Goal: Task Accomplishment & Management: Manage account settings

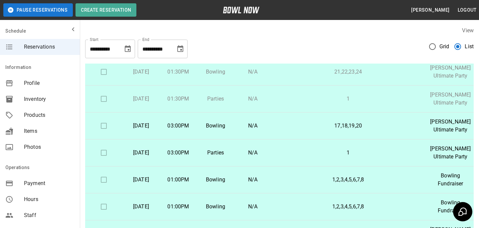
click at [49, 120] on div "Products" at bounding box center [40, 115] width 80 height 16
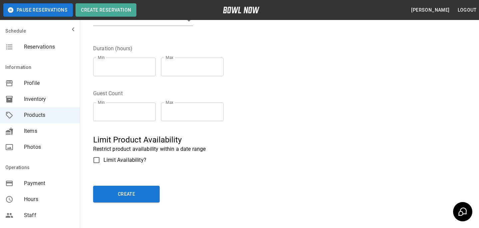
scroll to position [147, 0]
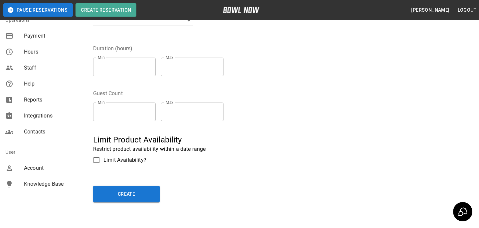
click at [51, 165] on span "Account" at bounding box center [49, 168] width 51 height 8
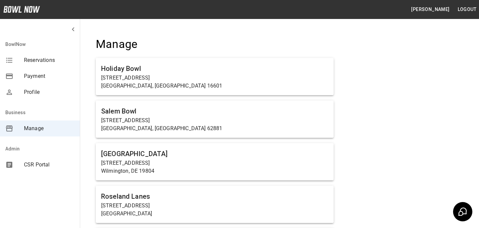
scroll to position [1955, 0]
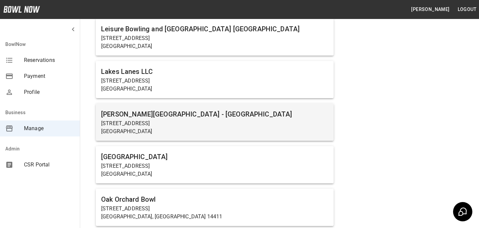
click at [191, 118] on h6 "Kingpin's Alley - South Glens Falls" at bounding box center [214, 114] width 227 height 11
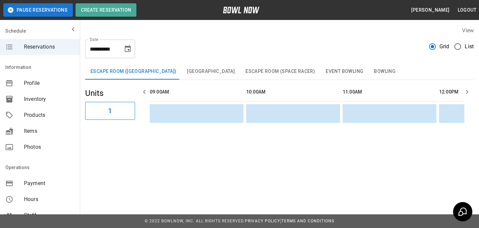
scroll to position [0, 482]
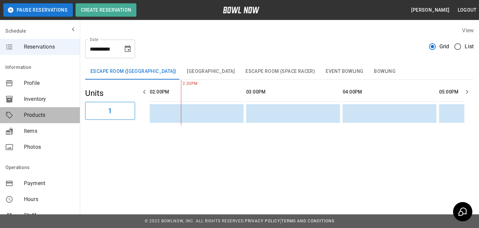
click at [42, 121] on div "Products" at bounding box center [40, 115] width 80 height 16
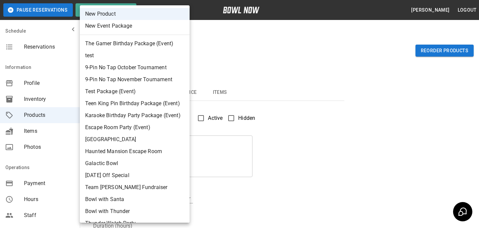
click at [113, 59] on body "Pause Reservations Create Reservation Bradey Powell Logout Schedule Reservation…" at bounding box center [239, 214] width 479 height 429
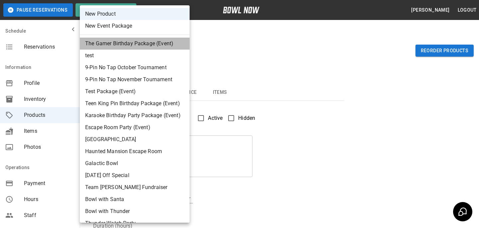
click at [130, 47] on li "The Gamer Birthday Package (Event)" at bounding box center [135, 44] width 110 height 12
type input "*"
type input "**********"
type textarea "**********"
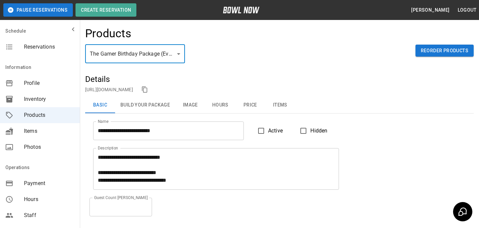
click at [278, 108] on button "Items" at bounding box center [280, 105] width 30 height 16
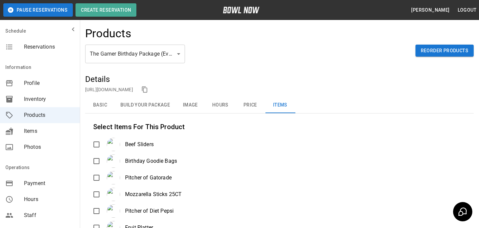
click at [101, 98] on button "Basic" at bounding box center [100, 105] width 30 height 16
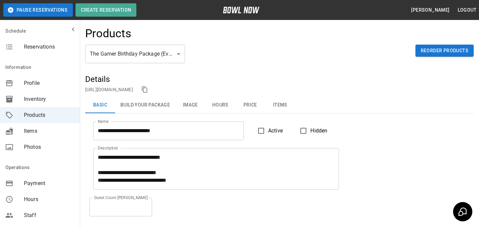
click at [143, 49] on body "**********" at bounding box center [239, 150] width 479 height 301
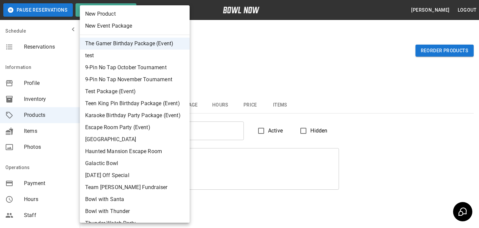
click at [142, 100] on li "Teen King Pin Birthday Package (Event)" at bounding box center [135, 103] width 110 height 12
type input "*"
type input "**********"
type textarea "**********"
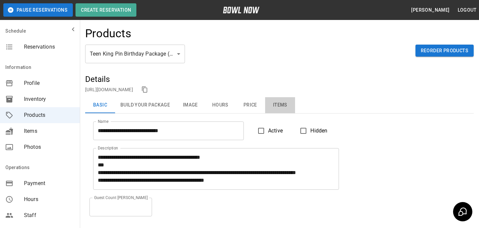
click at [278, 105] on button "Items" at bounding box center [280, 105] width 30 height 16
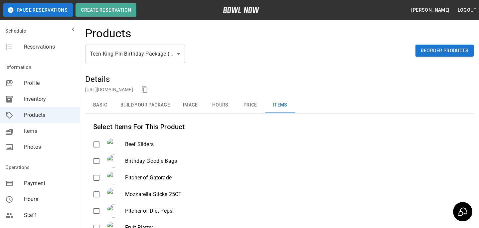
click at [102, 104] on button "Basic" at bounding box center [100, 105] width 30 height 16
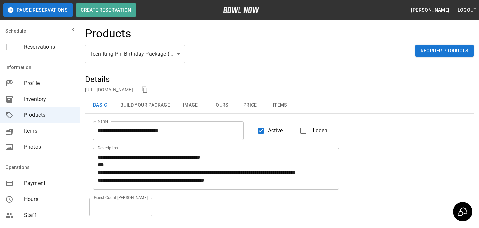
click at [318, 135] on label "Hidden" at bounding box center [311, 131] width 31 height 14
click at [133, 89] on link "https://bowlnow.com/places/Q1LDpUCGp7HoWjO3XkCq?pid=GOJmKQHru6aIiGwaHz0N" at bounding box center [109, 89] width 48 height 5
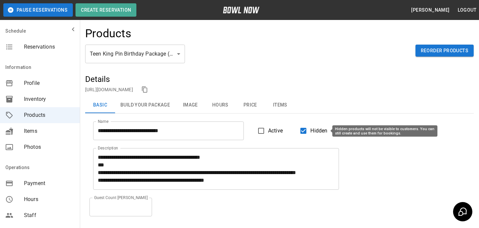
click at [318, 127] on span "Hidden" at bounding box center [318, 131] width 17 height 8
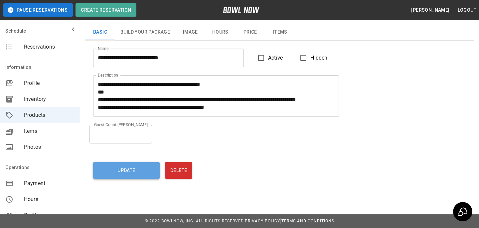
click at [140, 172] on button "Update" at bounding box center [126, 170] width 67 height 17
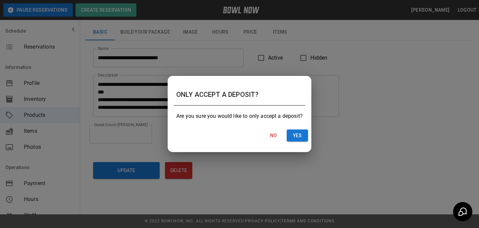
click at [298, 142] on div "No Yes" at bounding box center [239, 136] width 142 height 18
click at [298, 133] on button "Yes" at bounding box center [297, 135] width 21 height 12
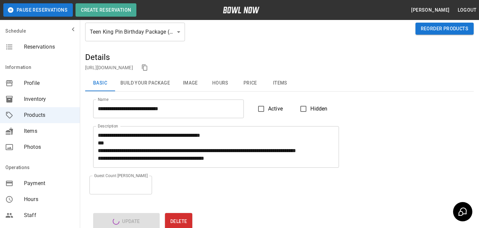
scroll to position [0, 0]
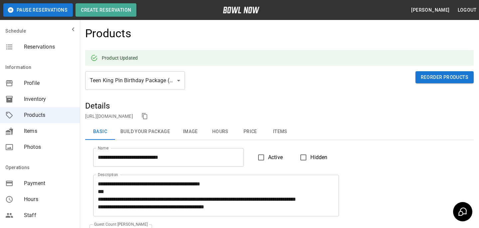
click at [147, 78] on body "**********" at bounding box center [239, 163] width 479 height 327
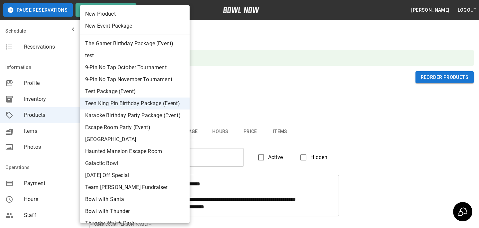
click at [143, 88] on li "Test Package (Event)" at bounding box center [135, 91] width 110 height 12
type input "*"
type input "**********"
type textarea "**********"
type input "*"
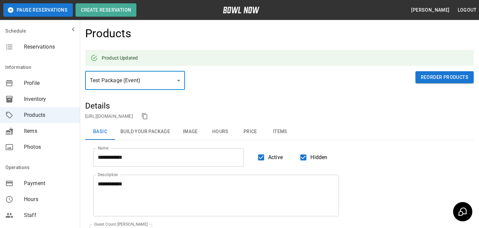
click at [282, 133] on button "Items" at bounding box center [280, 132] width 30 height 16
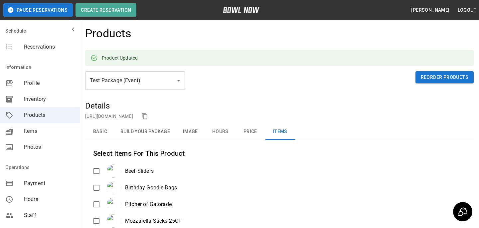
click at [123, 116] on link "https://bowlnow.com/places/Q1LDpUCGp7HoWjO3XkCq?pid=vxqikXXwM0zMgHHrpkbk" at bounding box center [109, 115] width 48 height 5
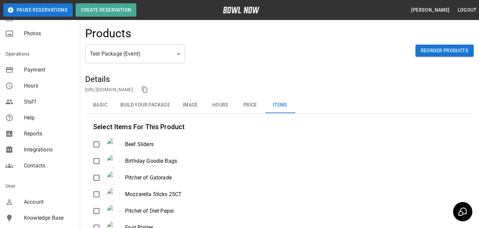
scroll to position [147, 0]
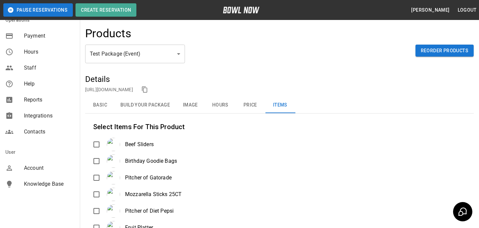
click at [60, 171] on span "Account" at bounding box center [49, 168] width 51 height 8
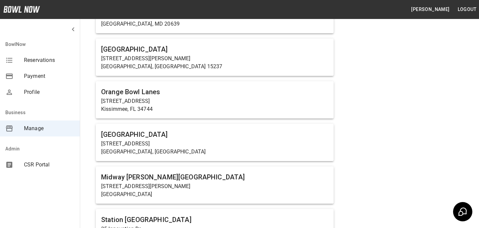
scroll to position [421, 0]
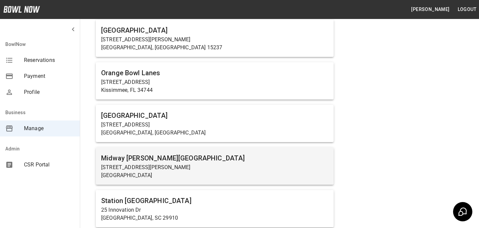
click at [204, 172] on p "Carlisle, PA 17015" at bounding box center [214, 175] width 227 height 8
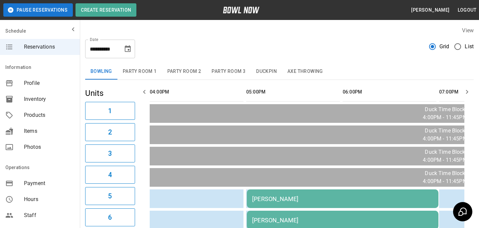
click at [55, 103] on div "Inventory" at bounding box center [40, 99] width 80 height 16
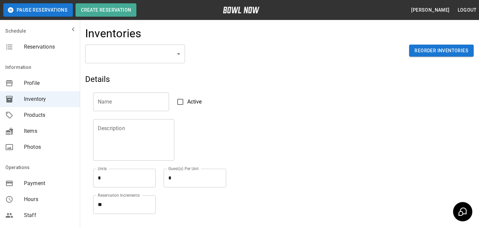
click at [126, 69] on div "​ ​ Reorder Inventories" at bounding box center [279, 59] width 388 height 29
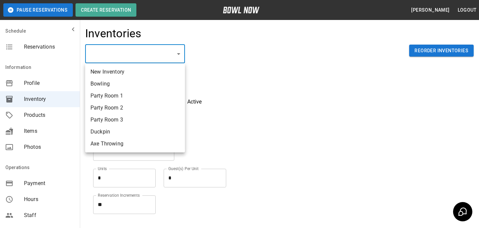
click at [128, 56] on body "Pause Reservations Create Reservation Bradey Powell Logout Schedule Reservation…" at bounding box center [239, 146] width 479 height 293
click at [132, 94] on li "Party Room 1" at bounding box center [135, 96] width 100 height 12
type input "**********"
type textarea "*"
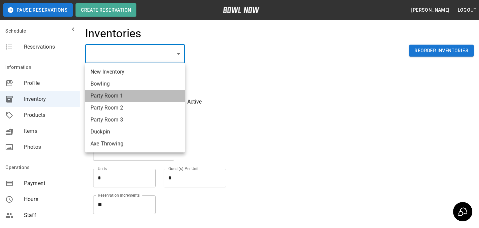
type textarea "**"
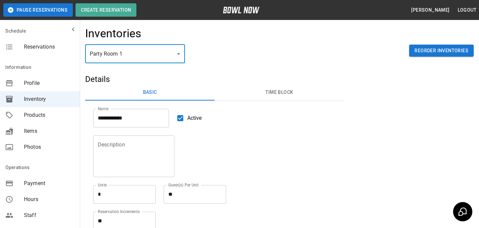
click at [180, 59] on body "**********" at bounding box center [239, 154] width 479 height 309
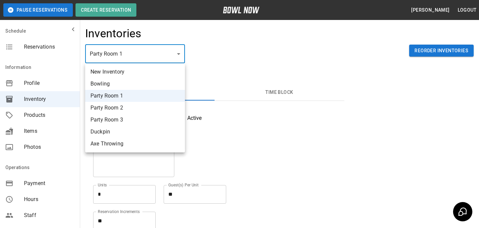
click at [158, 73] on li "New Inventory" at bounding box center [135, 72] width 100 height 12
type input "**********"
type textarea "*"
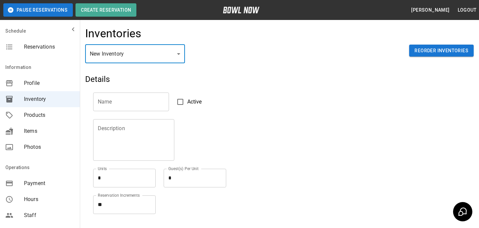
click at [138, 97] on input "text" at bounding box center [131, 101] width 76 height 19
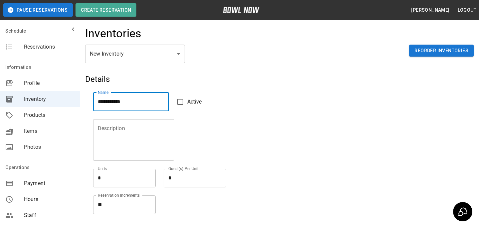
type input "**********"
click at [144, 136] on textarea at bounding box center [134, 139] width 72 height 31
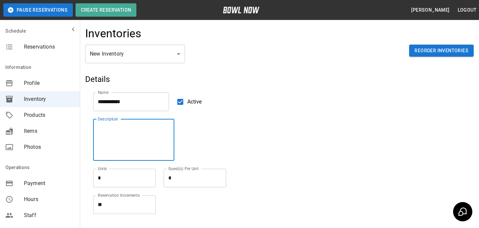
click at [127, 175] on textarea "*" at bounding box center [124, 178] width 53 height 8
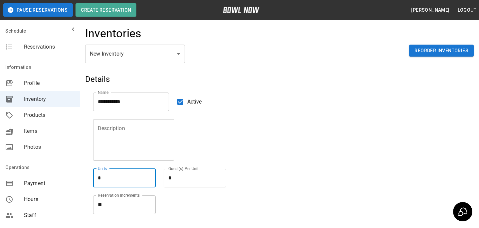
type textarea "*"
click at [178, 177] on textarea "*" at bounding box center [194, 178] width 53 height 8
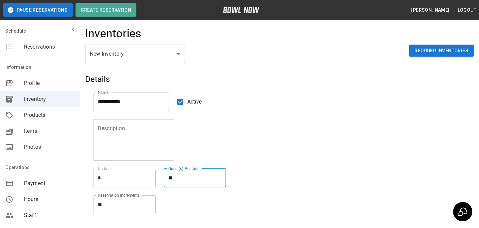
type textarea "**"
click at [219, 163] on div "Description Description Units * * Units Guest(s) Per Unit ** * Guest(s) Per Unit" at bounding box center [210, 149] width 251 height 76
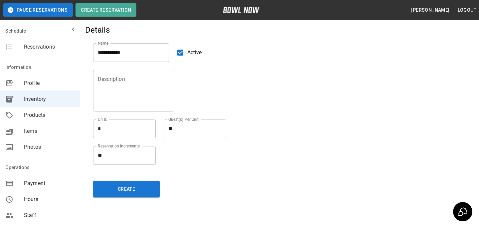
scroll to position [51, 0]
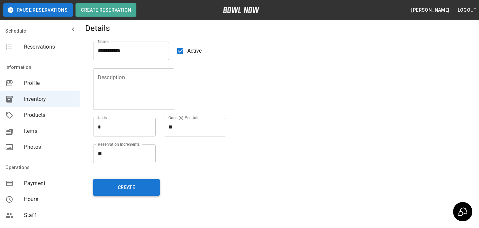
click at [128, 186] on button "Create" at bounding box center [126, 187] width 67 height 17
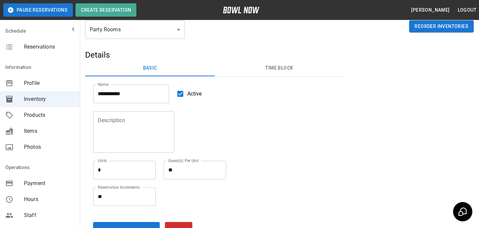
scroll to position [0, 0]
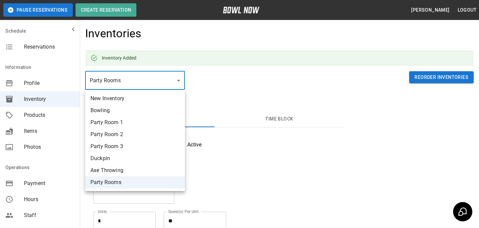
click at [151, 88] on body "**********" at bounding box center [239, 168] width 479 height 336
click at [164, 128] on li "Party Room 1" at bounding box center [135, 122] width 100 height 12
type input "**********"
type textarea "*"
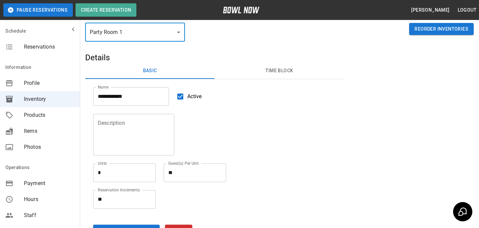
scroll to position [108, 0]
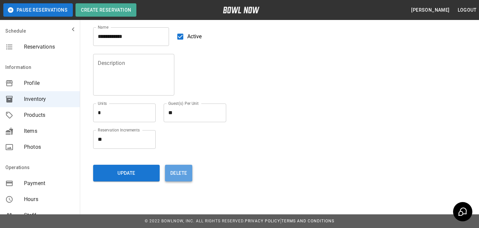
click at [169, 165] on button "Delete" at bounding box center [178, 173] width 27 height 17
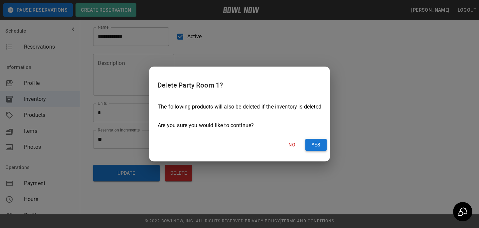
click at [308, 141] on button "Yes" at bounding box center [315, 145] width 21 height 12
type textarea "*"
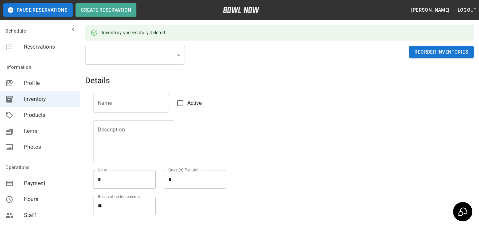
scroll to position [0, 0]
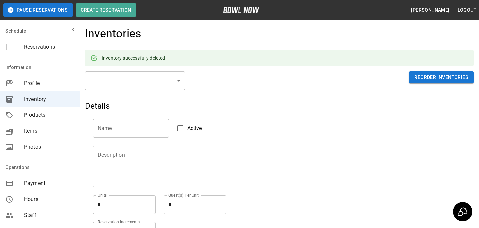
click at [154, 76] on body "**********" at bounding box center [239, 160] width 479 height 320
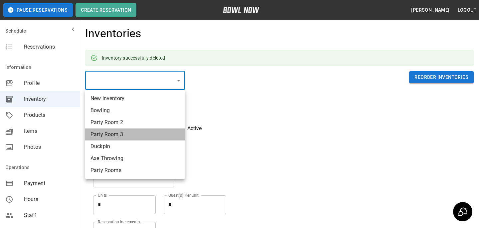
click at [149, 128] on li "Party Room 3" at bounding box center [135, 134] width 100 height 12
type input "**********"
type textarea "*"
type textarea "**"
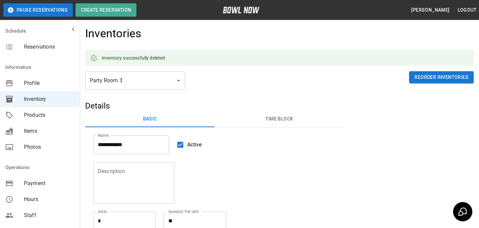
click at [149, 118] on li "Party Room 3" at bounding box center [135, 114] width 75 height 7
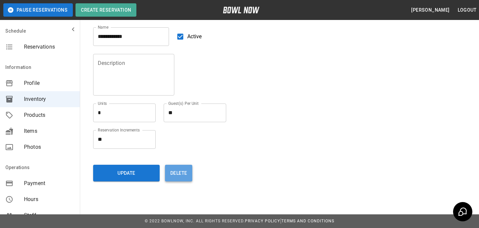
click at [172, 176] on button "Delete" at bounding box center [178, 173] width 27 height 17
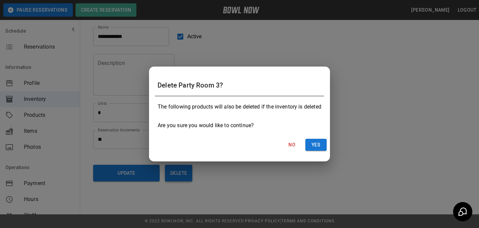
scroll to position [81, 0]
click at [317, 152] on div "No Yes" at bounding box center [240, 145] width 180 height 18
click at [317, 145] on button "Yes" at bounding box center [315, 145] width 21 height 12
type textarea "*"
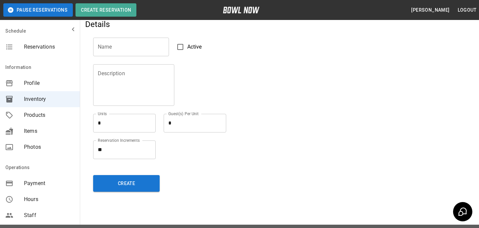
scroll to position [25, 0]
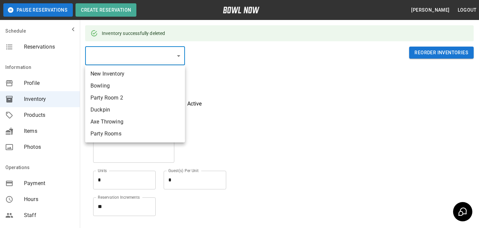
click at [142, 52] on body "**********" at bounding box center [239, 135] width 479 height 320
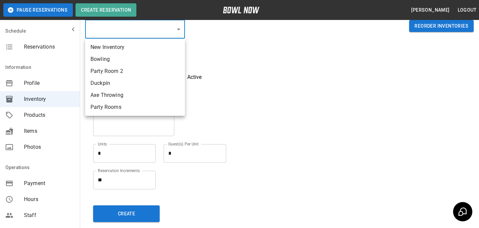
click at [145, 73] on li "Party Room 2" at bounding box center [135, 71] width 100 height 12
type input "**********"
type textarea "*"
type textarea "**"
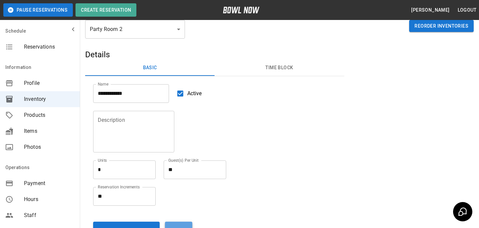
click at [186, 224] on button "Delete" at bounding box center [178, 229] width 27 height 17
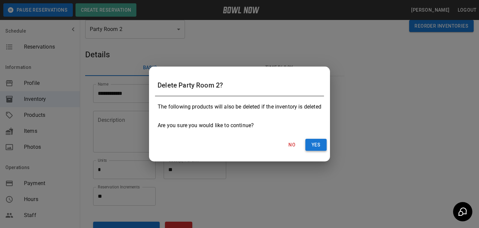
click at [317, 150] on button "Yes" at bounding box center [315, 145] width 21 height 12
type textarea "*"
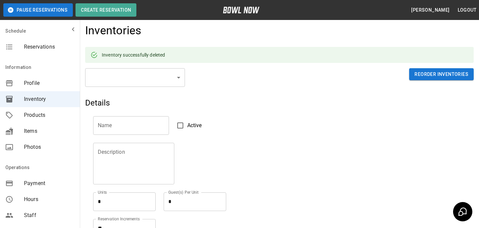
scroll to position [0, 0]
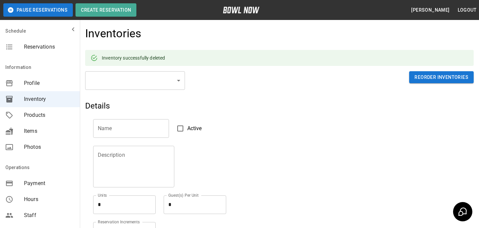
click at [151, 70] on div "**********" at bounding box center [279, 152] width 399 height 262
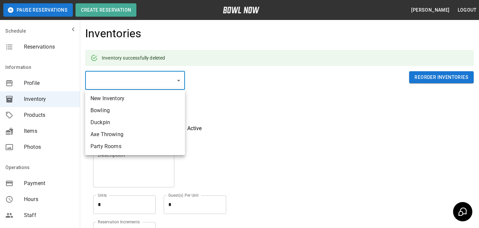
click at [151, 80] on body "**********" at bounding box center [239, 160] width 479 height 320
click at [415, 117] on div at bounding box center [239, 114] width 479 height 228
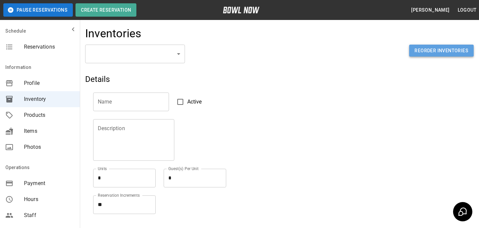
click at [437, 48] on button "Reorder Inventories" at bounding box center [441, 51] width 65 height 12
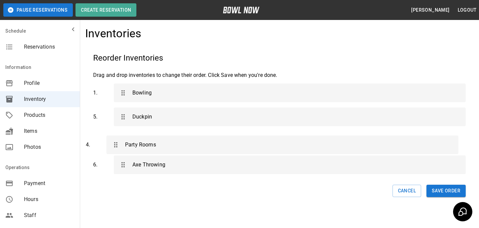
drag, startPoint x: 121, startPoint y: 163, endPoint x: 114, endPoint y: 141, distance: 23.2
click at [114, 141] on div "1 . Bowling 5 . Duckpin 6 . Axe Throwing 4 . Party Rooms" at bounding box center [279, 129] width 372 height 96
click at [444, 185] on button "Save Order" at bounding box center [445, 191] width 39 height 12
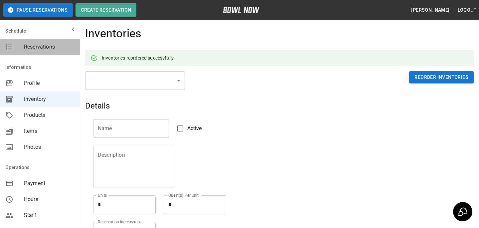
click at [56, 47] on span "Reservations" at bounding box center [49, 47] width 51 height 8
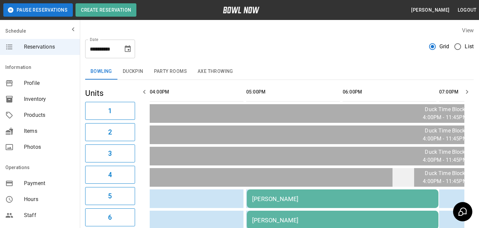
scroll to position [4, 0]
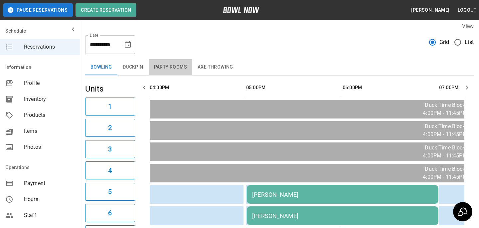
click at [175, 69] on button "Party Rooms" at bounding box center [171, 67] width 44 height 16
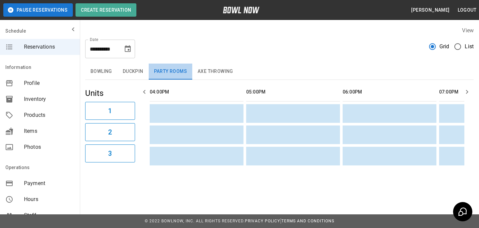
click at [150, 73] on button "Party Rooms" at bounding box center [171, 72] width 44 height 16
click at [138, 71] on button "Duckpin" at bounding box center [132, 72] width 31 height 16
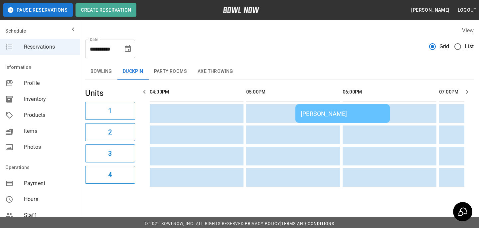
click at [109, 74] on button "Bowling" at bounding box center [101, 72] width 32 height 16
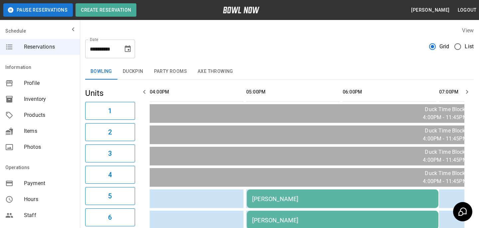
click at [57, 96] on span "Inventory" at bounding box center [49, 99] width 51 height 8
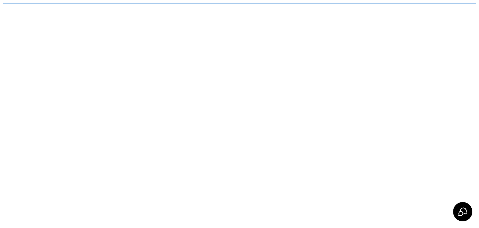
click at [151, 7] on html "/businesses/786dY9abBeLeGwSSJhDg/inventories" at bounding box center [239, 3] width 479 height 7
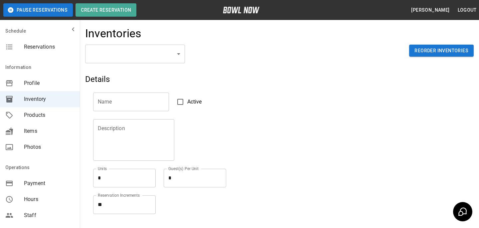
click at [150, 54] on body "Pause Reservations Create Reservation Bradey Powell Logout Schedule Reservation…" at bounding box center [239, 146] width 479 height 293
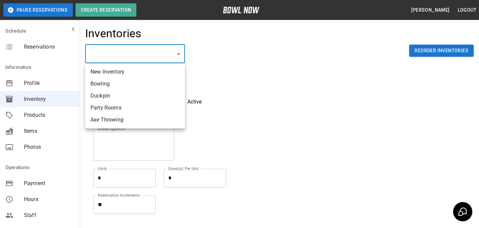
click at [457, 70] on div at bounding box center [239, 114] width 479 height 228
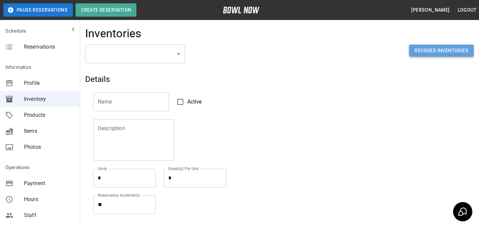
click at [452, 56] on button "Reorder Inventories" at bounding box center [441, 51] width 65 height 12
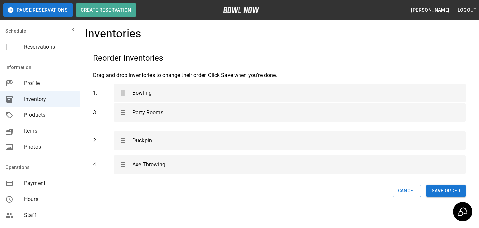
drag, startPoint x: 153, startPoint y: 139, endPoint x: 153, endPoint y: 104, distance: 34.2
click at [153, 104] on div "1 . Bowling 2 . Duckpin 3 . Party Rooms 4 . Axe Throwing" at bounding box center [279, 129] width 372 height 96
click at [449, 192] on button "Save Order" at bounding box center [445, 191] width 39 height 12
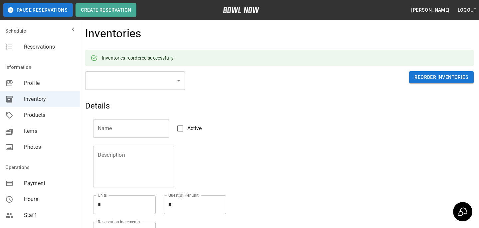
click at [66, 47] on span "Reservations" at bounding box center [49, 47] width 51 height 8
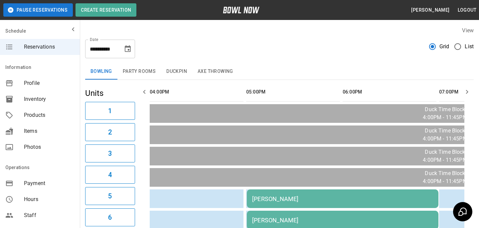
scroll to position [187, 0]
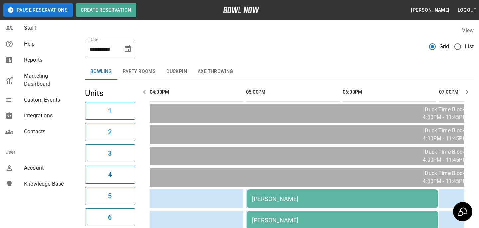
click at [40, 169] on span "Account" at bounding box center [49, 168] width 51 height 8
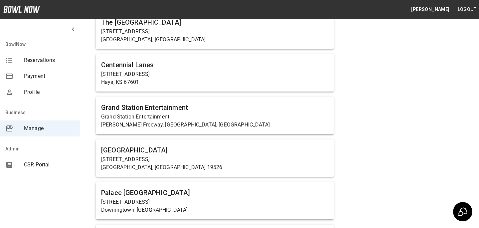
scroll to position [4806, 0]
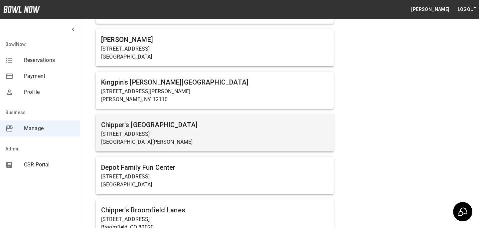
click at [209, 130] on p "830 N College Ave" at bounding box center [214, 134] width 227 height 8
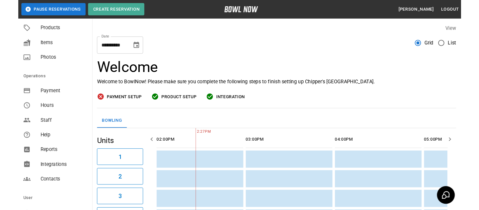
scroll to position [87, 0]
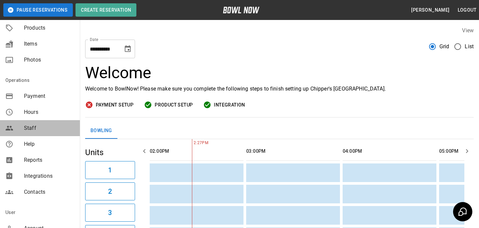
click at [44, 128] on span "Staff" at bounding box center [49, 128] width 51 height 8
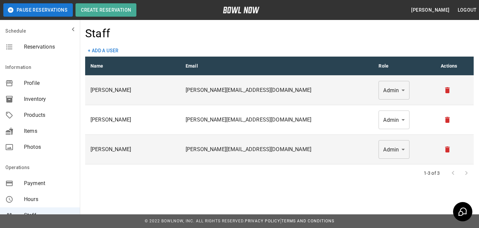
click at [198, 52] on div "Staff + Add a user Name Email Role Actions Shauna Gray shauna@chipperslanes.com…" at bounding box center [279, 104] width 399 height 166
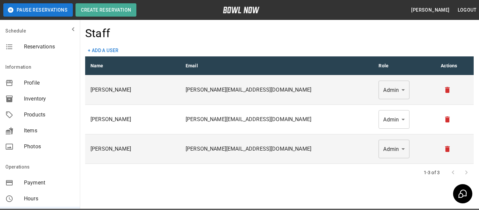
click at [59, 73] on div "Information" at bounding box center [40, 67] width 80 height 16
click at [42, 79] on span "Profile" at bounding box center [49, 83] width 51 height 8
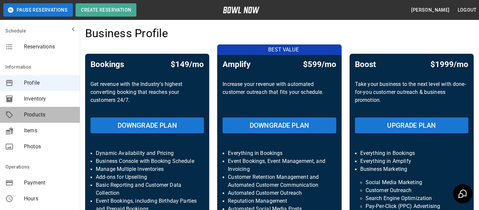
click at [60, 114] on span "Products" at bounding box center [49, 115] width 51 height 8
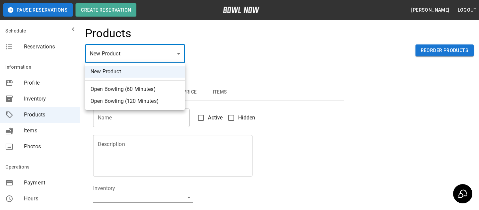
click at [184, 62] on body "Pause Reservations Create Reservation Bradey Powell Logout Schedule Reservation…" at bounding box center [239, 214] width 479 height 429
click at [216, 63] on div at bounding box center [239, 105] width 479 height 210
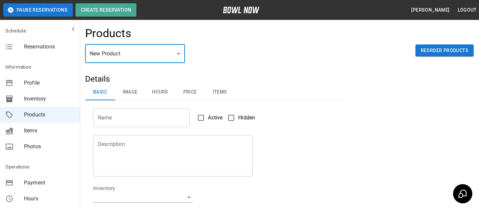
click at [155, 61] on body "Pause Reservations Create Reservation Bradey Powell Logout Schedule Reservation…" at bounding box center [239, 214] width 479 height 429
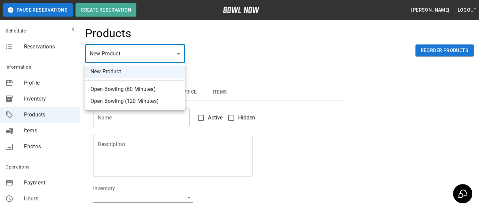
click at [230, 57] on div at bounding box center [239, 105] width 479 height 210
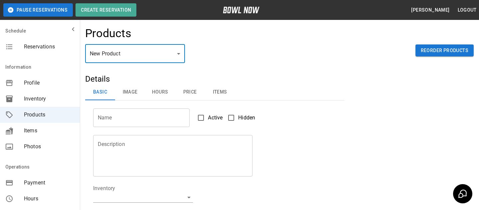
click at [140, 58] on body "Pause Reservations Create Reservation Bradey Powell Logout Schedule Reservation…" at bounding box center [239, 214] width 479 height 429
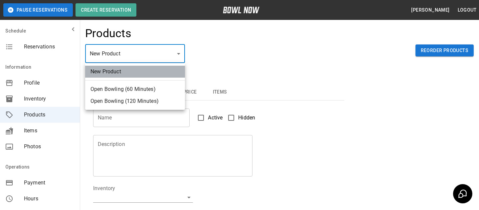
click at [132, 72] on li "New Product" at bounding box center [135, 72] width 100 height 12
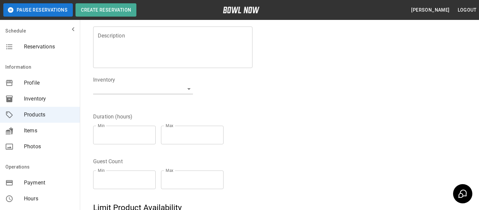
scroll to position [109, 0]
type input "*"
click at [151, 132] on input "*" at bounding box center [124, 135] width 63 height 19
click at [219, 131] on input "*" at bounding box center [192, 135] width 63 height 19
type input "*"
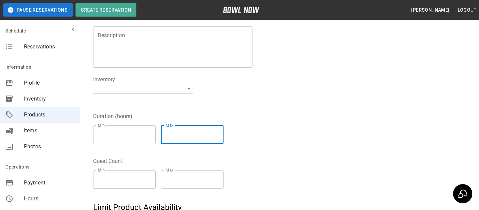
click at [219, 131] on input "*" at bounding box center [192, 135] width 63 height 19
click at [128, 139] on input "*" at bounding box center [124, 135] width 63 height 19
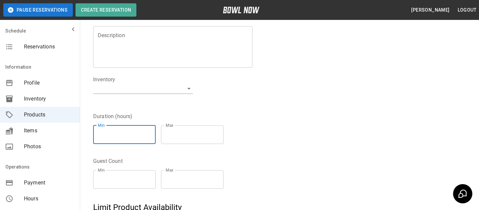
click at [153, 133] on input "*" at bounding box center [124, 135] width 63 height 19
click at [154, 138] on input "*" at bounding box center [124, 135] width 63 height 19
click at [153, 138] on input "*" at bounding box center [124, 135] width 63 height 19
type input "*"
click at [153, 136] on input "*" at bounding box center [124, 135] width 63 height 19
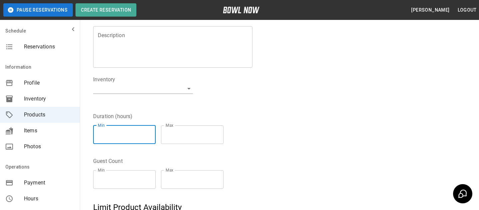
click at [157, 108] on div "Duration (hours) Min * Min Max * Max" at bounding box center [210, 127] width 251 height 45
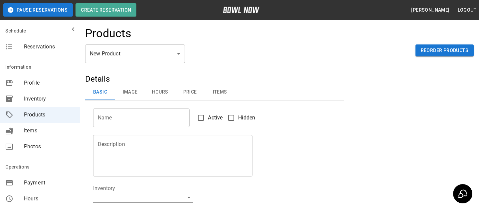
click at [163, 57] on body "Pause Reservations Create Reservation Bradey Powell Logout Schedule Reservation…" at bounding box center [239, 214] width 479 height 429
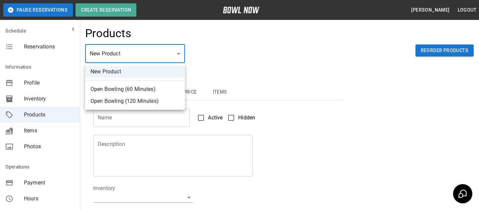
click at [141, 86] on li "Open Bowling (60 Minutes)" at bounding box center [135, 89] width 100 height 12
type input "*"
type input "**********"
type textarea "**********"
type input "**********"
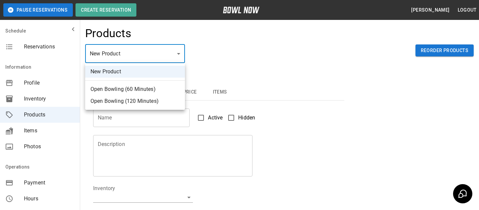
type input "*"
type input "**"
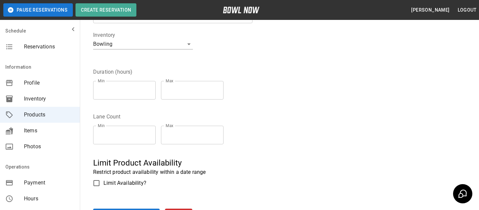
scroll to position [162, 0]
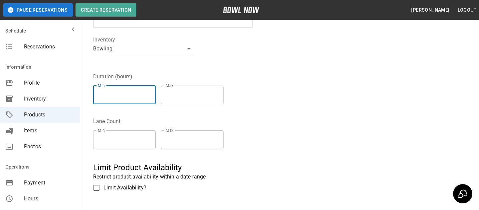
click at [132, 94] on input "*" at bounding box center [124, 95] width 63 height 19
type input "***"
click at [174, 95] on input "*" at bounding box center [192, 95] width 63 height 19
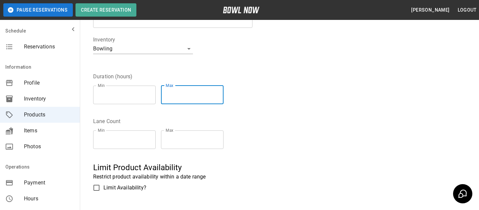
type input "***"
click at [229, 74] on fieldset "Duration (hours) Min *** Min Max *** Max" at bounding box center [161, 91] width 136 height 37
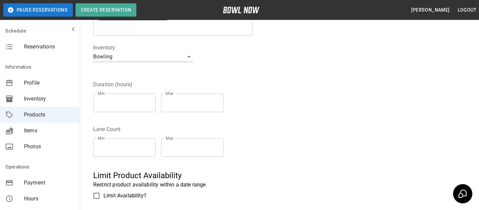
scroll to position [153, 0]
click at [120, 109] on input "***" at bounding box center [124, 103] width 63 height 19
type input "*"
click at [187, 104] on input "***" at bounding box center [192, 103] width 63 height 19
type input "*"
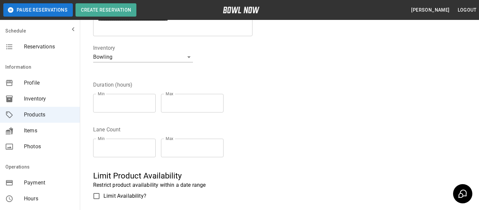
click at [213, 79] on div "Duration (hours) Min * Min Max * Max" at bounding box center [210, 95] width 251 height 45
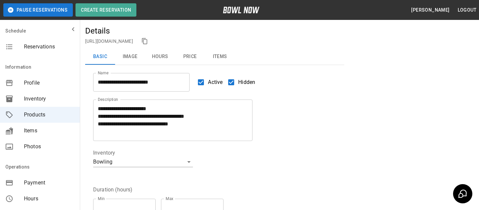
scroll to position [56, 0]
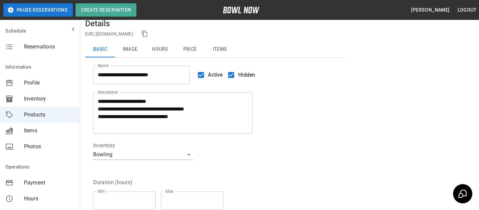
click at [133, 34] on link "https://bowlnow.com/places/uxaDetsBOTGhNckKC0mt?pid=36jiy0UemkWQzxzb0ETh" at bounding box center [109, 33] width 48 height 5
click at [186, 49] on button "Price" at bounding box center [190, 50] width 30 height 16
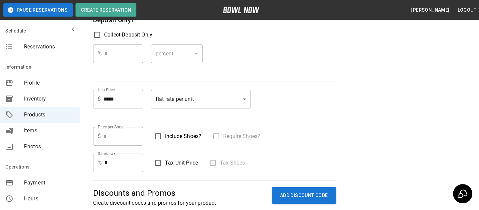
scroll to position [120, 0]
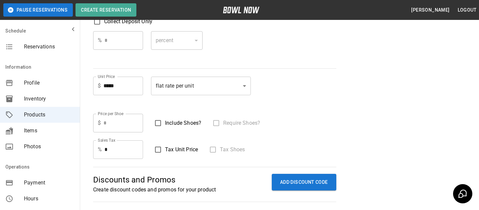
click at [195, 89] on body "**********" at bounding box center [239, 165] width 479 height 570
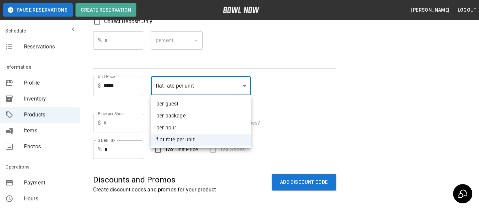
click at [243, 62] on div at bounding box center [239, 105] width 479 height 210
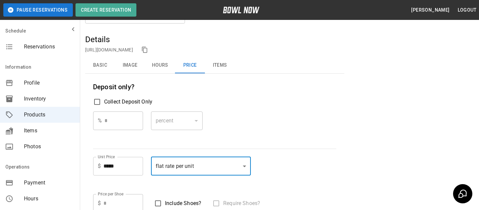
scroll to position [27, 0]
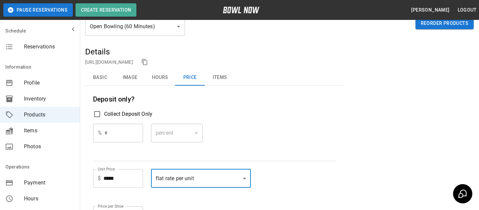
click at [68, 49] on span "Reservations" at bounding box center [49, 47] width 51 height 8
click at [56, 50] on span "Reservations" at bounding box center [49, 47] width 51 height 8
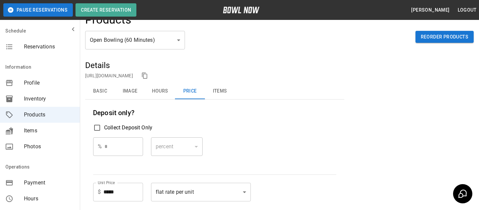
scroll to position [8, 0]
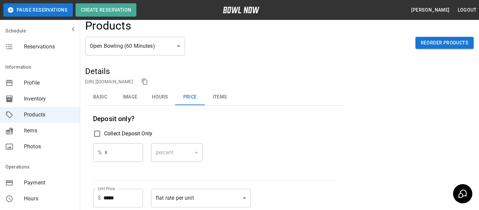
click at [56, 52] on div "Reservations" at bounding box center [40, 47] width 80 height 16
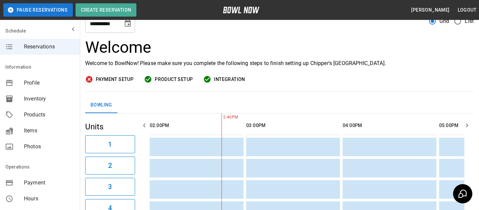
scroll to position [85, 0]
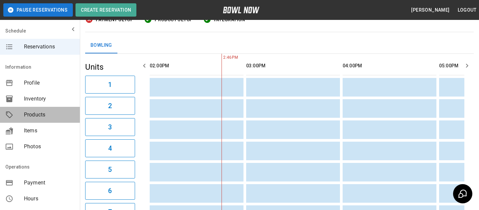
click at [44, 112] on span "Products" at bounding box center [49, 115] width 51 height 8
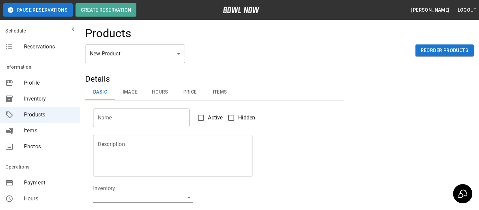
click at [126, 59] on body "Pause Reservations Create Reservation Bradey Powell Logout Schedule Reservation…" at bounding box center [239, 214] width 479 height 429
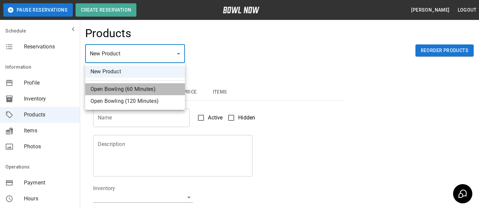
click at [120, 90] on li "Open Bowling (60 Minutes)" at bounding box center [135, 89] width 100 height 12
type input "*"
type input "**********"
type textarea "**********"
type input "**********"
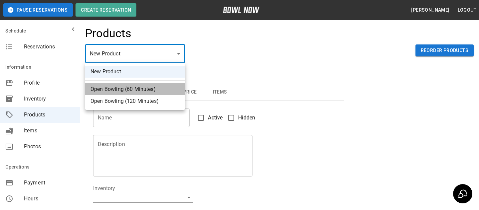
type input "*"
type input "**"
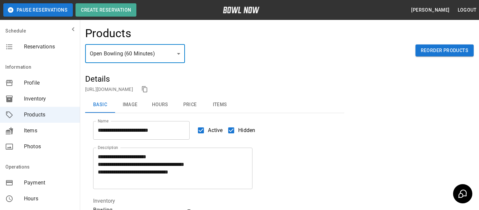
click at [200, 111] on button "Price" at bounding box center [190, 105] width 30 height 16
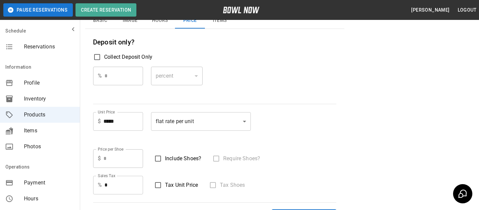
scroll to position [100, 0]
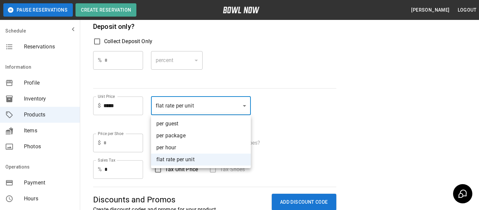
click at [226, 113] on body "**********" at bounding box center [239, 185] width 479 height 570
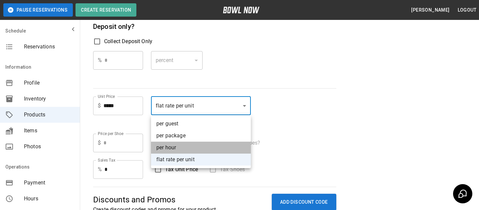
click at [228, 152] on li "per hour" at bounding box center [201, 148] width 100 height 12
type input "****"
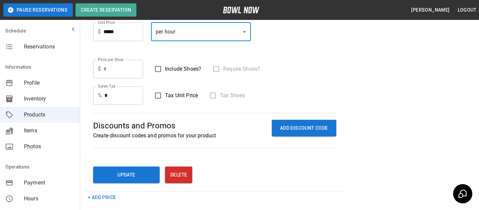
scroll to position [199, 0]
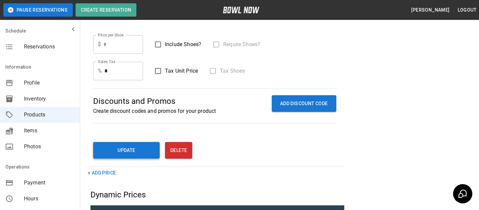
click at [119, 147] on button "Update" at bounding box center [126, 150] width 67 height 17
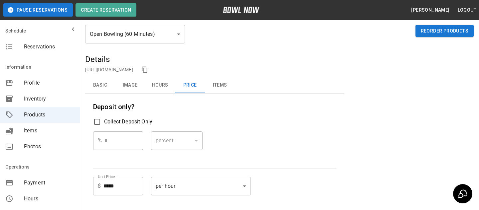
scroll to position [0, 0]
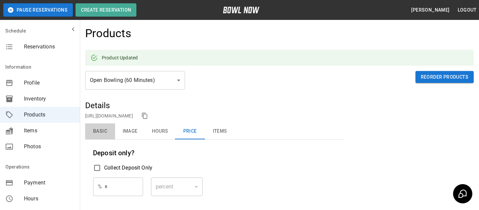
click at [101, 136] on button "Basic" at bounding box center [100, 132] width 30 height 16
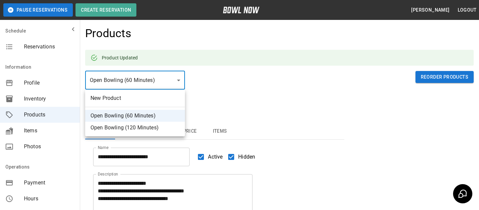
click at [233, 79] on div at bounding box center [239, 105] width 479 height 210
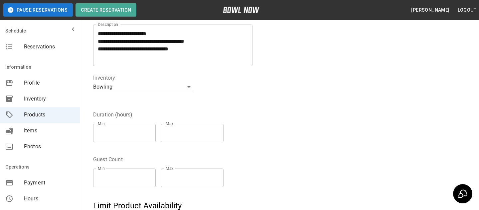
scroll to position [208, 0]
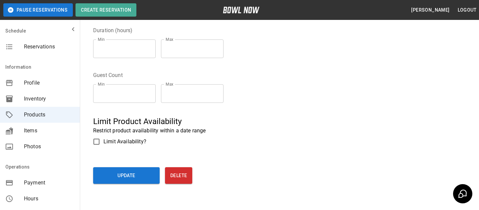
click at [147, 176] on button "Update" at bounding box center [126, 176] width 67 height 17
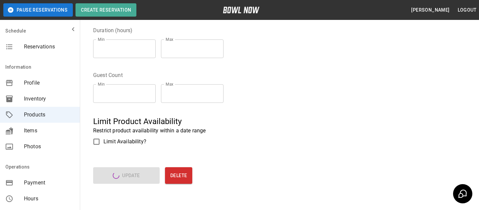
click at [57, 92] on div "Inventory" at bounding box center [40, 99] width 80 height 16
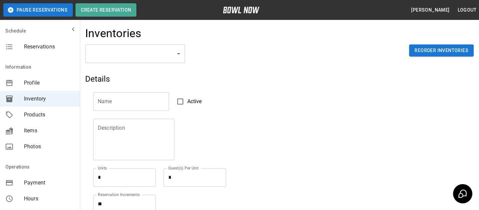
click at [113, 41] on div "Inventories" at bounding box center [279, 36] width 388 height 18
click at [113, 57] on body "Pause Reservations Create Reservation Bradey Powell Logout Schedule Reservation…" at bounding box center [239, 146] width 479 height 293
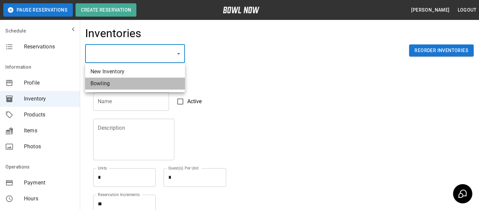
click at [115, 86] on li "Bowling" at bounding box center [135, 84] width 100 height 12
type input "**********"
type input "*******"
type textarea "**"
type textarea "*"
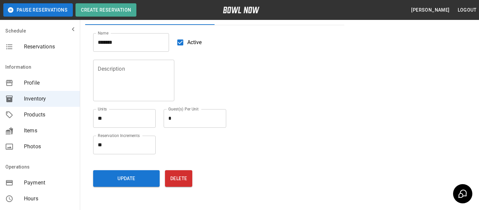
scroll to position [79, 0]
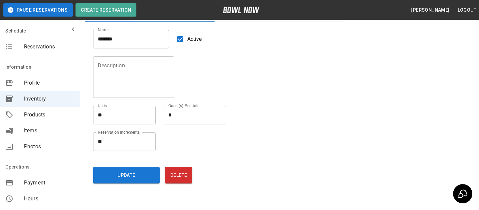
click at [55, 106] on div "Inventory" at bounding box center [40, 99] width 80 height 16
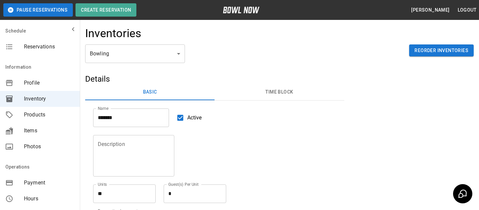
click at [55, 115] on span "Products" at bounding box center [49, 115] width 51 height 8
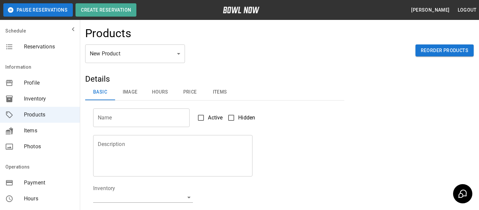
click at [124, 53] on body "Pause Reservations Create Reservation Bradey Powell Logout Schedule Reservation…" at bounding box center [239, 214] width 479 height 429
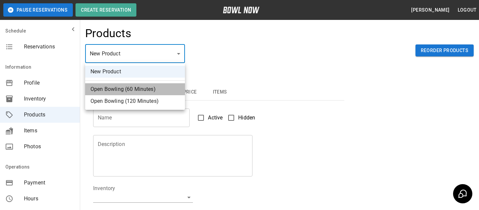
click at [131, 91] on li "Open Bowling (60 Minutes)" at bounding box center [135, 89] width 100 height 12
type input "*"
type input "**********"
type textarea "**********"
type input "**********"
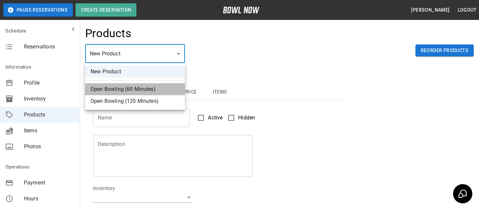
type input "*"
type input "**"
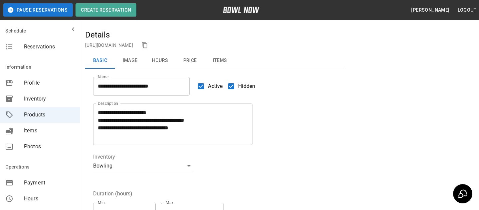
scroll to position [46, 0]
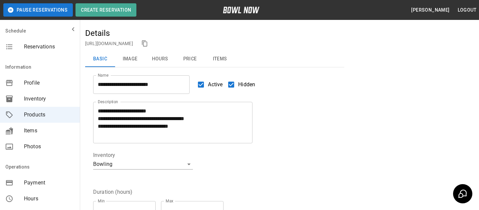
click at [194, 60] on button "Price" at bounding box center [190, 59] width 30 height 16
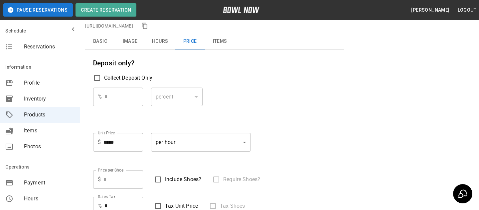
scroll to position [58, 0]
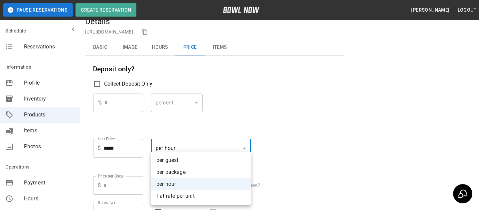
click at [250, 99] on div at bounding box center [239, 105] width 479 height 210
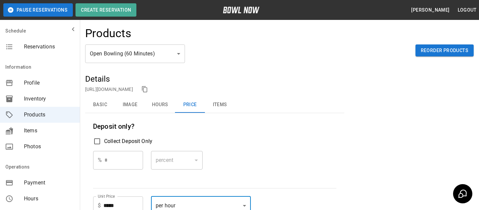
scroll to position [23, 0]
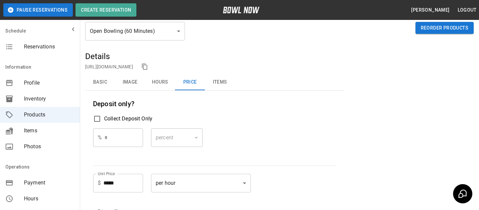
click at [177, 43] on div "Open Bowling (60 Minutes) * ​ Reorder Products" at bounding box center [279, 36] width 388 height 29
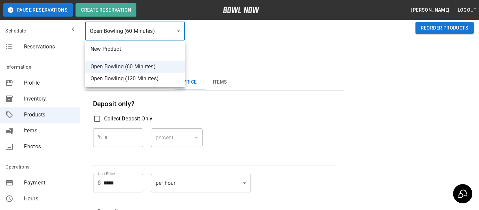
click at [141, 83] on li "Open Bowling (120 Minutes)" at bounding box center [135, 79] width 100 height 12
type input "*"
type input "*****"
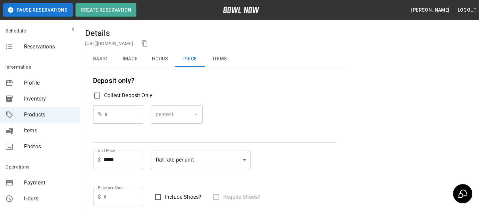
scroll to position [52, 0]
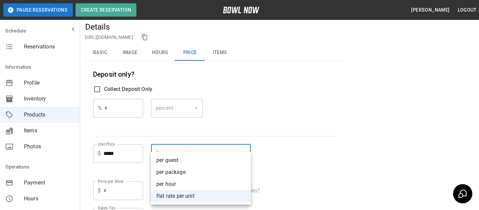
click at [228, 131] on div at bounding box center [239, 105] width 479 height 210
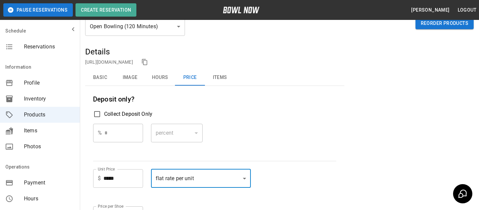
click at [93, 83] on button "Basic" at bounding box center [100, 78] width 30 height 16
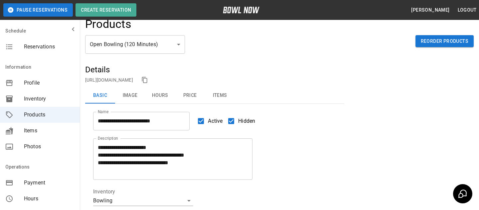
scroll to position [0, 0]
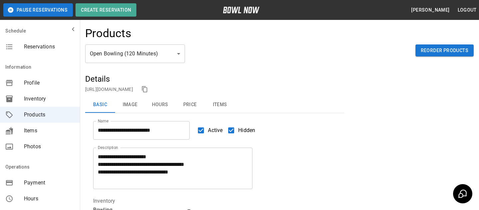
click at [189, 116] on div "**********" at bounding box center [137, 126] width 104 height 27
click at [191, 106] on button "Price" at bounding box center [190, 105] width 30 height 16
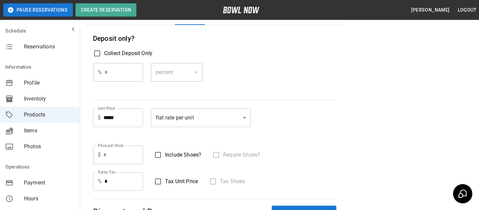
scroll to position [89, 0]
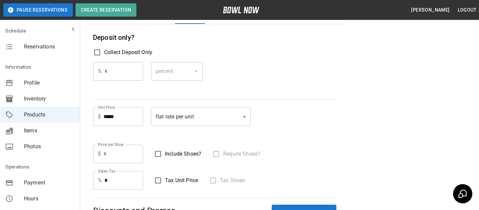
click at [155, 115] on body "**********" at bounding box center [239, 196] width 479 height 570
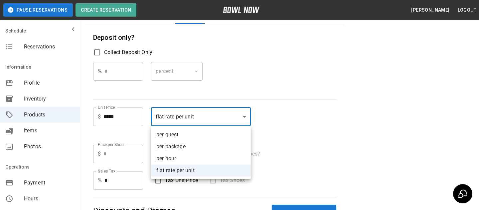
click at [203, 161] on li "per hour" at bounding box center [201, 159] width 100 height 12
type input "****"
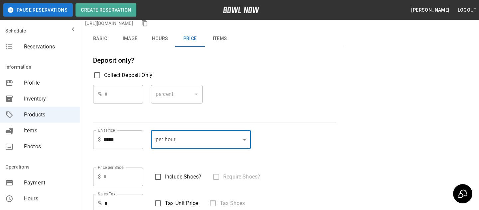
scroll to position [0, 0]
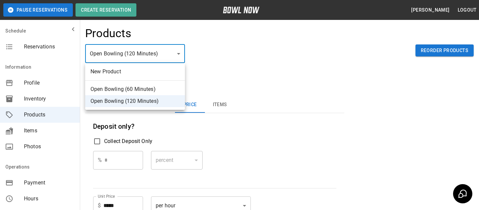
click at [245, 70] on div at bounding box center [239, 105] width 479 height 210
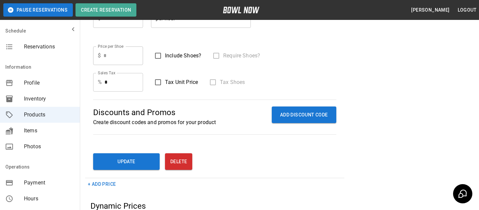
scroll to position [203, 0]
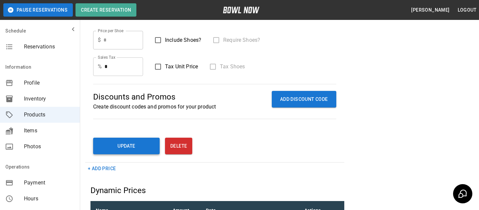
click at [106, 145] on button "Update" at bounding box center [126, 146] width 67 height 17
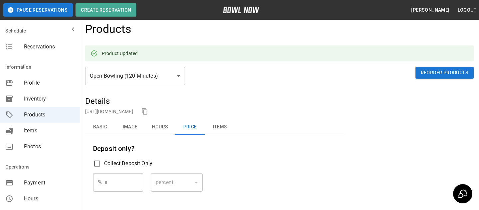
scroll to position [0, 0]
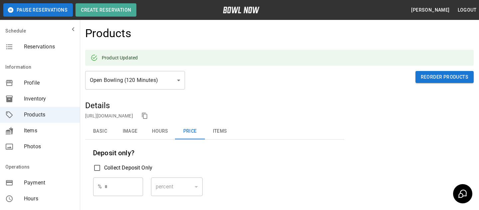
click at [133, 115] on link "https://bowlnow.com/places/uxaDetsBOTGhNckKC0mt?pid=64pUOaHbSw6qe9NhiM9b" at bounding box center [109, 115] width 48 height 5
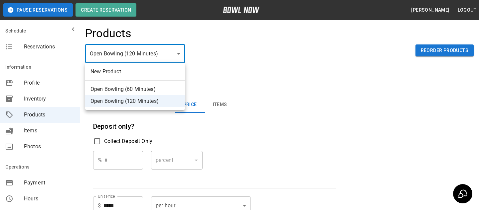
click at [207, 56] on div at bounding box center [239, 105] width 479 height 210
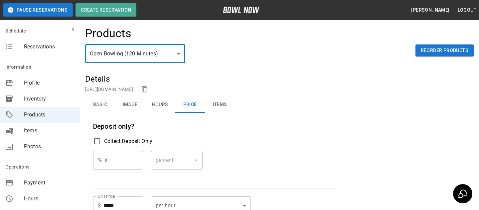
click at [99, 109] on button "Basic" at bounding box center [100, 105] width 30 height 16
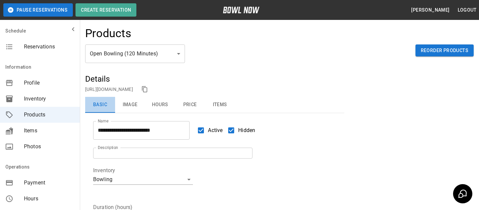
click at [99, 109] on button "Basic" at bounding box center [100, 105] width 30 height 16
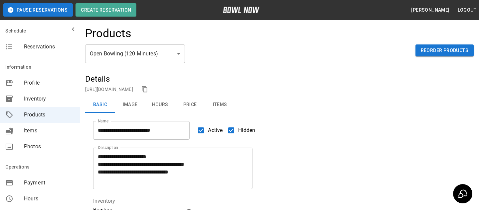
click at [190, 109] on button "Price" at bounding box center [190, 105] width 30 height 16
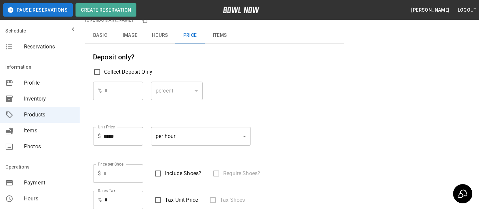
scroll to position [70, 0]
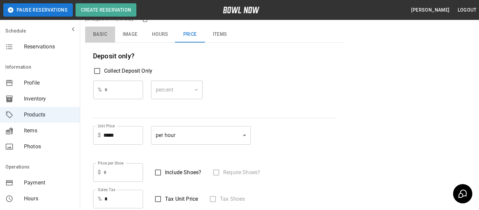
click at [98, 38] on button "Basic" at bounding box center [100, 35] width 30 height 16
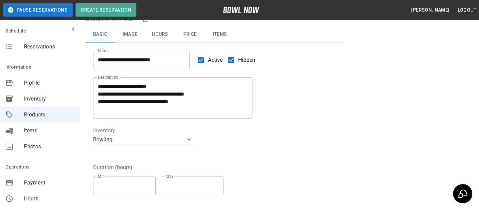
scroll to position [42, 0]
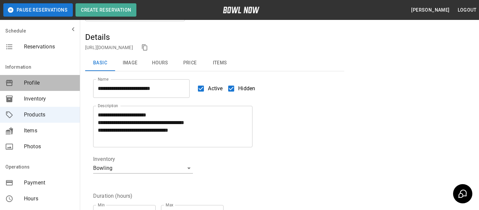
click at [58, 87] on div "Profile" at bounding box center [40, 83] width 80 height 16
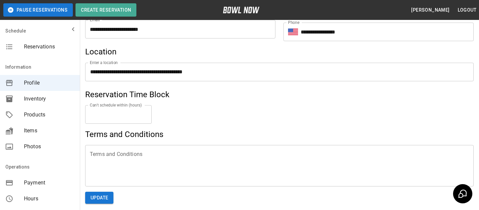
scroll to position [367, 0]
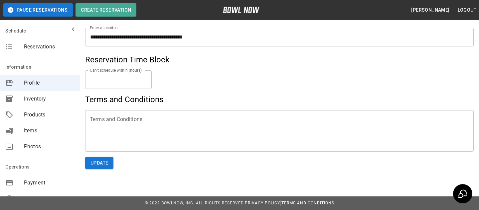
click at [152, 125] on textarea at bounding box center [279, 131] width 379 height 31
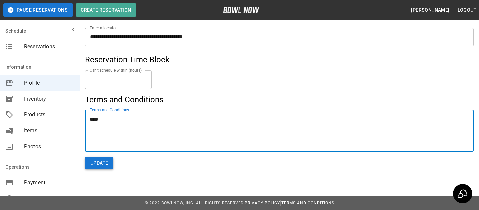
type textarea "****"
click at [108, 161] on button "Update" at bounding box center [99, 163] width 28 height 12
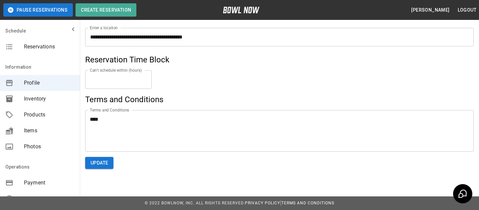
scroll to position [361, 0]
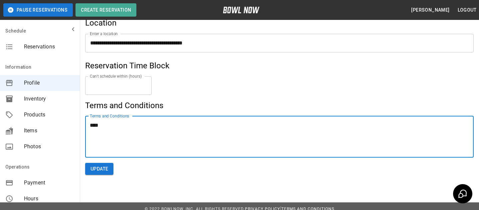
click at [122, 139] on textarea "****" at bounding box center [279, 137] width 379 height 31
click at [92, 171] on button "Update" at bounding box center [99, 169] width 28 height 12
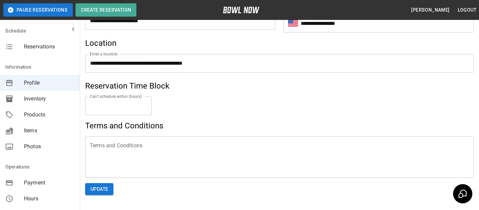
scroll to position [326, 0]
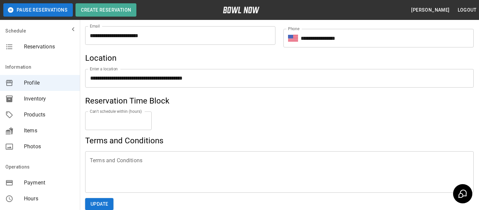
click at [67, 101] on span "Inventory" at bounding box center [49, 99] width 51 height 8
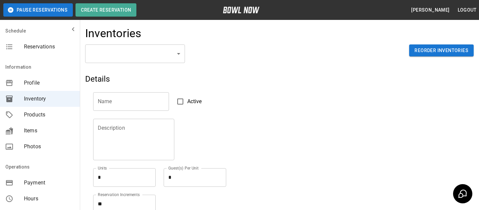
click at [71, 117] on span "Products" at bounding box center [49, 115] width 51 height 8
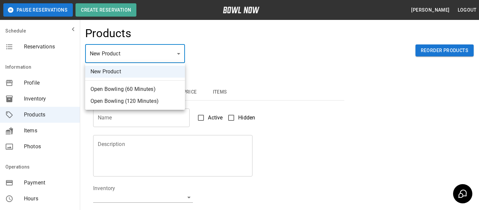
click at [141, 57] on body "Pause Reservations Create Reservation Bradey Powell Logout Schedule Reservation…" at bounding box center [239, 214] width 479 height 429
click at [210, 75] on div at bounding box center [239, 105] width 479 height 210
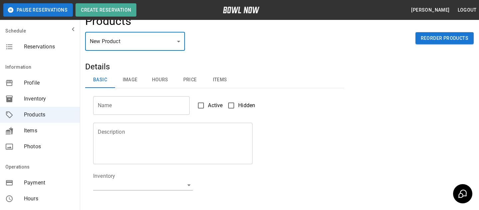
scroll to position [10, 0]
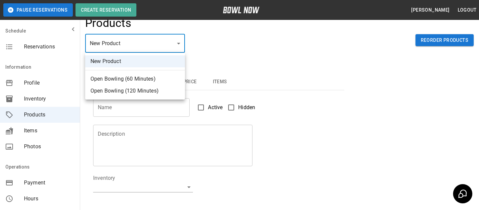
click at [171, 47] on body "Pause Reservations Create Reservation Bradey Powell Logout Schedule Reservation…" at bounding box center [239, 204] width 479 height 429
click at [214, 63] on div at bounding box center [239, 105] width 479 height 210
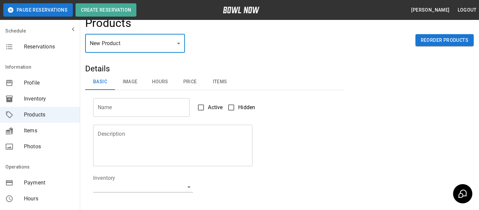
scroll to position [0, 0]
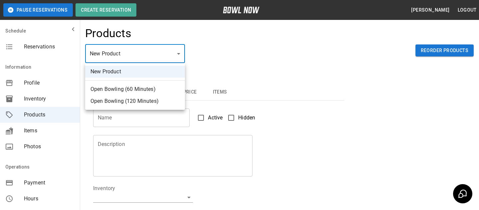
click at [179, 58] on body "Pause Reservations Create Reservation Bradey Powell Logout Schedule Reservation…" at bounding box center [239, 214] width 479 height 429
click at [150, 98] on li "Open Bowling (120 Minutes)" at bounding box center [135, 101] width 100 height 12
type input "*"
type input "**********"
type textarea "**********"
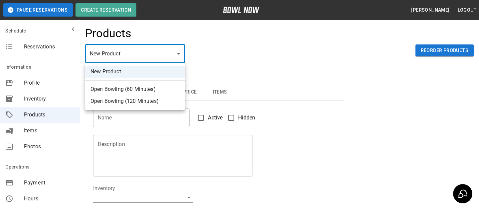
type input "**********"
type input "*"
type input "**"
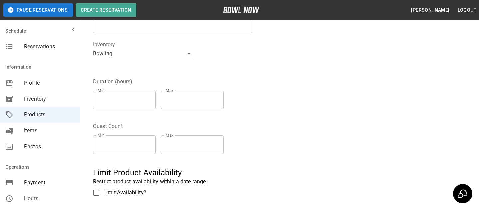
scroll to position [178, 0]
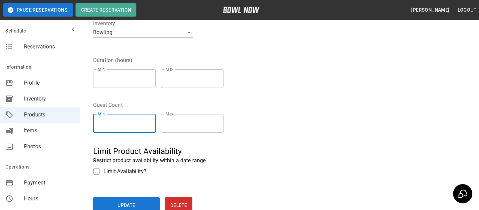
click at [151, 122] on input "*" at bounding box center [124, 123] width 63 height 19
click at [151, 126] on input "*" at bounding box center [124, 123] width 63 height 19
click at [158, 110] on div "Min * Min Max ** Max" at bounding box center [161, 123] width 136 height 29
type input "*"
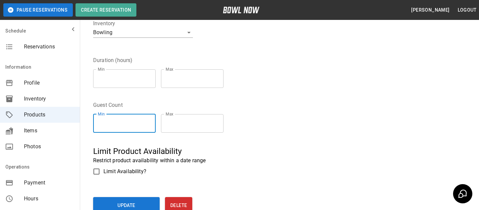
click at [150, 127] on input "*" at bounding box center [124, 123] width 63 height 19
click at [136, 112] on div "Min * Min Max ** Max" at bounding box center [161, 123] width 136 height 29
click at [152, 104] on fieldset "Guest Count Min * Min Max ** Max" at bounding box center [161, 119] width 136 height 37
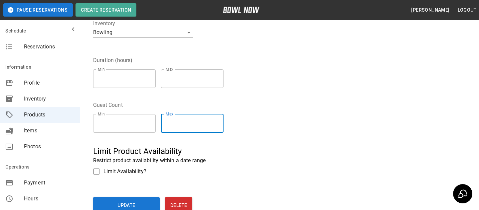
click at [221, 126] on input "**" at bounding box center [192, 123] width 63 height 19
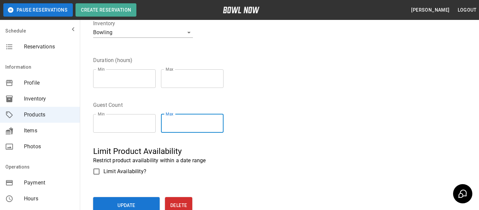
click at [221, 126] on input "*" at bounding box center [192, 123] width 63 height 19
click at [238, 109] on div "Guest Count Min * Min Max * Max" at bounding box center [210, 115] width 251 height 45
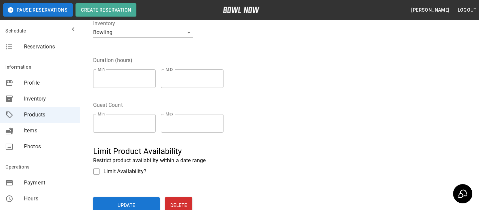
click at [221, 122] on input "*" at bounding box center [192, 123] width 63 height 19
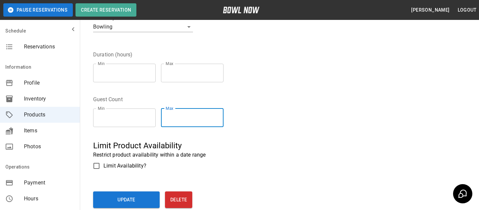
scroll to position [186, 0]
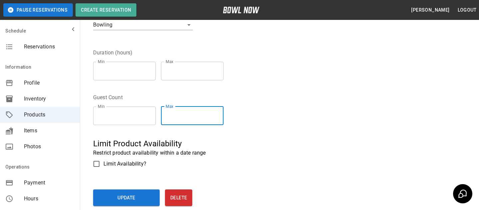
click at [220, 118] on input "*" at bounding box center [192, 116] width 63 height 19
click at [220, 119] on input "*" at bounding box center [192, 116] width 63 height 19
click at [225, 94] on fieldset "Guest Count Min * Min Max * Max" at bounding box center [161, 112] width 136 height 37
click at [222, 112] on input "*" at bounding box center [192, 116] width 63 height 19
click at [222, 113] on input "*" at bounding box center [192, 116] width 63 height 19
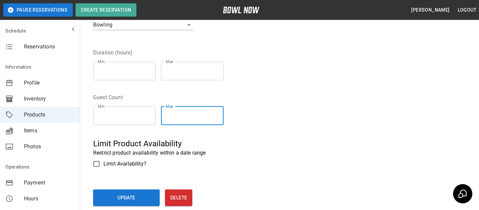
click at [219, 115] on input "*" at bounding box center [192, 116] width 63 height 19
click at [219, 115] on input "**" at bounding box center [192, 116] width 63 height 19
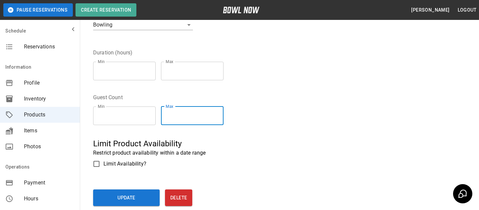
click at [223, 95] on fieldset "Guest Count Min * Min Max ** Max" at bounding box center [161, 112] width 136 height 37
click at [220, 114] on input "**" at bounding box center [192, 116] width 63 height 19
click at [221, 113] on input "**" at bounding box center [192, 116] width 63 height 19
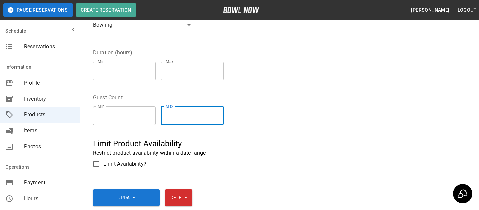
click at [221, 113] on input "**" at bounding box center [192, 116] width 63 height 19
type input "**"
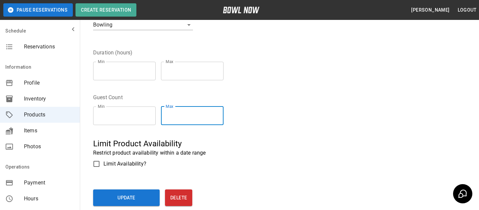
click at [221, 114] on input "**" at bounding box center [192, 116] width 63 height 19
click at [213, 129] on div "Min * Min Max ** Max" at bounding box center [161, 115] width 136 height 29
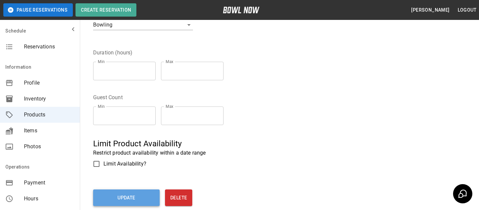
click at [147, 202] on button "Update" at bounding box center [126, 198] width 67 height 17
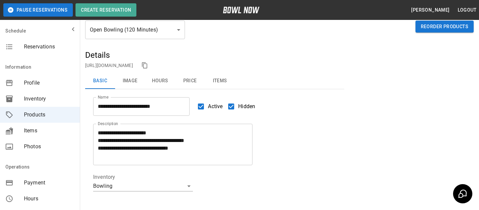
scroll to position [0, 0]
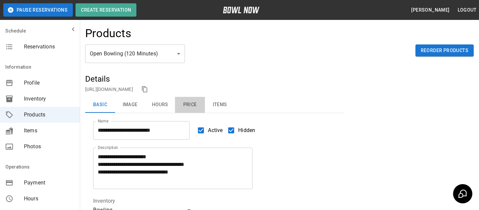
click at [185, 107] on button "Price" at bounding box center [190, 105] width 30 height 16
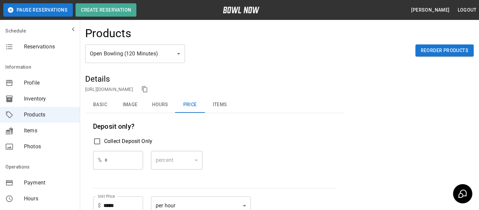
scroll to position [71, 0]
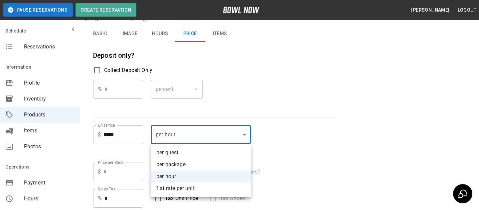
click at [216, 126] on body "**********" at bounding box center [239, 214] width 479 height 570
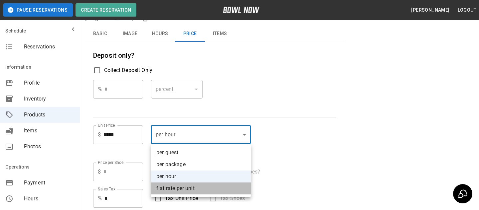
click at [189, 187] on li "flat rate per unit" at bounding box center [201, 189] width 100 height 12
type input "****"
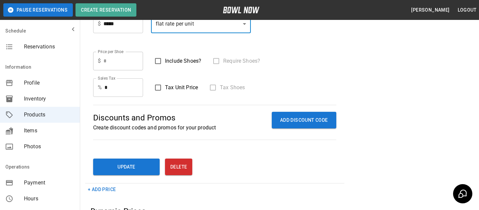
scroll to position [185, 0]
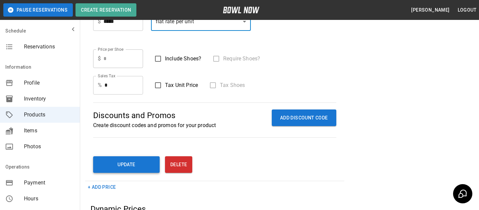
click at [151, 171] on button "Update" at bounding box center [126, 165] width 67 height 17
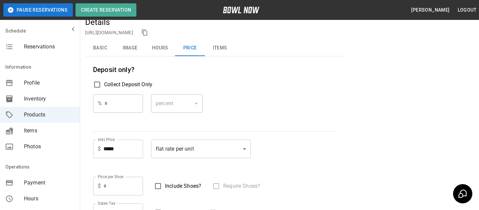
scroll to position [66, 0]
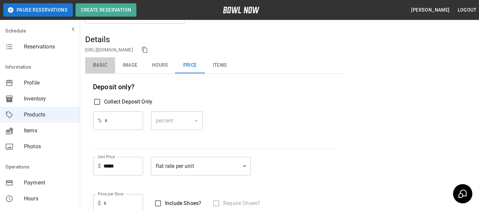
click at [99, 67] on button "Basic" at bounding box center [100, 66] width 30 height 16
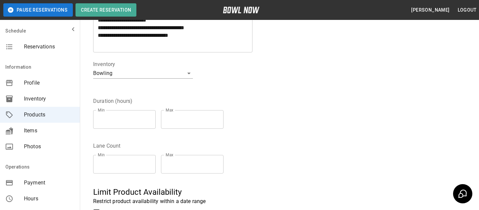
scroll to position [210, 0]
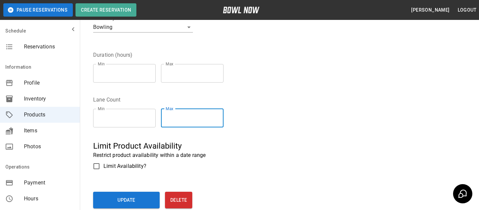
click at [223, 120] on input "**" at bounding box center [192, 118] width 63 height 19
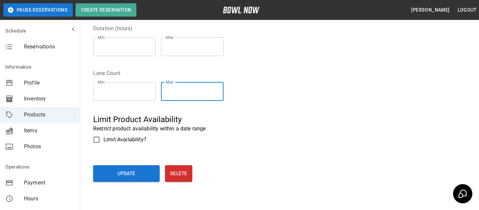
click at [223, 120] on h5 "Limit Product Availability" at bounding box center [214, 119] width 243 height 11
click at [222, 93] on input "**" at bounding box center [192, 91] width 63 height 19
click at [222, 93] on input "*" at bounding box center [192, 91] width 63 height 19
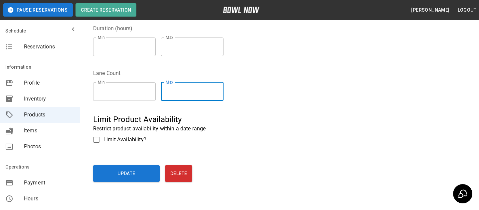
click at [222, 93] on input "*" at bounding box center [192, 91] width 63 height 19
type input "*"
click at [222, 93] on input "*" at bounding box center [192, 91] width 63 height 19
click at [223, 74] on fieldset "Lane Count Min * Min Max * Max" at bounding box center [161, 87] width 136 height 37
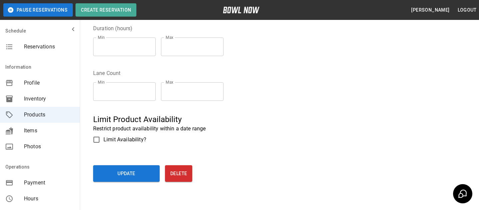
click at [138, 183] on div "**********" at bounding box center [279, 27] width 388 height 326
click at [140, 172] on button "Update" at bounding box center [126, 174] width 67 height 17
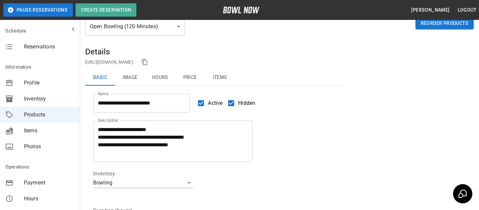
scroll to position [48, 0]
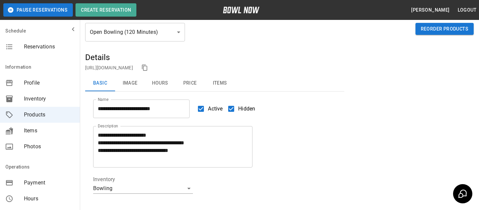
click at [181, 83] on button "Price" at bounding box center [190, 83] width 30 height 16
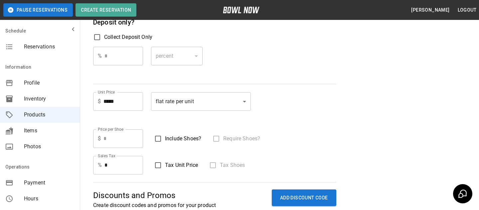
scroll to position [137, 0]
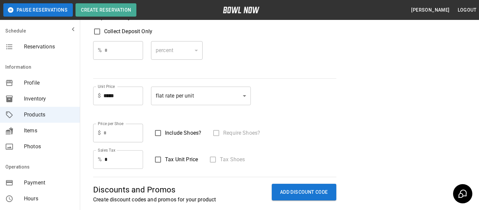
click at [178, 104] on body "**********" at bounding box center [239, 161] width 479 height 597
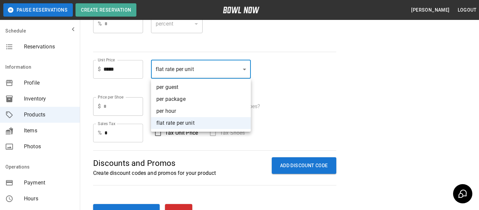
click at [281, 83] on div at bounding box center [239, 105] width 479 height 210
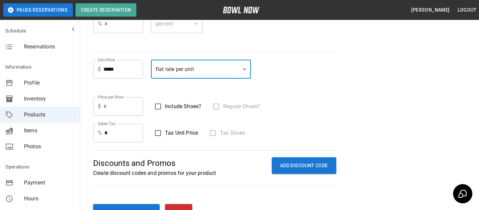
scroll to position [141, 0]
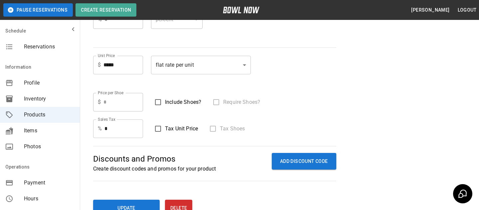
click at [169, 131] on span "Tax Unit Price" at bounding box center [181, 129] width 33 height 8
click at [168, 106] on span "Include Shoes?" at bounding box center [183, 102] width 36 height 8
click at [220, 130] on span "Tax Shoes" at bounding box center [232, 129] width 25 height 8
click at [169, 131] on span "Tax Unit Price" at bounding box center [181, 129] width 33 height 8
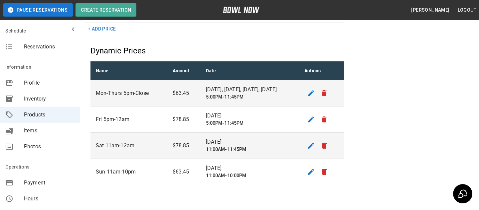
scroll to position [359, 0]
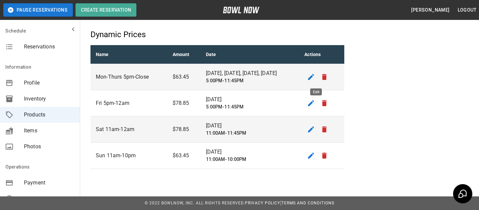
click at [315, 76] on icon "edit" at bounding box center [311, 77] width 8 height 8
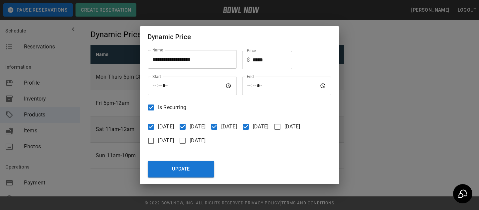
click at [370, 62] on div "**********" at bounding box center [239, 105] width 479 height 210
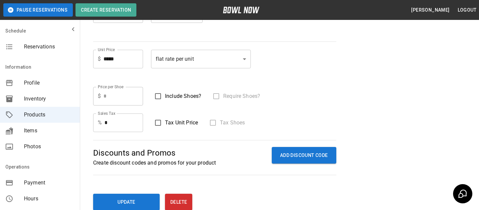
scroll to position [148, 0]
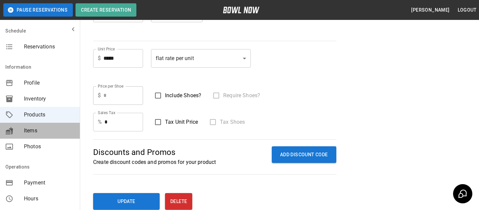
click at [60, 129] on span "Items" at bounding box center [49, 131] width 51 height 8
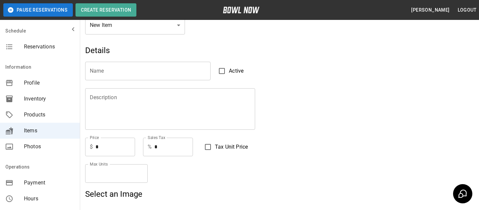
scroll to position [10, 0]
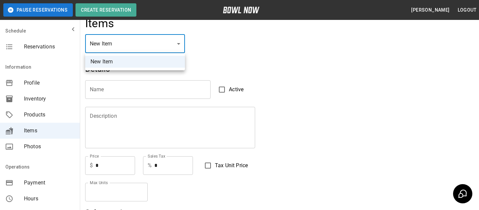
click at [134, 60] on li "New Item" at bounding box center [135, 62] width 100 height 12
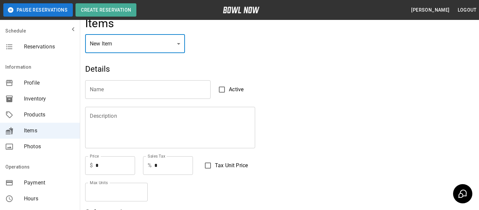
scroll to position [19, 0]
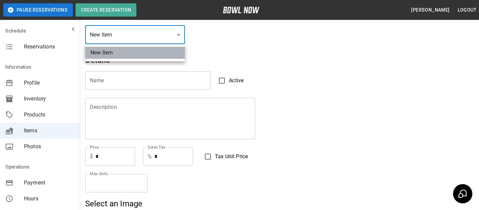
click at [168, 56] on li "New Item" at bounding box center [135, 53] width 100 height 12
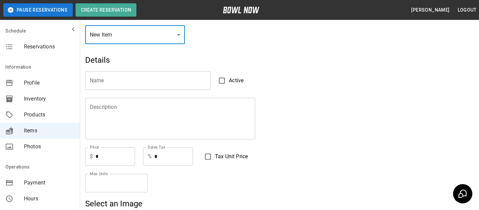
click at [173, 78] on input "Name" at bounding box center [147, 80] width 125 height 19
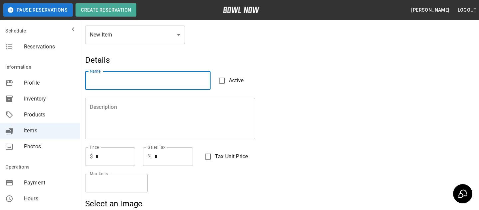
click at [189, 57] on h5 "Details" at bounding box center [214, 60] width 259 height 11
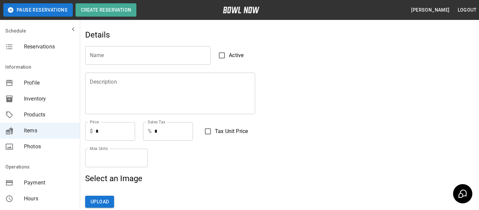
scroll to position [12, 0]
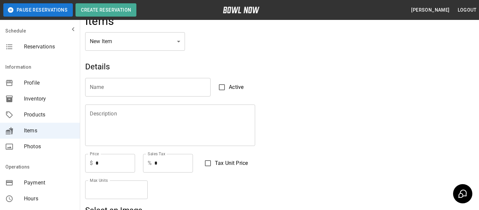
click at [29, 116] on span "Products" at bounding box center [49, 115] width 51 height 8
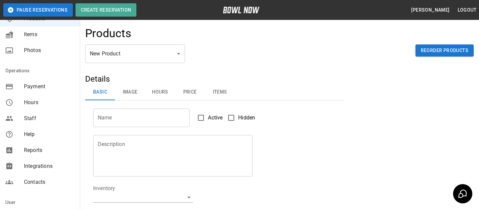
scroll to position [114, 0]
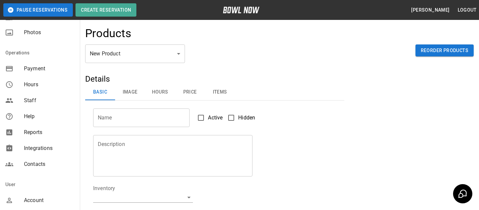
click at [32, 199] on span "Account" at bounding box center [49, 201] width 51 height 8
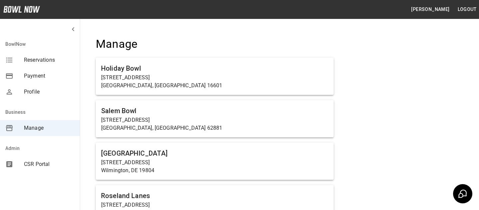
scroll to position [474, 0]
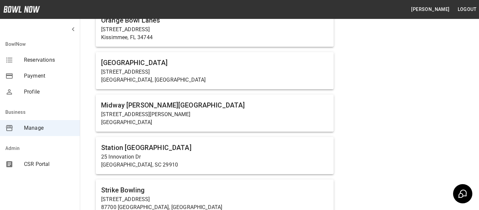
click at [160, 114] on p "1561 Holly Pike" at bounding box center [214, 115] width 227 height 8
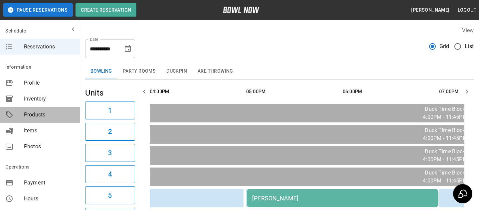
click at [36, 118] on span "Products" at bounding box center [49, 115] width 51 height 8
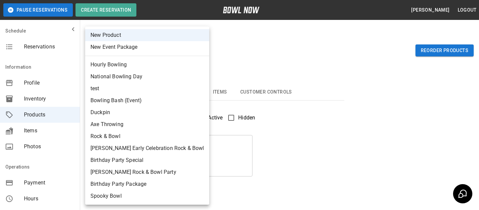
click at [147, 59] on body "Pause Reservations Create Reservation Bradey Powell Logout Schedule Reservation…" at bounding box center [239, 214] width 479 height 429
click at [138, 49] on li "New Event Package" at bounding box center [147, 47] width 124 height 12
type input "**"
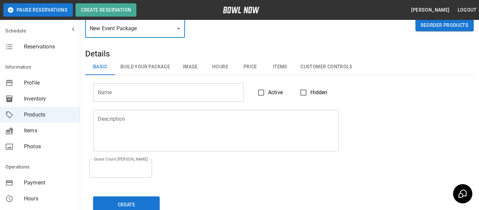
scroll to position [27, 0]
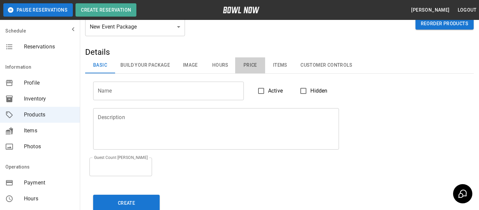
click at [250, 72] on button "Price" at bounding box center [250, 66] width 30 height 16
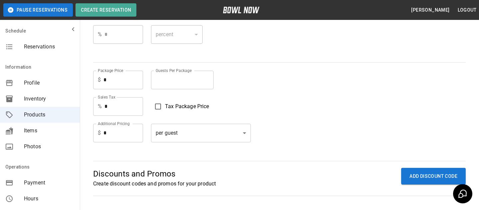
scroll to position [110, 0]
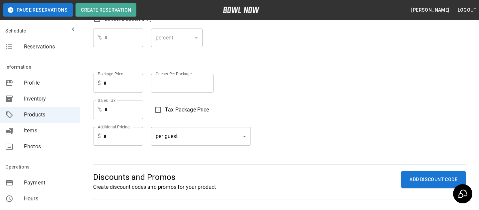
click at [177, 84] on input "*" at bounding box center [182, 83] width 63 height 19
type input "**"
click at [253, 104] on div "Sales Tax % * Sales Tax Tax Package Price" at bounding box center [279, 110] width 372 height 19
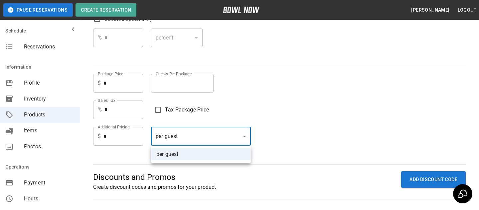
click at [202, 145] on body "Pause Reservations Create Reservation Bradey Powell Logout Schedule Reservation…" at bounding box center [239, 87] width 479 height 394
click at [138, 138] on div at bounding box center [239, 105] width 479 height 210
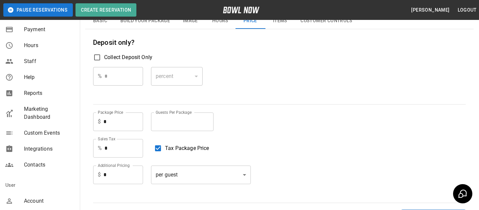
scroll to position [164, 0]
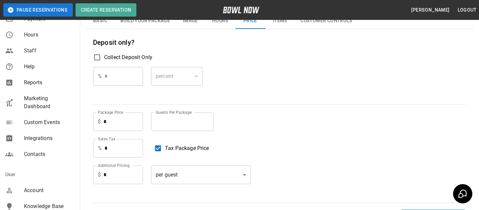
click at [49, 189] on span "Account" at bounding box center [49, 191] width 51 height 8
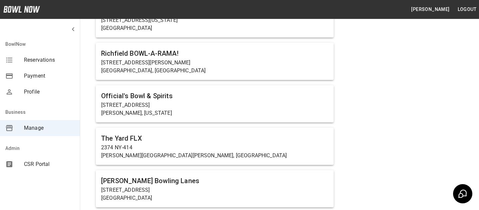
scroll to position [4815, 0]
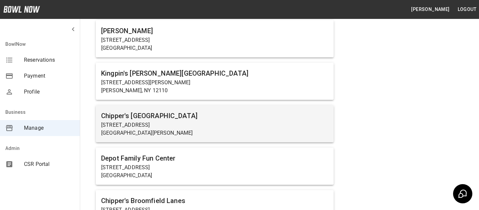
click at [192, 111] on h6 "Chipper's [GEOGRAPHIC_DATA]" at bounding box center [214, 116] width 227 height 11
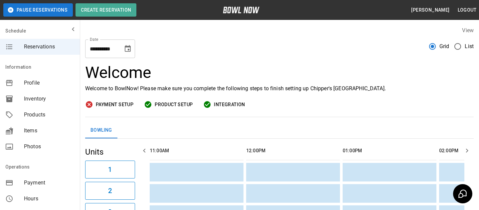
scroll to position [0, 386]
click at [22, 108] on div "Products" at bounding box center [40, 115] width 80 height 16
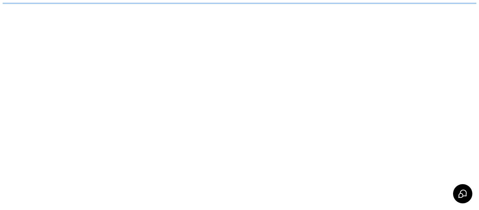
click at [134, 7] on html "/businesses/uxaDetsBOTGhNckKC0mt/products" at bounding box center [239, 3] width 479 height 7
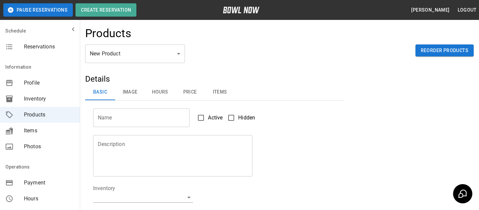
click at [132, 43] on div "Products" at bounding box center [279, 36] width 388 height 18
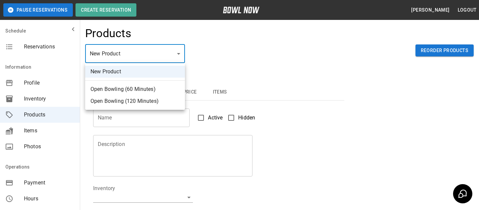
click at [133, 54] on body "Pause Reservations Create Reservation Bradey Powell Logout Schedule Reservation…" at bounding box center [239, 214] width 479 height 429
click at [133, 102] on li "Open Bowling (120 Minutes)" at bounding box center [135, 101] width 100 height 12
type input "*"
type input "**********"
type textarea "**********"
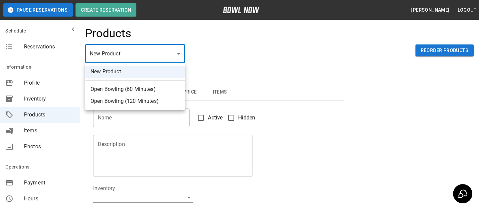
type input "**********"
type input "*"
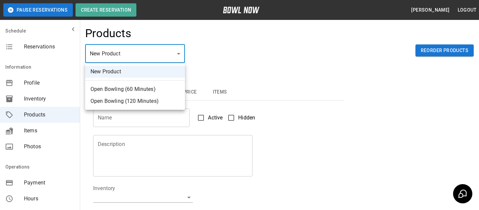
type input "*****"
type input "****"
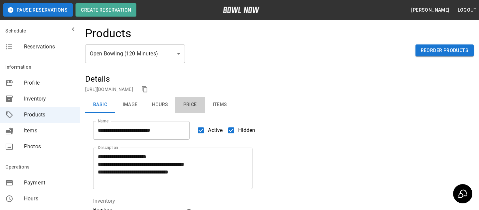
click at [196, 103] on button "Price" at bounding box center [190, 105] width 30 height 16
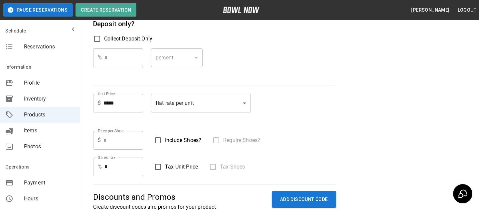
scroll to position [21, 0]
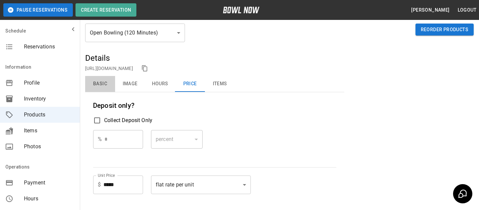
click at [114, 91] on button "Basic" at bounding box center [100, 84] width 30 height 16
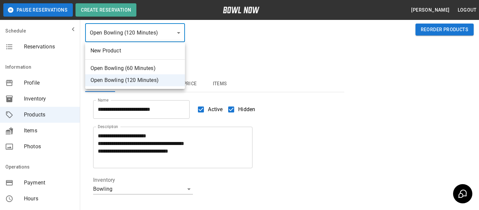
click at [126, 41] on body "**********" at bounding box center [239, 199] width 479 height 441
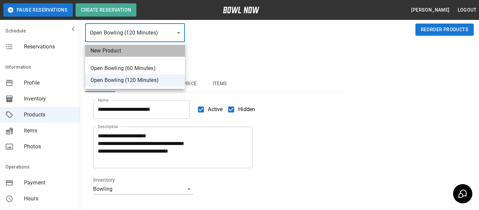
click at [128, 53] on li "New Product" at bounding box center [135, 51] width 100 height 12
type input "**"
type input "*"
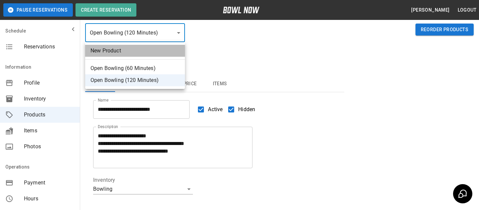
type input "*"
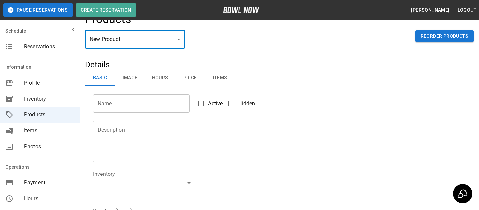
scroll to position [12, 0]
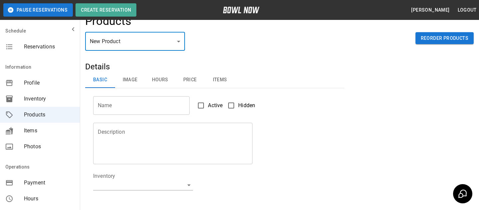
click at [122, 41] on body "**********" at bounding box center [239, 202] width 479 height 429
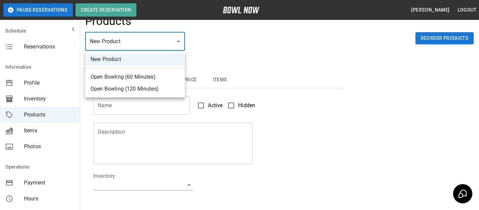
click at [118, 56] on li "New Product" at bounding box center [135, 60] width 100 height 12
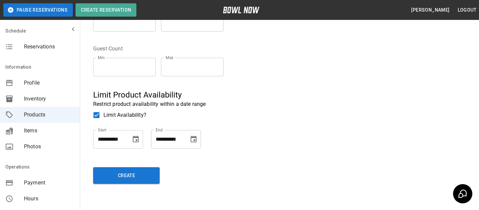
scroll to position [226, 0]
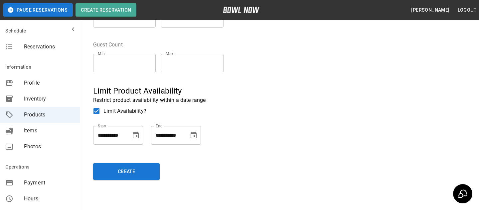
click at [138, 135] on icon "Choose date" at bounding box center [136, 136] width 8 height 8
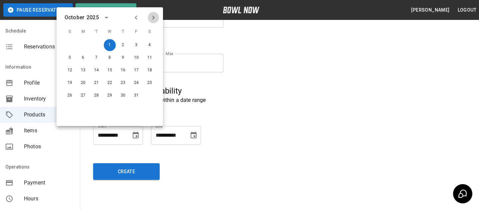
click at [153, 18] on icon "Next month" at bounding box center [153, 18] width 8 height 8
click at [69, 83] on button "21" at bounding box center [70, 83] width 12 height 12
type input "**********"
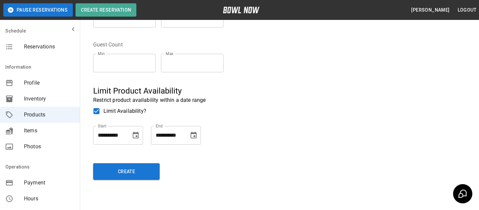
click at [193, 129] on div "**********" at bounding box center [176, 135] width 50 height 19
click at [193, 136] on icon "Choose date" at bounding box center [194, 136] width 8 height 8
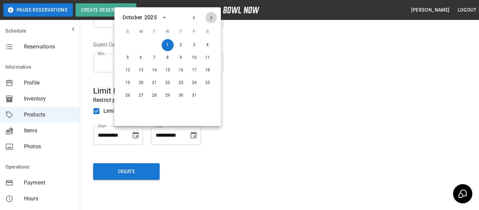
click at [212, 13] on button "Next month" at bounding box center [210, 17] width 11 height 11
click at [168, 95] on button "31" at bounding box center [168, 96] width 12 height 12
type input "**********"
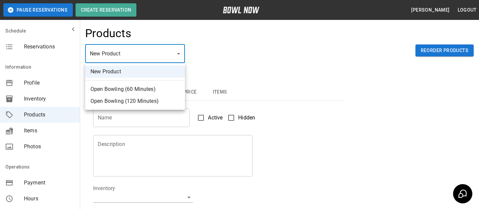
click at [118, 106] on li "Open Bowling (120 Minutes)" at bounding box center [135, 101] width 100 height 12
type input "*"
type input "**********"
type textarea "**********"
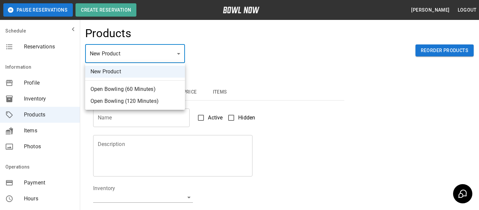
type input "*"
type input "*****"
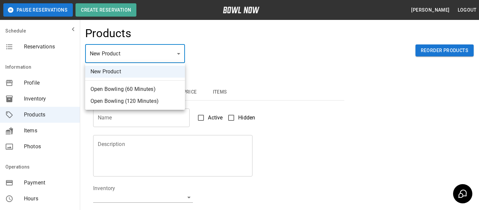
type input "****"
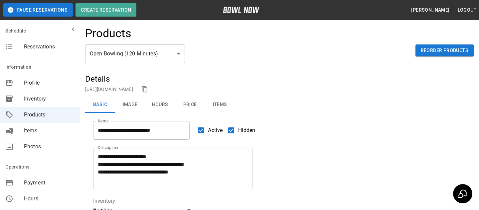
click at [194, 108] on button "Price" at bounding box center [190, 105] width 30 height 16
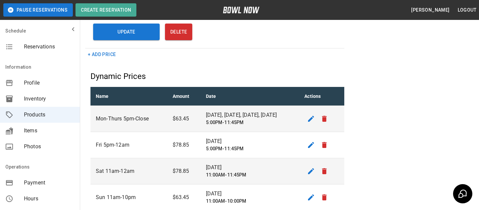
scroll to position [325, 0]
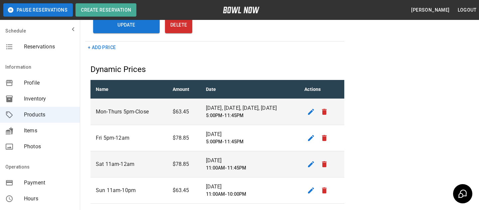
click at [90, 47] on button "+ Add Price" at bounding box center [101, 48] width 33 height 12
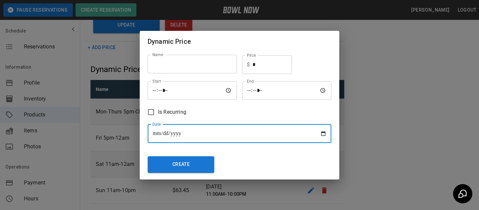
click at [171, 134] on input "**********" at bounding box center [240, 134] width 184 height 19
click at [163, 134] on input "**********" at bounding box center [240, 134] width 184 height 19
click at [192, 122] on div "**********" at bounding box center [236, 131] width 189 height 24
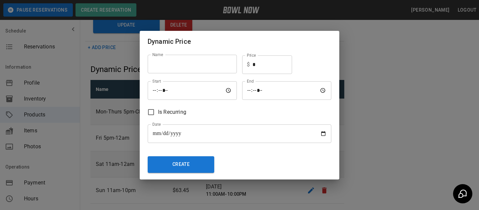
click at [202, 71] on input "text" at bounding box center [192, 64] width 89 height 19
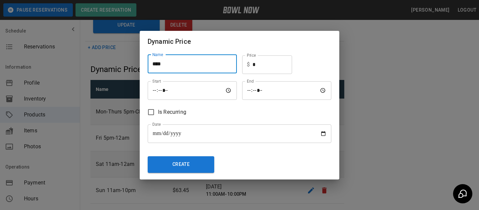
type input "****"
click at [273, 68] on input "*" at bounding box center [272, 65] width 40 height 19
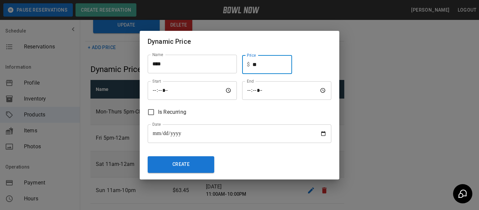
type input "**"
click at [155, 90] on input "time" at bounding box center [192, 90] width 89 height 19
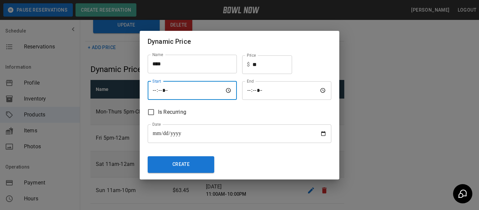
type input "*****"
click at [247, 92] on input "time" at bounding box center [286, 90] width 89 height 19
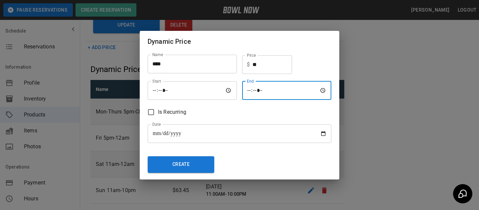
type input "*****"
click at [242, 99] on input "*****" at bounding box center [286, 90] width 89 height 19
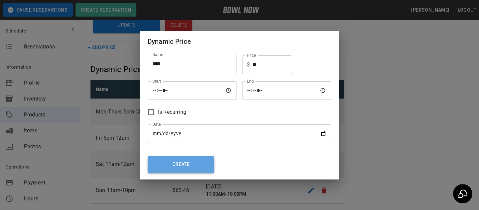
click at [180, 163] on button "Create" at bounding box center [181, 165] width 67 height 17
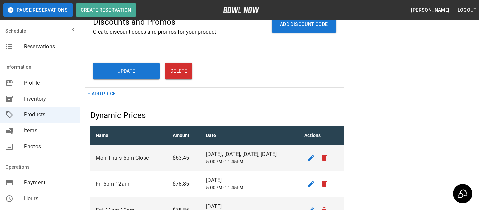
scroll to position [275, 0]
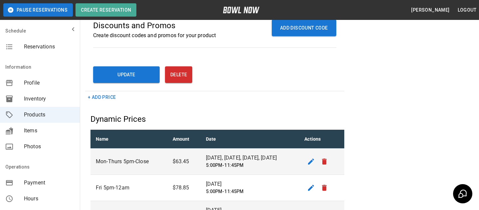
click at [91, 99] on button "+ Add Price" at bounding box center [101, 97] width 33 height 12
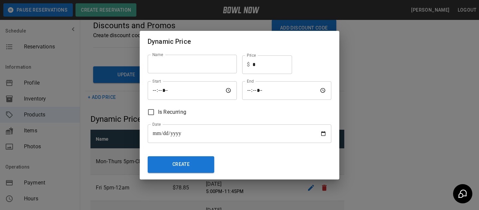
click at [370, 92] on div "**********" at bounding box center [239, 105] width 479 height 210
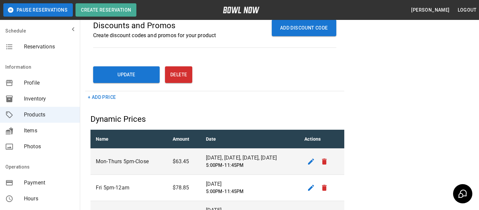
scroll to position [62, 0]
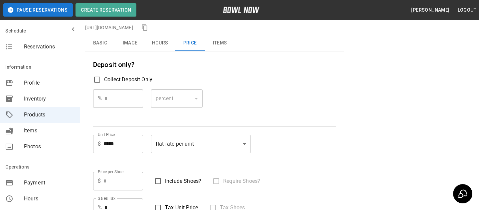
click at [106, 52] on div "**********" at bounding box center [214, 140] width 259 height 257
click at [106, 46] on button "Basic" at bounding box center [100, 43] width 30 height 16
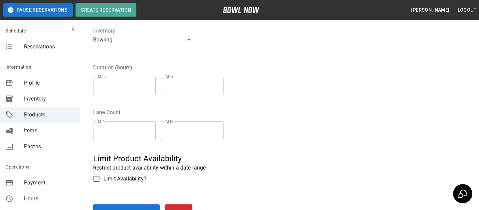
scroll to position [20, 0]
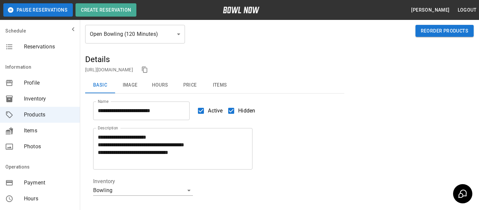
click at [199, 83] on button "Price" at bounding box center [190, 85] width 30 height 16
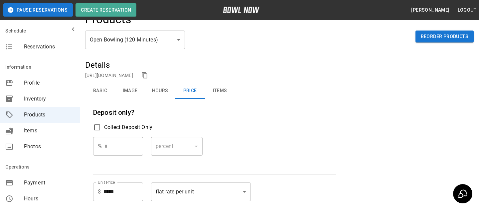
scroll to position [7, 0]
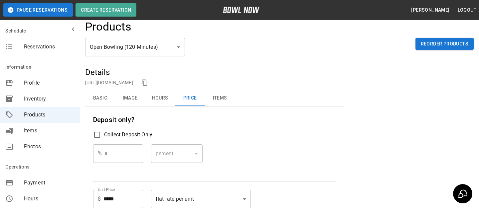
click at [101, 102] on button "Basic" at bounding box center [100, 98] width 30 height 16
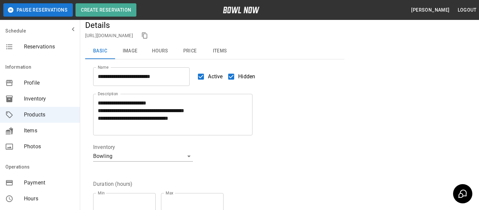
scroll to position [21, 0]
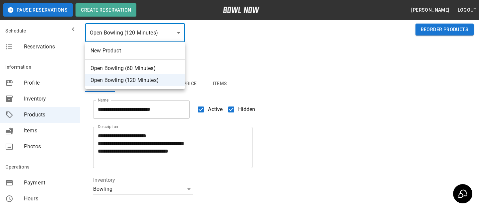
click at [120, 41] on body "**********" at bounding box center [239, 199] width 479 height 441
click at [124, 52] on li "New Product" at bounding box center [135, 51] width 100 height 12
type input "**"
type input "*"
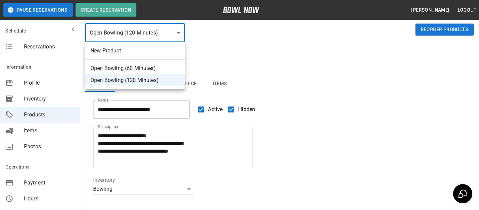
type input "*"
type input "****"
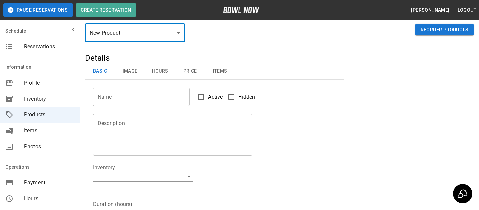
click at [184, 71] on button "Price" at bounding box center [190, 72] width 30 height 16
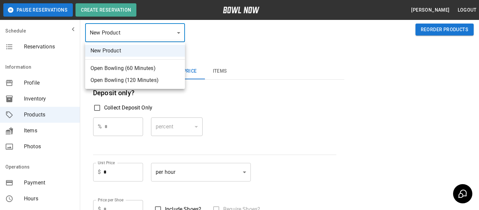
click at [141, 32] on body "**********" at bounding box center [239, 176] width 479 height 394
click at [148, 79] on li "Open Bowling (120 Minutes)" at bounding box center [135, 80] width 100 height 12
type input "*"
type input "*****"
type input "****"
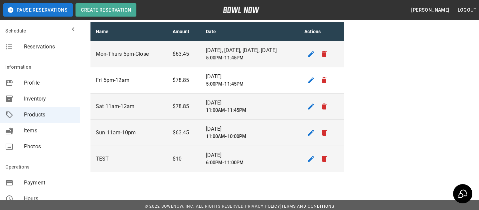
scroll to position [345, 0]
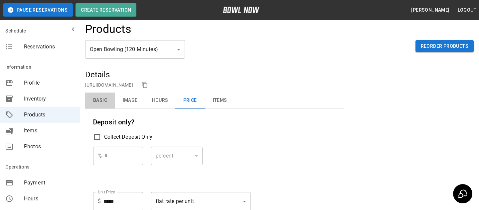
click at [109, 97] on button "Basic" at bounding box center [100, 101] width 30 height 16
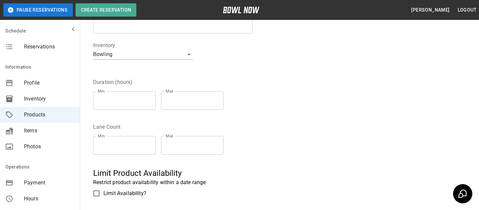
scroll to position [231, 0]
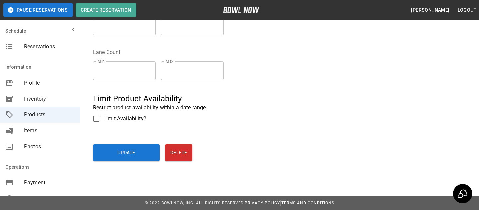
click at [105, 115] on span "Limit Availability?" at bounding box center [124, 119] width 43 height 8
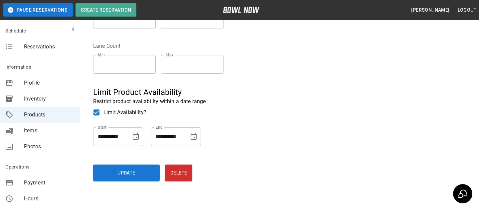
scroll to position [237, 0]
click at [186, 134] on div "**********" at bounding box center [176, 136] width 50 height 19
click at [188, 134] on button "Choose date" at bounding box center [193, 136] width 13 height 13
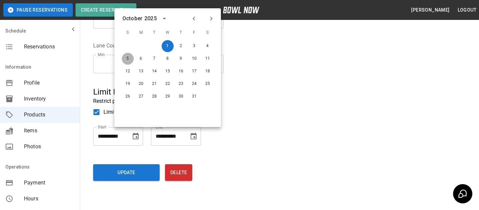
click at [124, 61] on button "5" at bounding box center [128, 59] width 12 height 12
type input "**********"
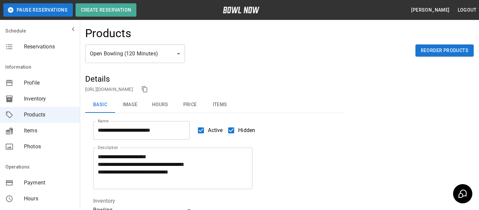
click at [133, 88] on link "https://bowlnow.com/places/uxaDetsBOTGhNckKC0mt?pid=64pUOaHbSw6qe9NhiM9b" at bounding box center [109, 89] width 48 height 5
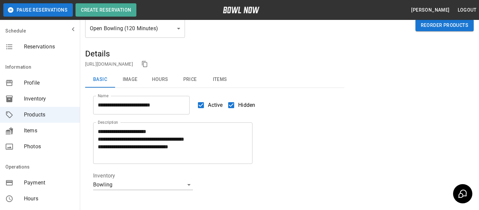
scroll to position [28, 0]
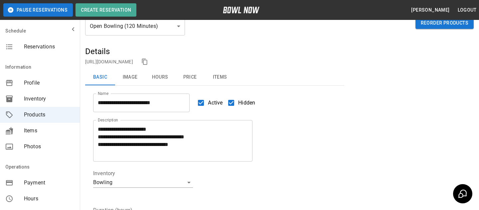
click at [171, 31] on body "**********" at bounding box center [239, 206] width 479 height 468
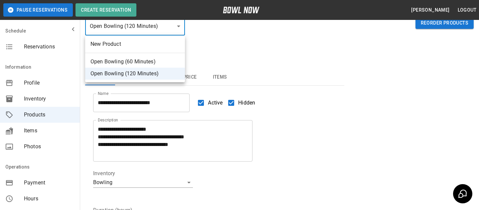
click at [221, 46] on div at bounding box center [239, 105] width 479 height 210
click at [178, 24] on body "**********" at bounding box center [239, 206] width 479 height 468
click at [178, 26] on div at bounding box center [239, 105] width 479 height 210
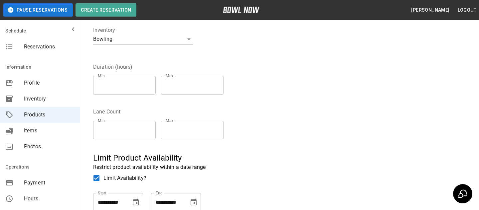
scroll to position [174, 0]
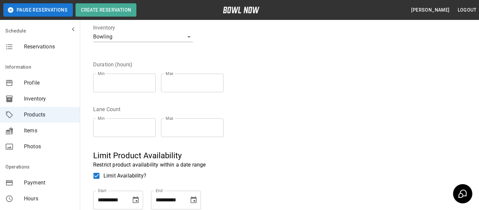
click at [122, 180] on span "Limit Availability?" at bounding box center [124, 176] width 43 height 8
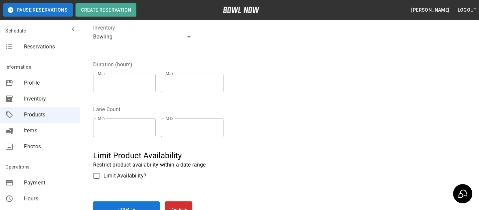
scroll to position [231, 0]
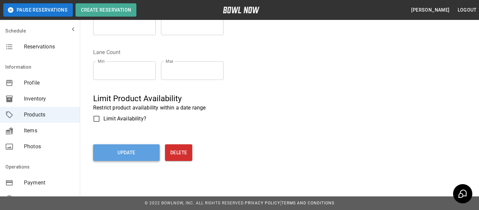
click at [127, 150] on button "Update" at bounding box center [126, 153] width 67 height 17
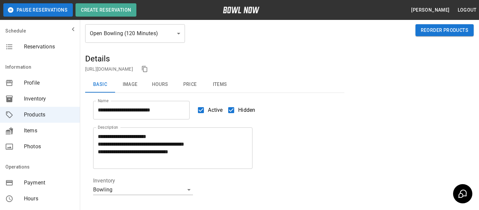
scroll to position [14, 0]
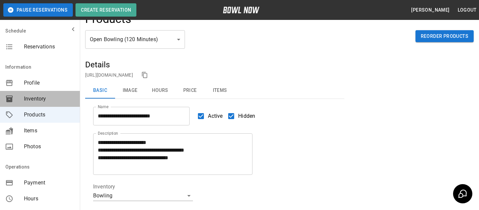
click at [66, 97] on span "Inventory" at bounding box center [49, 99] width 51 height 8
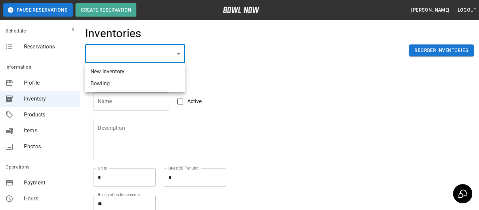
click at [108, 55] on body "Pause Reservations Create Reservation Bradey Powell Logout Schedule Reservation…" at bounding box center [239, 146] width 479 height 293
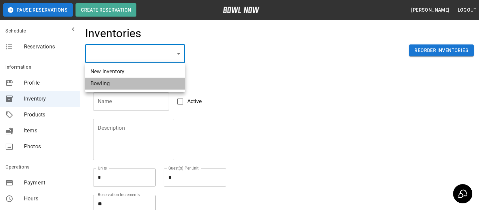
click at [139, 85] on li "Bowling" at bounding box center [135, 84] width 100 height 12
type input "**********"
type input "*******"
type textarea "**"
type textarea "*"
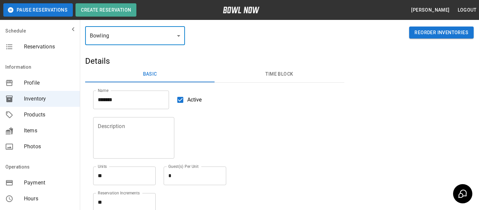
scroll to position [10, 0]
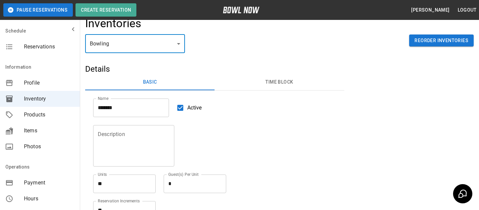
click at [282, 76] on button "Time Block" at bounding box center [278, 82] width 129 height 16
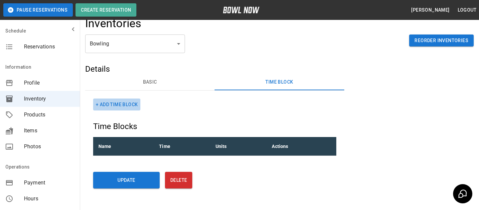
click at [129, 109] on button "+ Add Time Block" at bounding box center [116, 105] width 47 height 12
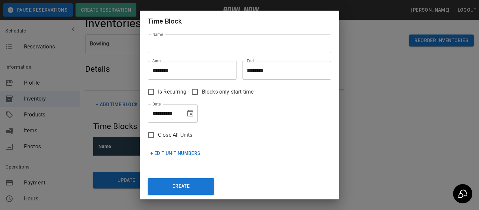
click at [168, 88] on span "Is Recurring" at bounding box center [172, 92] width 28 height 8
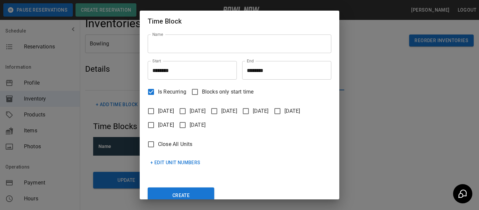
click at [172, 96] on span "Is Recurring" at bounding box center [172, 92] width 28 height 8
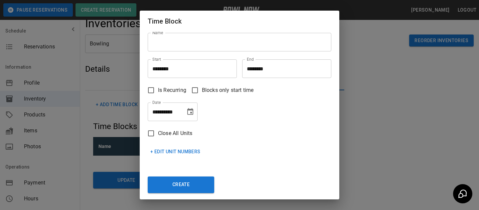
scroll to position [0, 0]
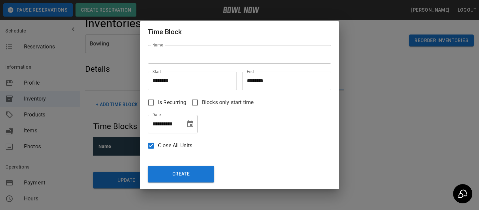
click at [165, 143] on span "Close All Units" at bounding box center [175, 146] width 34 height 8
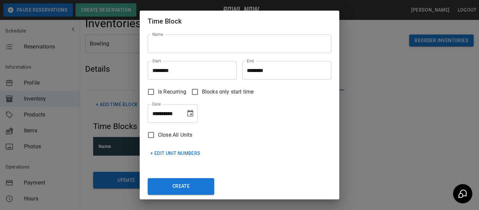
click at [182, 138] on span "Close All Units" at bounding box center [175, 135] width 34 height 8
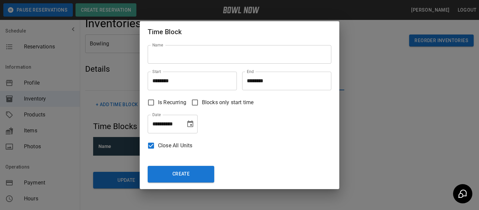
click at [167, 138] on div "Close All Units" at bounding box center [236, 143] width 189 height 19
click at [167, 149] on span "Close All Units" at bounding box center [175, 146] width 34 height 8
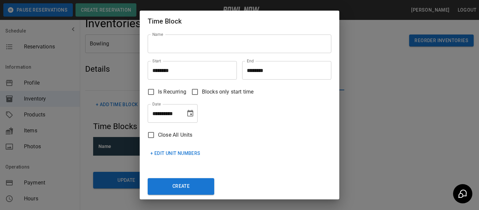
click at [167, 147] on div "+ Edit Unit Numbers" at bounding box center [236, 151] width 189 height 18
click at [167, 151] on button "+ Edit Unit Numbers" at bounding box center [176, 154] width 56 height 12
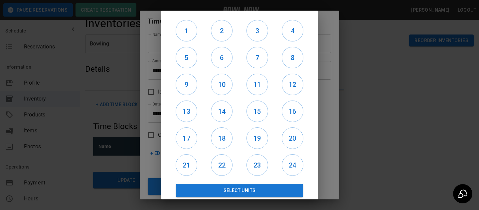
scroll to position [4, 0]
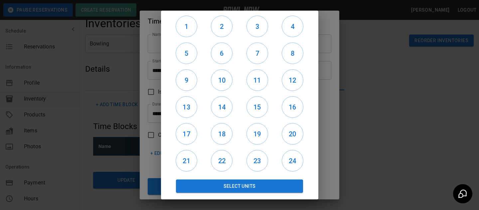
click at [321, 117] on div "1 2 3 4 5 6 7 8 9 10 11 12 13 14 15 16 17 18 19 20 21 22 23 24 Select Units" at bounding box center [239, 105] width 179 height 210
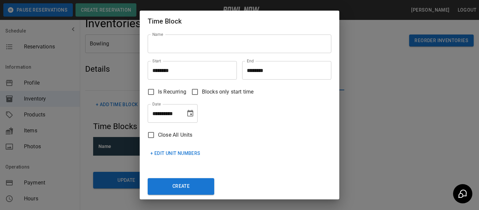
click at [343, 113] on div "**********" at bounding box center [239, 105] width 479 height 210
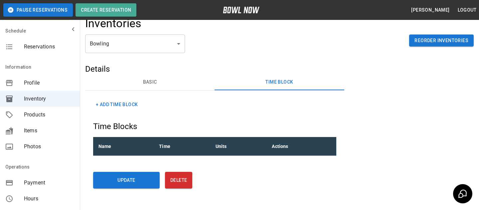
scroll to position [0, 0]
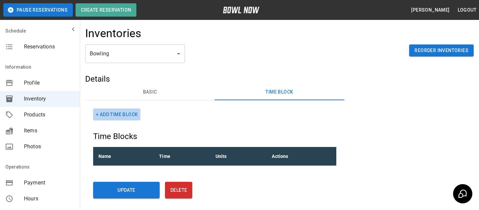
click at [138, 114] on button "+ Add Time Block" at bounding box center [116, 115] width 47 height 12
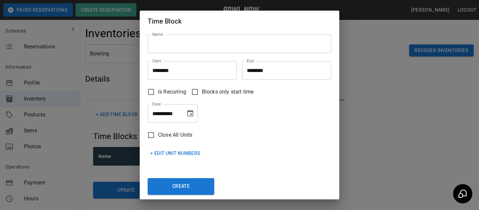
click at [216, 47] on input "Name" at bounding box center [240, 44] width 184 height 19
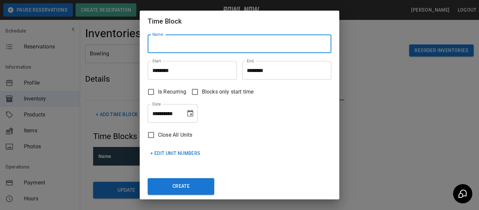
click at [193, 30] on h2 "Time Block" at bounding box center [240, 21] width 200 height 21
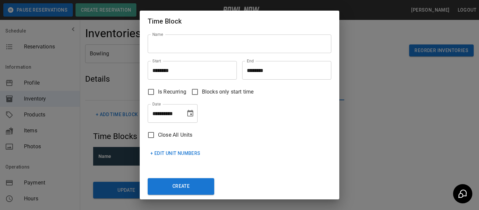
click at [370, 63] on div "**********" at bounding box center [239, 105] width 479 height 210
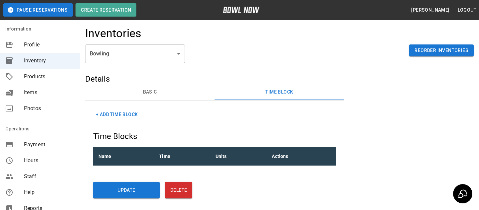
scroll to position [13, 0]
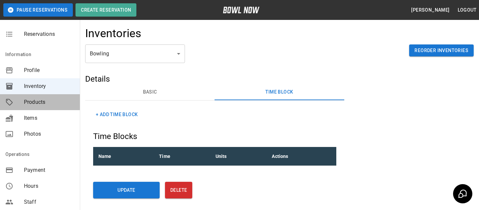
click at [36, 106] on span "Products" at bounding box center [49, 102] width 51 height 8
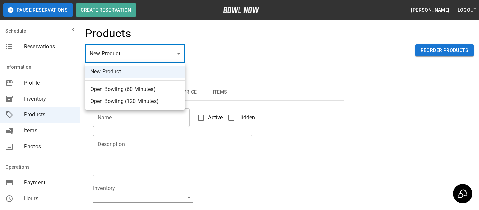
click at [149, 45] on body "Pause Reservations Create Reservation Bradey Powell Logout Schedule Reservation…" at bounding box center [239, 214] width 479 height 429
click at [225, 76] on div at bounding box center [239, 105] width 479 height 210
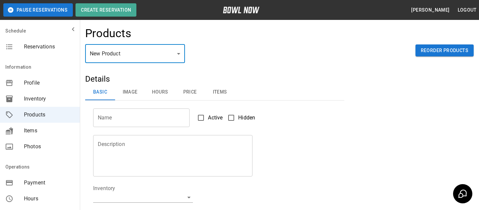
click at [135, 53] on body "Pause Reservations Create Reservation Bradey Powell Logout Schedule Reservation…" at bounding box center [239, 214] width 479 height 429
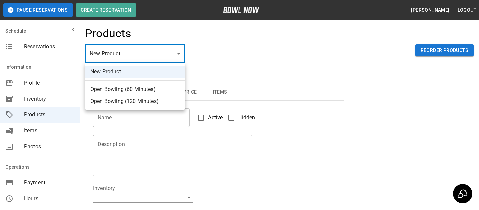
click at [57, 105] on div at bounding box center [239, 105] width 479 height 210
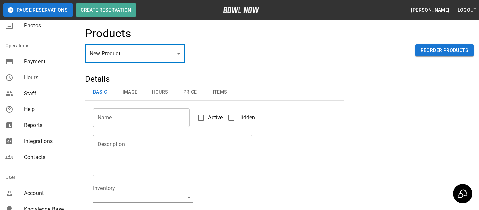
scroll to position [148, 0]
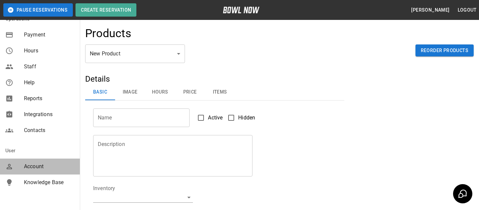
click at [35, 173] on div "Account" at bounding box center [40, 167] width 80 height 16
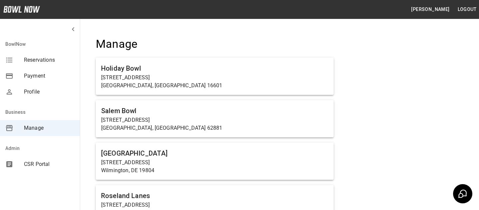
scroll to position [4815, 0]
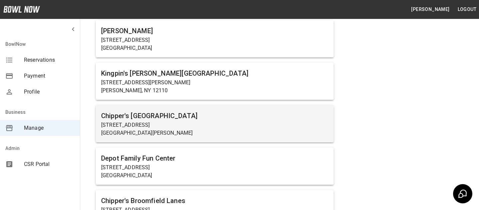
click at [228, 111] on h6 "Chipper's [GEOGRAPHIC_DATA]" at bounding box center [214, 116] width 227 height 11
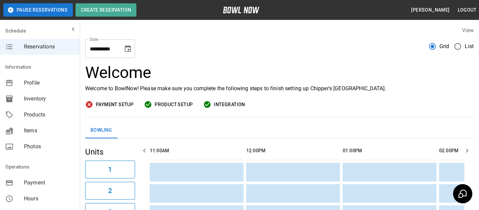
scroll to position [0, 386]
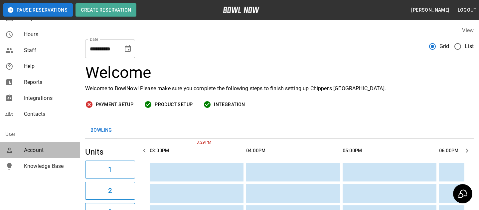
click at [48, 150] on span "Account" at bounding box center [49, 151] width 51 height 8
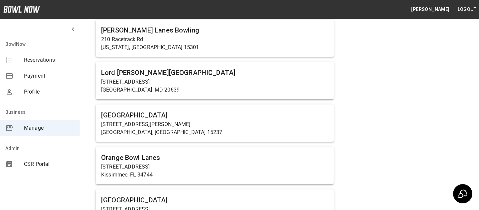
scroll to position [397, 0]
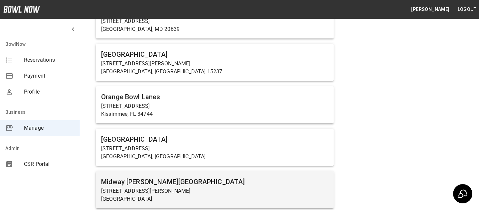
click at [185, 174] on div "Midway Bowling - Carlisle 1561 Holly Pike Carlisle, PA 17015" at bounding box center [215, 190] width 238 height 37
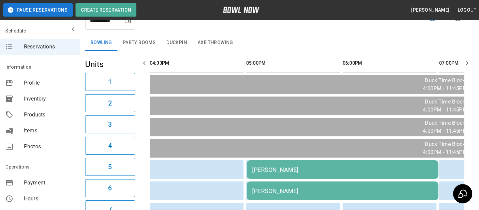
scroll to position [32, 0]
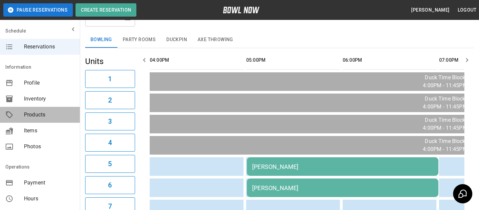
click at [24, 116] on span "Products" at bounding box center [49, 115] width 51 height 8
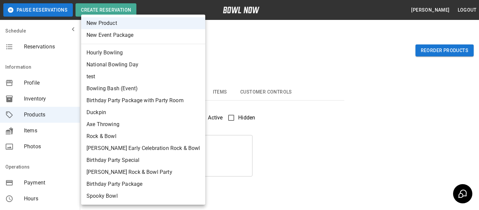
click at [146, 58] on body "Pause Reservations Create Reservation Bradey Powell Logout Schedule Reservation…" at bounding box center [239, 214] width 479 height 429
click at [152, 40] on li "New Event Package" at bounding box center [143, 35] width 124 height 12
type input "**"
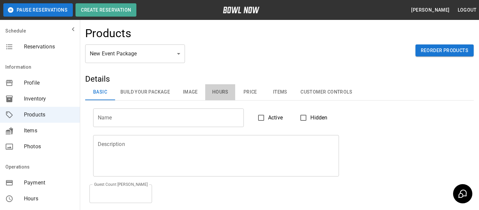
click at [219, 93] on button "Hours" at bounding box center [220, 92] width 30 height 16
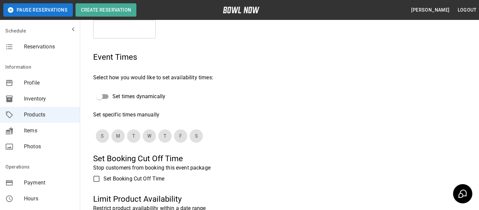
scroll to position [98, 0]
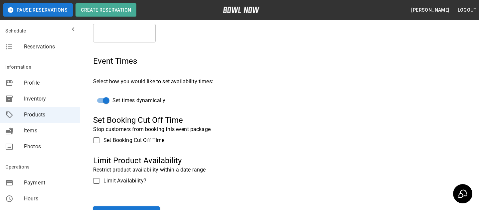
click at [142, 105] on label "Set times dynamically" at bounding box center [209, 100] width 233 height 13
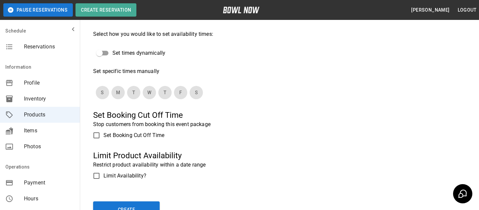
scroll to position [153, 0]
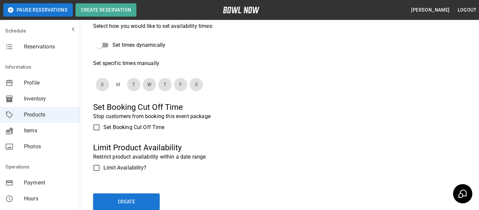
click at [120, 83] on button "M" at bounding box center [117, 84] width 13 height 13
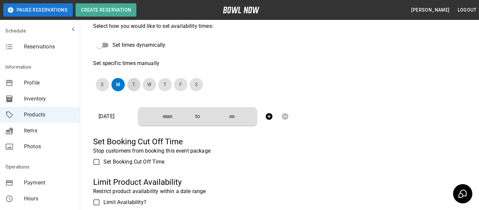
click at [133, 84] on button "T" at bounding box center [133, 84] width 13 height 13
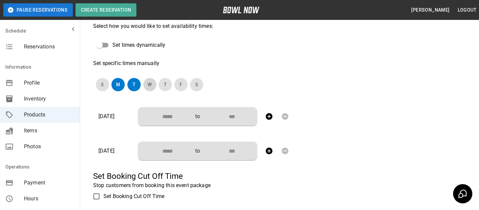
click at [152, 87] on button "W" at bounding box center [149, 84] width 13 height 13
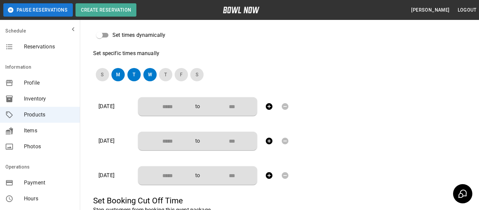
scroll to position [164, 0]
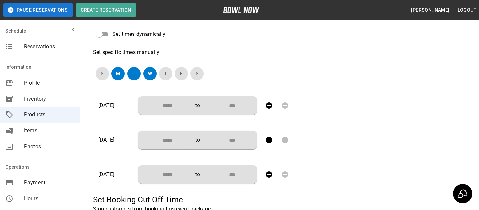
click at [172, 111] on input "Choose time" at bounding box center [165, 105] width 44 height 13
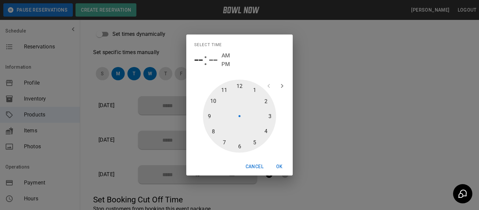
type input "********"
click at [270, 116] on div at bounding box center [239, 116] width 73 height 73
type input "********"
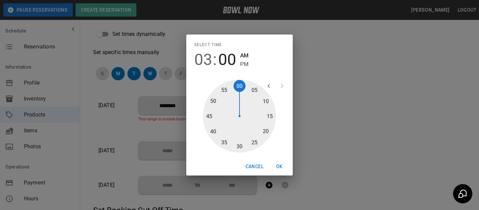
click at [244, 63] on span "PM" at bounding box center [244, 64] width 8 height 9
type input "********"
click at [284, 165] on button "OK" at bounding box center [279, 167] width 21 height 12
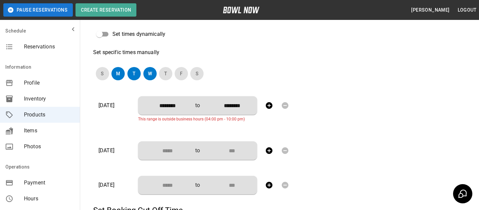
click at [163, 106] on input "********" at bounding box center [165, 105] width 44 height 13
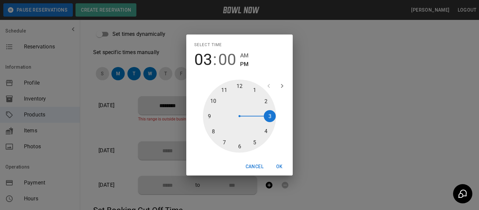
type input "********"
click at [265, 131] on div at bounding box center [239, 116] width 73 height 73
type input "********"
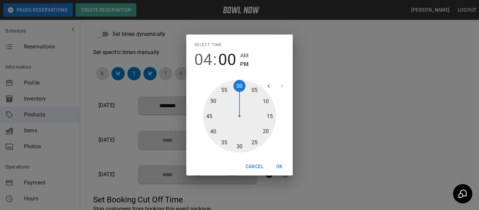
click at [280, 158] on div "Cancel OK" at bounding box center [239, 167] width 106 height 18
click at [280, 164] on button "OK" at bounding box center [279, 167] width 21 height 12
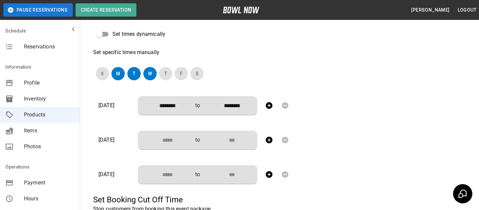
click at [269, 105] on icon "button" at bounding box center [269, 105] width 7 height 7
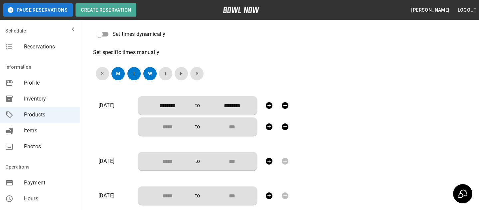
click at [157, 132] on input "Choose time" at bounding box center [165, 126] width 44 height 13
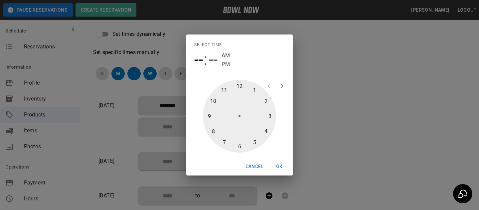
click at [240, 146] on div at bounding box center [239, 116] width 73 height 73
type input "********"
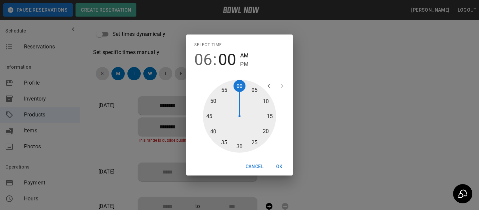
type input "********"
click at [237, 143] on div at bounding box center [239, 116] width 73 height 73
type input "********"
click at [245, 64] on span "PM" at bounding box center [244, 64] width 8 height 9
click at [279, 166] on button "OK" at bounding box center [279, 167] width 21 height 12
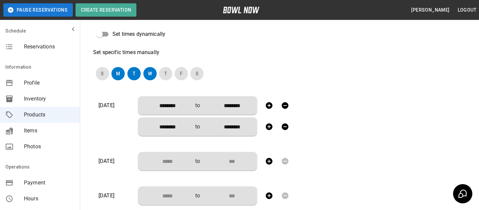
type input "********"
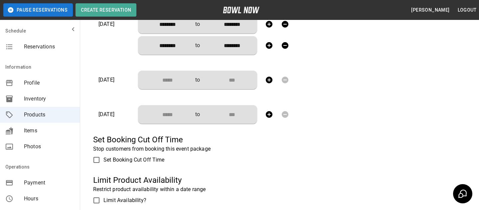
scroll to position [286, 0]
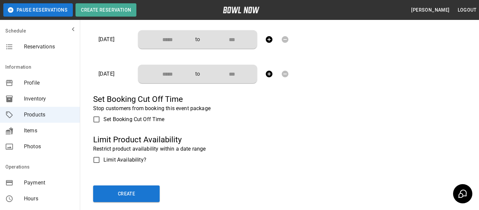
click at [146, 119] on span "Set Booking Cut Off Time" at bounding box center [133, 120] width 61 height 8
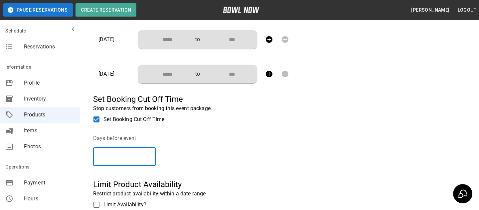
click at [152, 154] on input "*" at bounding box center [124, 157] width 63 height 19
click at [171, 142] on div "Days before event * ​" at bounding box center [170, 153] width 155 height 37
click at [150, 156] on input "*" at bounding box center [124, 157] width 63 height 19
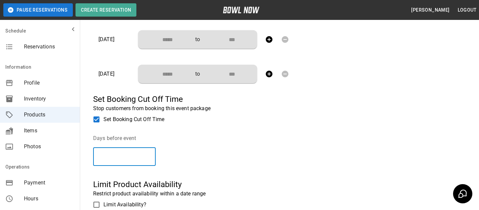
click at [151, 158] on input "*" at bounding box center [124, 157] width 63 height 19
type input "*"
click at [152, 154] on input "*" at bounding box center [124, 157] width 63 height 19
click at [212, 141] on legend "Days before event" at bounding box center [170, 139] width 155 height 8
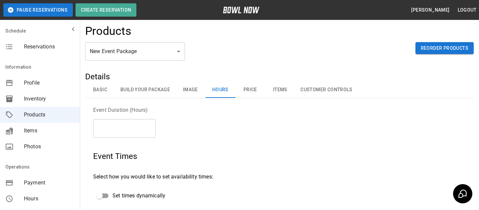
scroll to position [0, 0]
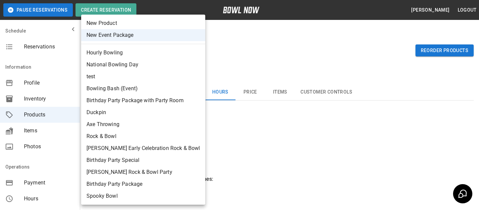
click at [237, 58] on div at bounding box center [239, 105] width 479 height 210
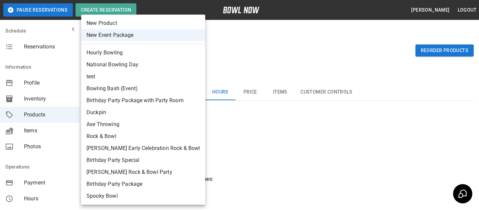
click at [221, 50] on div at bounding box center [239, 105] width 479 height 210
click at [235, 63] on div at bounding box center [239, 105] width 479 height 210
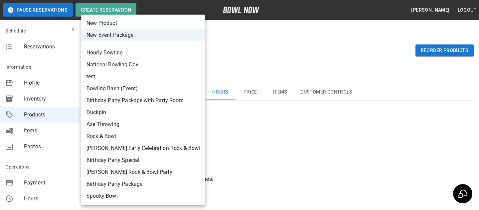
click at [212, 52] on div at bounding box center [239, 105] width 479 height 210
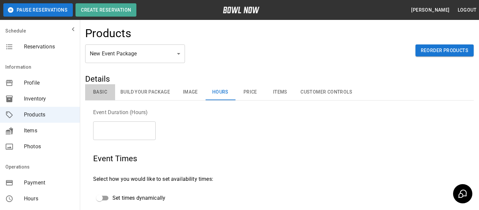
click at [106, 93] on button "Basic" at bounding box center [100, 92] width 30 height 16
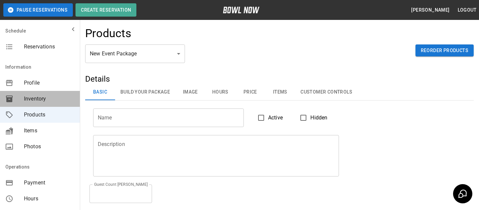
click at [61, 104] on div "Inventory" at bounding box center [40, 99] width 80 height 16
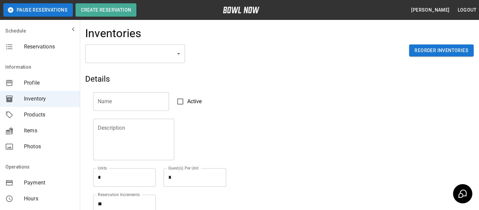
click at [55, 53] on div "Reservations" at bounding box center [40, 47] width 80 height 16
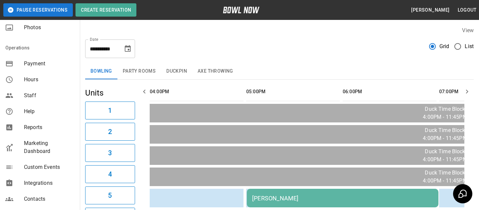
scroll to position [204, 0]
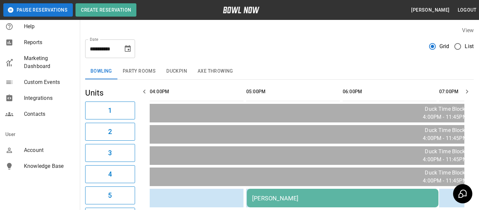
click at [41, 147] on span "Account" at bounding box center [49, 151] width 51 height 8
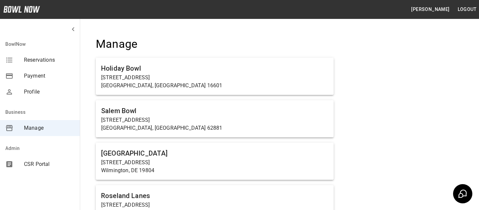
click at [43, 168] on span "CSR Portal" at bounding box center [49, 165] width 51 height 8
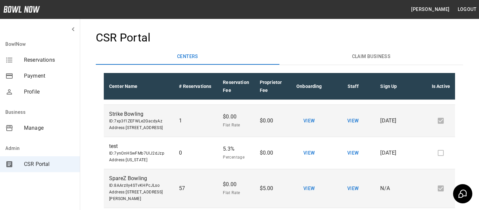
scroll to position [605, 0]
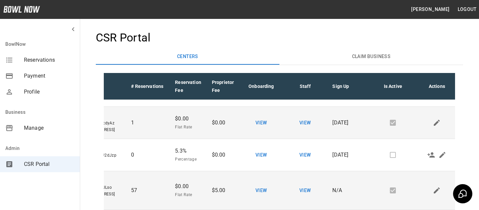
click at [434, 44] on icon "Edit" at bounding box center [437, 40] width 8 height 8
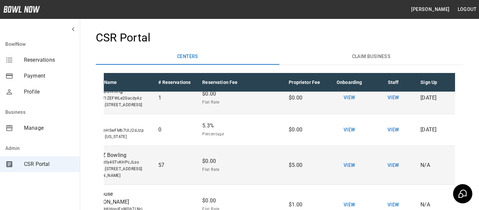
scroll to position [597, 0]
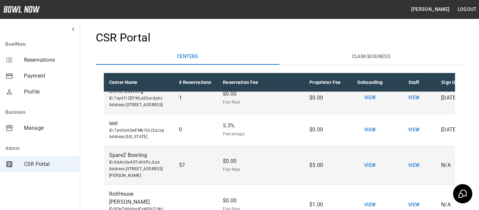
click at [241, 142] on body "Bradey Powell Logout BowlNow Reservations Payment Profile Business Manage Admin…" at bounding box center [239, 195] width 479 height 403
click at [298, 151] on div at bounding box center [239, 105] width 479 height 210
click at [297, 42] on td "Fee Type Flat Rate **** Fee Type Amount $ * Amount" at bounding box center [260, 27] width 86 height 30
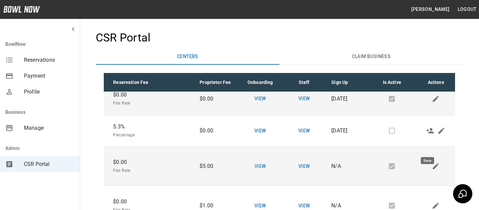
click at [427, 30] on icon "Save" at bounding box center [430, 28] width 6 height 4
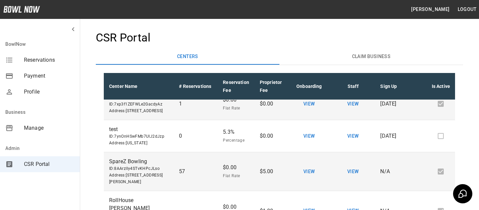
scroll to position [624, 0]
click at [59, 130] on span "Manage" at bounding box center [49, 128] width 51 height 8
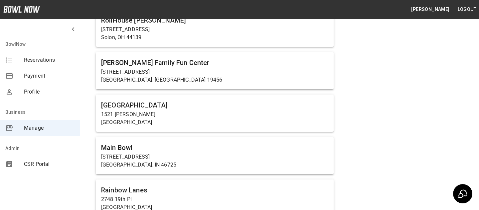
scroll to position [4815, 0]
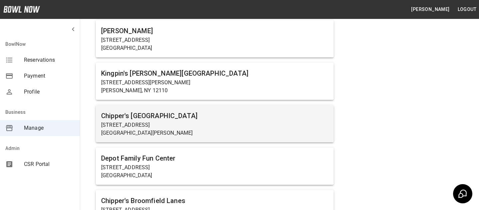
click at [210, 111] on h6 "Chipper's [GEOGRAPHIC_DATA]" at bounding box center [214, 116] width 227 height 11
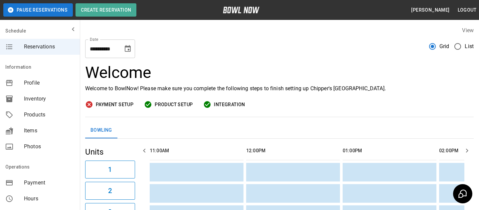
click at [64, 115] on span "Products" at bounding box center [49, 115] width 51 height 8
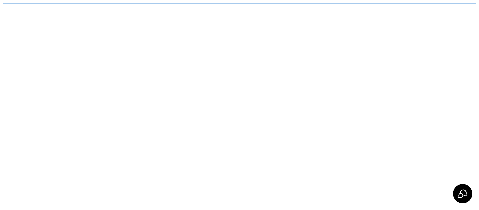
click at [151, 7] on html "/businesses/uxaDetsBOTGhNckKC0mt/products" at bounding box center [239, 3] width 479 height 7
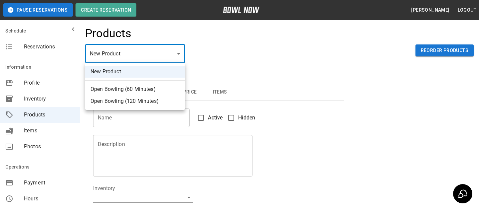
click at [148, 47] on body "Pause Reservations Create Reservation Bradey Powell Logout Schedule Reservation…" at bounding box center [239, 214] width 479 height 429
click at [142, 103] on li "Open Bowling (120 Minutes)" at bounding box center [135, 101] width 100 height 12
type input "*"
type input "**********"
type textarea "**********"
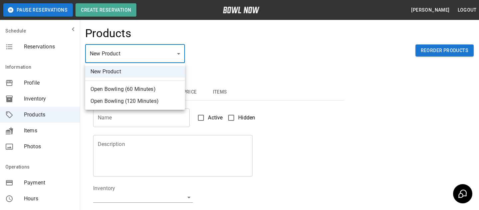
type input "**********"
type input "*"
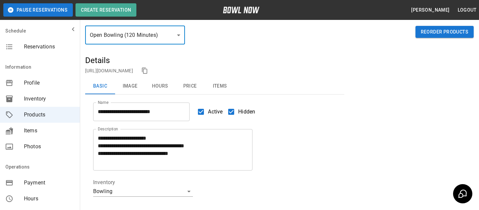
scroll to position [23, 0]
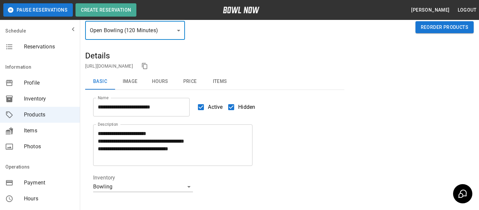
click at [64, 81] on span "Profile" at bounding box center [49, 83] width 51 height 8
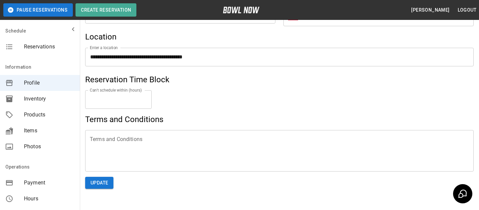
scroll to position [342, 0]
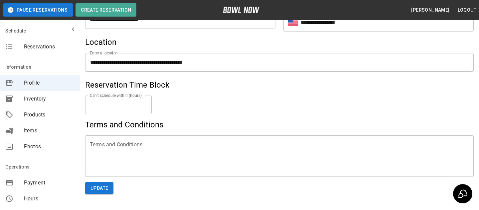
click at [28, 116] on span "Products" at bounding box center [49, 115] width 51 height 8
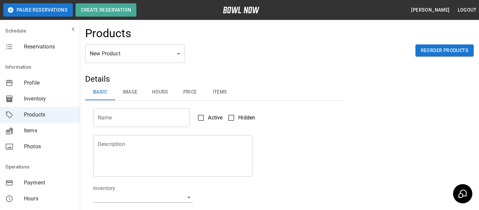
click at [118, 50] on body "Pause Reservations Create Reservation Bradey Powell Logout Schedule Reservation…" at bounding box center [239, 214] width 479 height 429
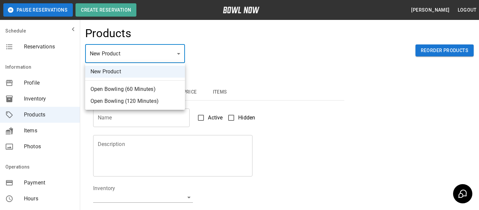
click at [129, 58] on div at bounding box center [239, 105] width 479 height 210
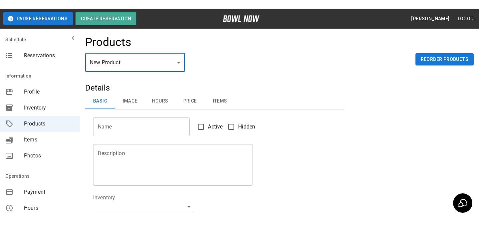
scroll to position [98, 0]
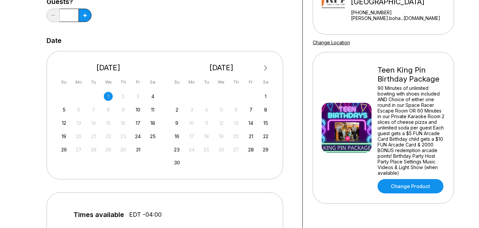
scroll to position [113, 0]
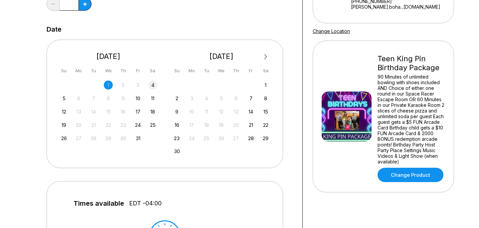
click at [151, 87] on div "4" at bounding box center [152, 84] width 9 height 9
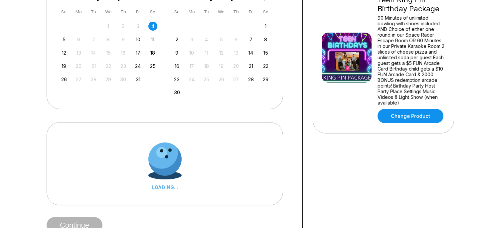
scroll to position [173, 0]
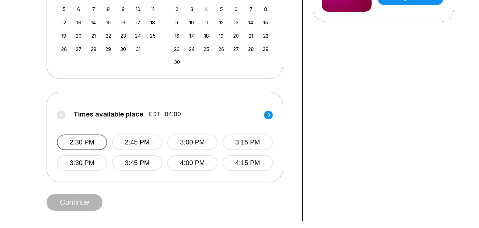
click at [84, 146] on button "2:30 PM" at bounding box center [82, 142] width 50 height 16
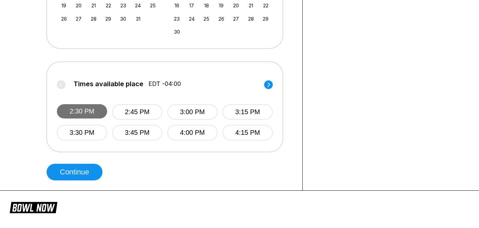
scroll to position [236, 0]
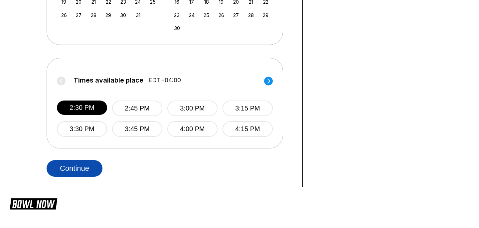
click at [80, 164] on button "Continue" at bounding box center [75, 168] width 56 height 17
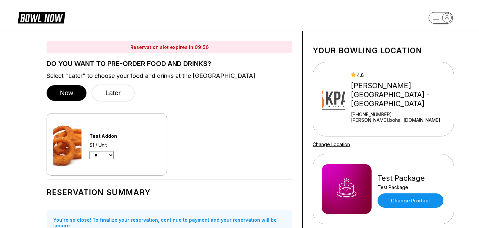
click at [108, 154] on select "* * *" at bounding box center [101, 155] width 24 height 8
select select "*"
click at [89, 151] on select "* * *" at bounding box center [101, 155] width 24 height 8
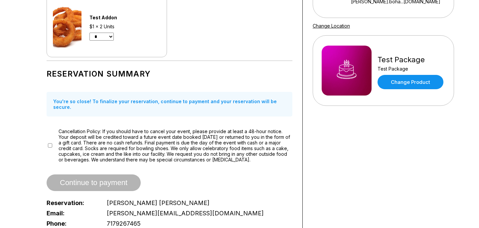
scroll to position [9, 0]
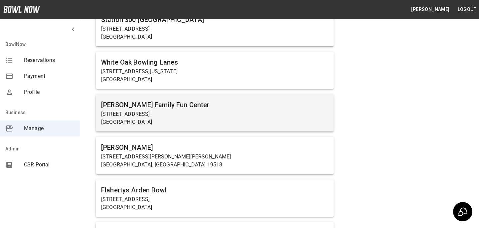
scroll to position [4211, 0]
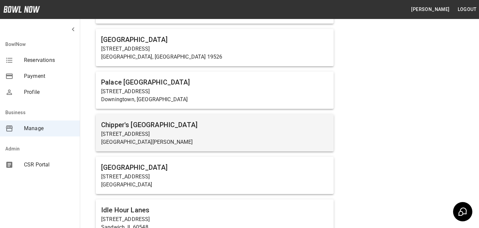
click at [190, 138] on p "[GEOGRAPHIC_DATA][PERSON_NAME]" at bounding box center [214, 142] width 227 height 8
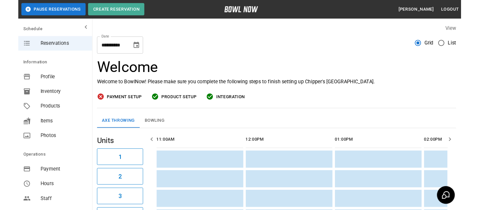
scroll to position [0, 289]
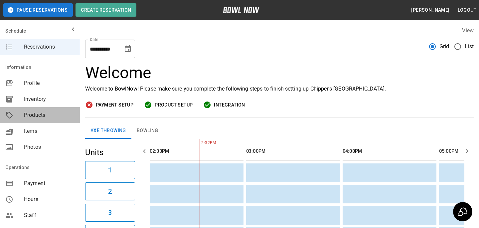
click at [37, 115] on span "Products" at bounding box center [49, 115] width 51 height 8
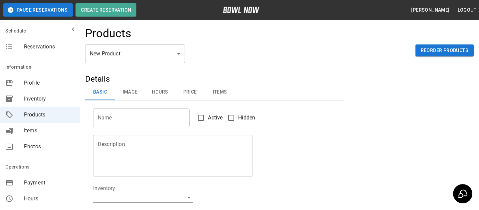
click at [253, 62] on div "New Product ** ​ Reorder Products" at bounding box center [279, 59] width 388 height 29
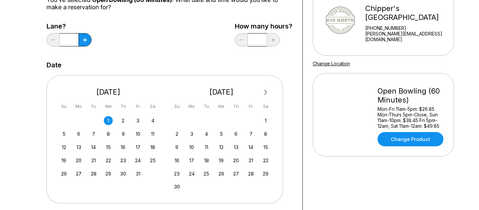
scroll to position [83, 0]
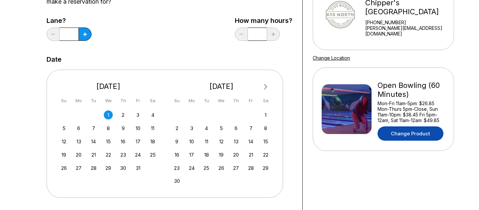
click at [428, 132] on link "Change Product" at bounding box center [410, 134] width 66 height 14
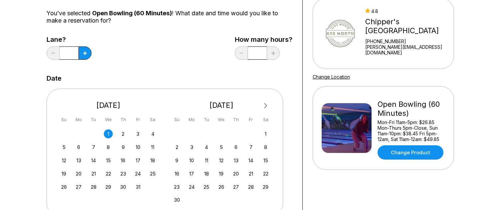
scroll to position [64, 0]
click at [87, 57] on button at bounding box center [84, 53] width 13 height 13
click at [50, 52] on button at bounding box center [53, 53] width 13 height 13
click at [54, 52] on button at bounding box center [53, 53] width 13 height 13
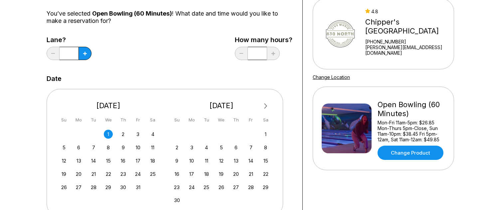
click at [156, 54] on div "Lane? * How many hours? *" at bounding box center [170, 49] width 246 height 27
click at [86, 58] on button at bounding box center [84, 53] width 13 height 13
click at [58, 58] on button at bounding box center [53, 53] width 13 height 13
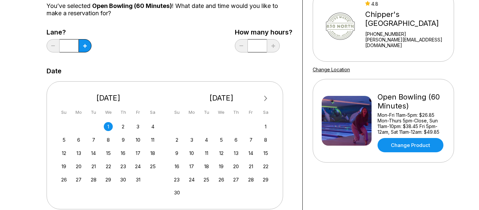
scroll to position [72, 0]
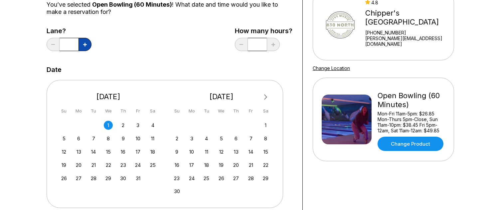
click at [88, 46] on button at bounding box center [84, 44] width 13 height 13
click at [49, 47] on button at bounding box center [53, 44] width 13 height 13
click at [84, 45] on icon at bounding box center [85, 45] width 4 height 4
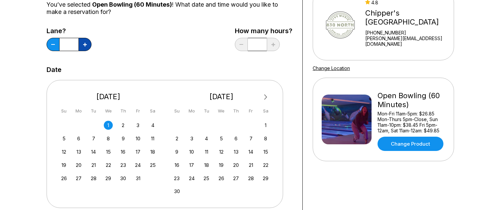
click at [84, 45] on icon at bounding box center [85, 45] width 4 height 4
click at [83, 45] on icon at bounding box center [85, 45] width 4 height 4
click at [88, 40] on button at bounding box center [84, 44] width 13 height 13
type input "*"
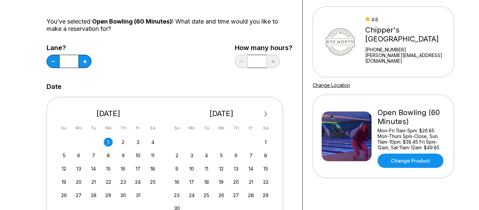
scroll to position [53, 0]
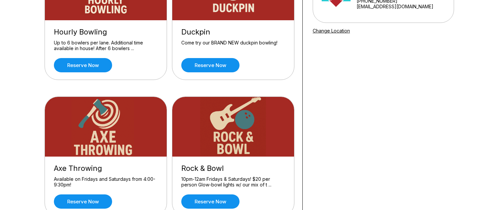
scroll to position [94, 0]
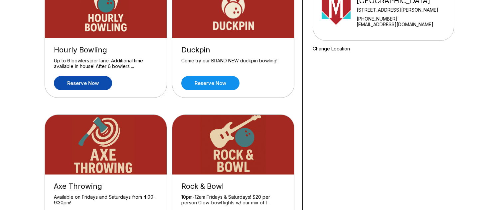
click at [103, 80] on link "Reserve now" at bounding box center [83, 83] width 58 height 14
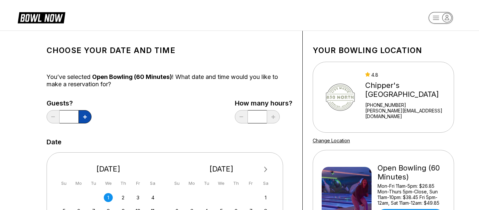
click at [86, 120] on button at bounding box center [84, 116] width 13 height 13
click at [86, 121] on button at bounding box center [84, 116] width 13 height 13
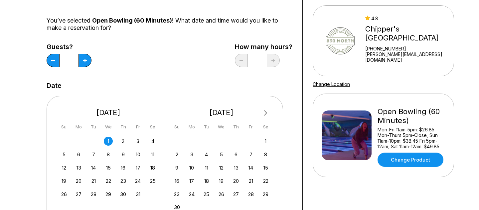
scroll to position [64, 0]
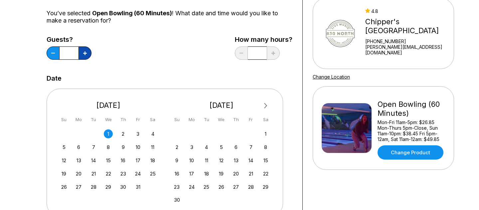
click at [88, 52] on button at bounding box center [84, 53] width 13 height 13
type input "*"
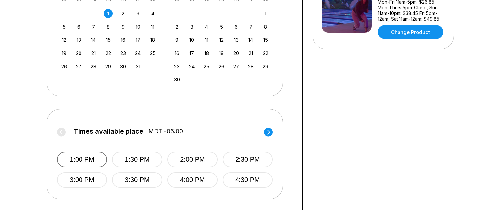
click at [91, 155] on button "1:00 PM" at bounding box center [82, 160] width 50 height 16
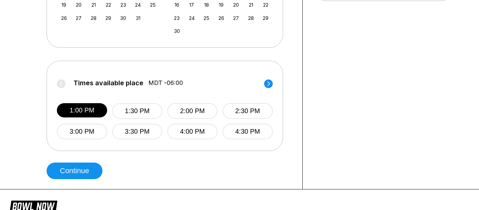
scroll to position [247, 0]
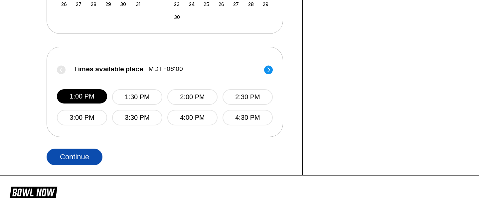
click at [68, 158] on button "Continue" at bounding box center [75, 157] width 56 height 17
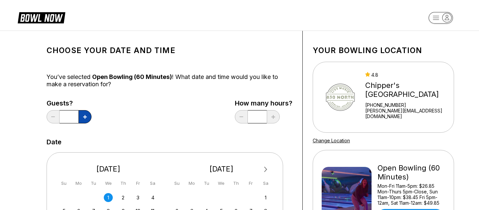
click at [81, 120] on button at bounding box center [84, 116] width 13 height 13
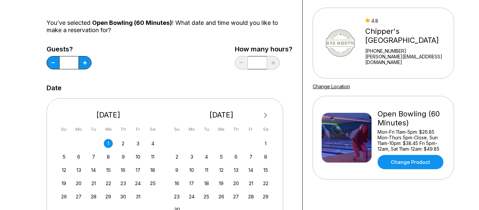
scroll to position [63, 0]
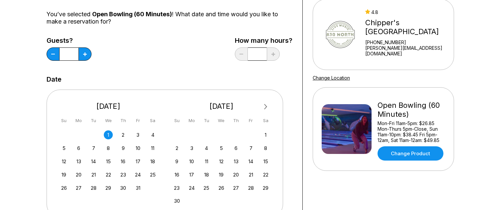
click at [107, 79] on div "Date" at bounding box center [170, 79] width 246 height 7
click at [90, 55] on button at bounding box center [84, 54] width 13 height 13
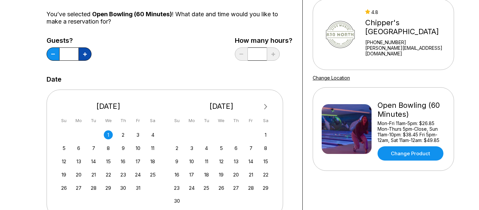
click at [90, 55] on button at bounding box center [84, 54] width 13 height 13
type input "*"
click at [151, 67] on div "Choose your Date and time You’ve selected Open Bowling (60 Minutes) ! What date…" at bounding box center [170, 160] width 246 height 364
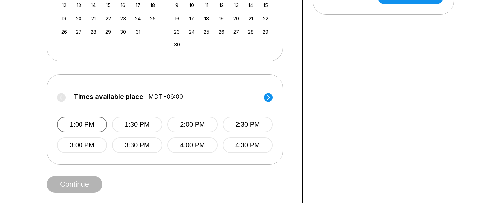
click at [100, 125] on button "1:00 PM" at bounding box center [82, 125] width 50 height 16
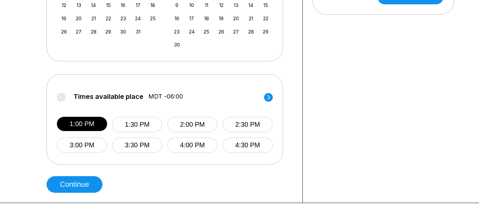
scroll to position [243, 0]
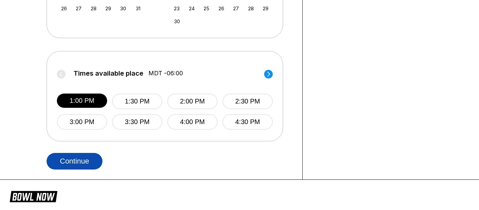
click at [100, 161] on button "Continue" at bounding box center [75, 161] width 56 height 17
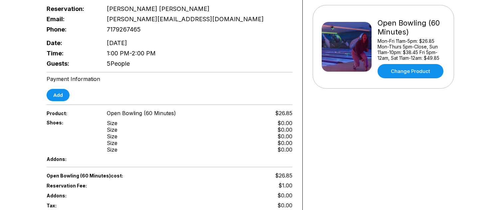
scroll to position [138, 0]
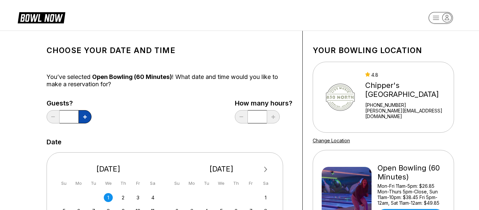
click at [85, 111] on button at bounding box center [84, 116] width 13 height 13
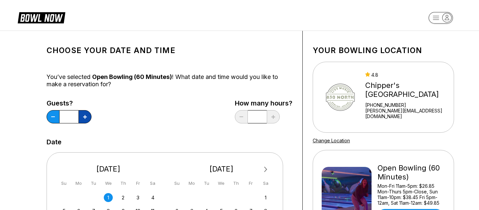
click at [85, 111] on button at bounding box center [84, 116] width 13 height 13
type input "*"
click at [143, 115] on div "Guests? * How many hours? *" at bounding box center [170, 113] width 246 height 27
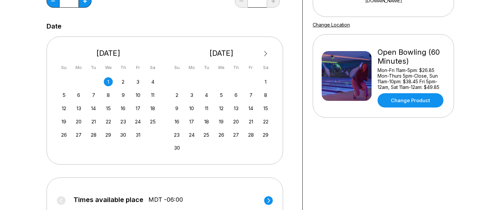
scroll to position [129, 0]
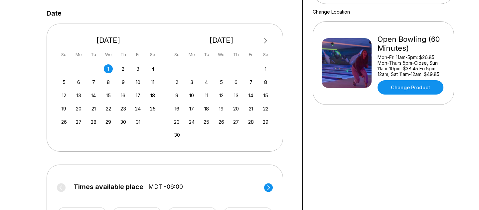
click at [156, 28] on div "Next Month [DATE] Su Mo Tu We Th Fr Sa 28 29 30 1 2 3 4 5 6 7 8 9 10 11 12 13 1…" at bounding box center [165, 88] width 236 height 128
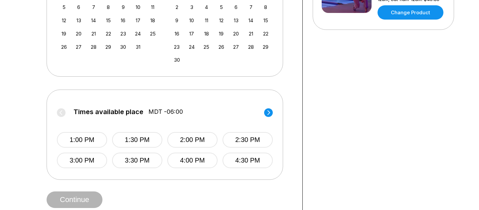
scroll to position [220, 0]
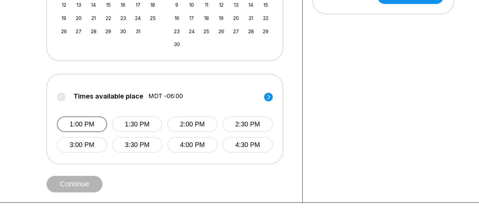
click at [99, 127] on button "1:00 PM" at bounding box center [82, 125] width 50 height 16
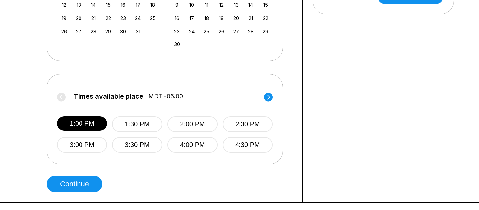
click at [91, 174] on div "Choose your Date and time You’ve selected Open Bowling (60 Minutes) ! What date…" at bounding box center [170, 7] width 246 height 372
click at [91, 178] on button "Continue" at bounding box center [75, 184] width 56 height 17
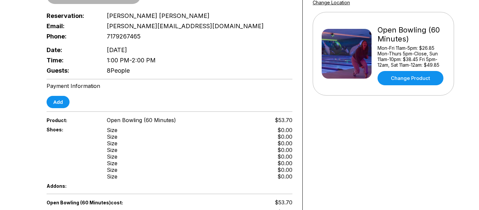
scroll to position [133, 0]
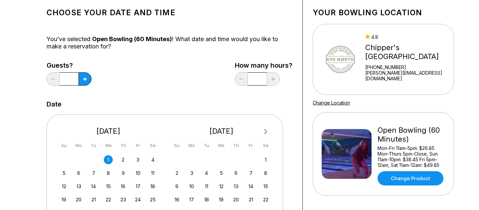
scroll to position [48, 0]
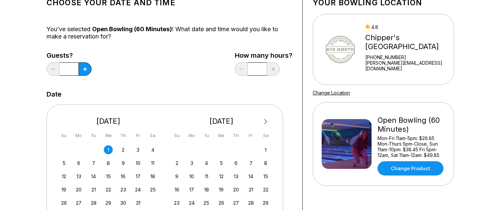
click at [47, 58] on label "Guests?" at bounding box center [69, 55] width 45 height 7
drag, startPoint x: 46, startPoint y: 57, endPoint x: 68, endPoint y: 57, distance: 21.9
click at [68, 57] on label "Guests?" at bounding box center [69, 55] width 45 height 7
click at [83, 52] on label "Guests?" at bounding box center [69, 55] width 45 height 7
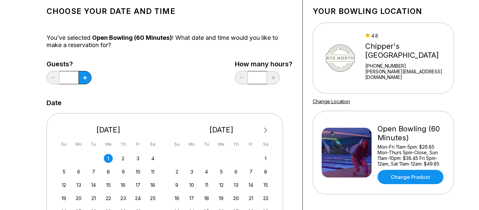
scroll to position [39, 0]
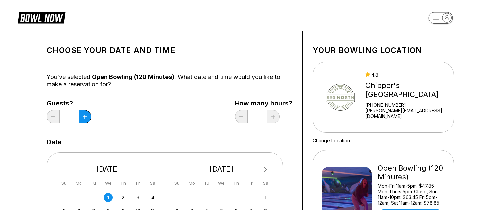
scroll to position [65, 0]
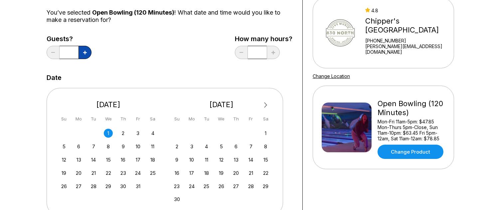
click at [90, 55] on button at bounding box center [84, 52] width 13 height 13
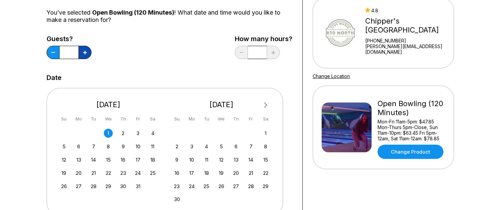
click at [90, 55] on button at bounding box center [84, 52] width 13 height 13
type input "*"
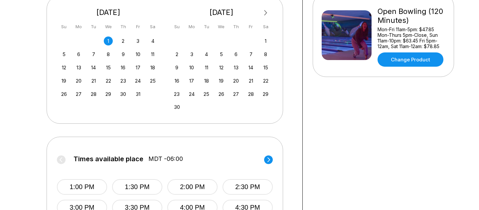
scroll to position [167, 0]
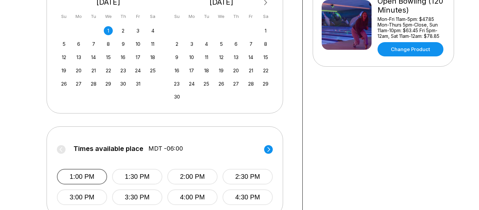
click at [89, 181] on button "1:00 PM" at bounding box center [82, 177] width 50 height 16
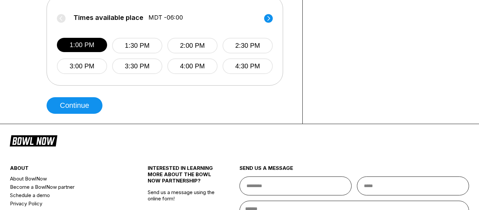
scroll to position [307, 0]
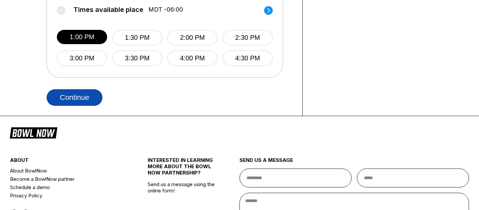
click at [76, 102] on button "Continue" at bounding box center [75, 97] width 56 height 17
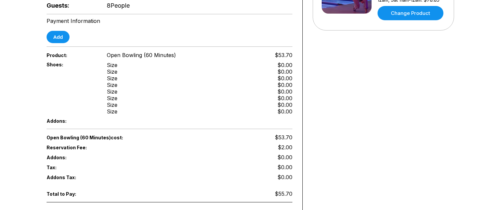
scroll to position [207, 0]
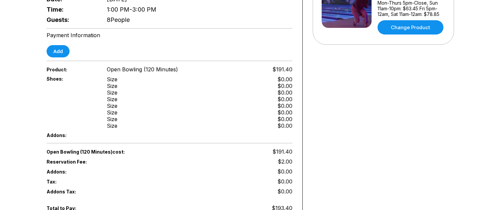
scroll to position [196, 0]
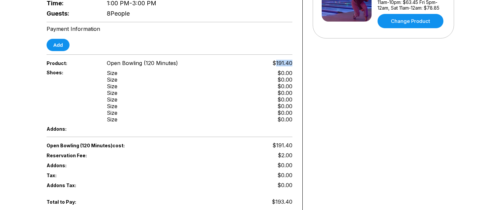
drag, startPoint x: 293, startPoint y: 59, endPoint x: 276, endPoint y: 60, distance: 17.0
click at [276, 60] on div "Reservation slot expires in 09:07 Reservation Summary You're so close! To final…" at bounding box center [170, 41] width 266 height 412
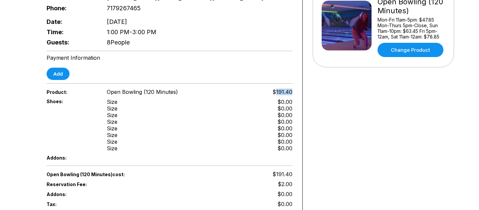
scroll to position [159, 0]
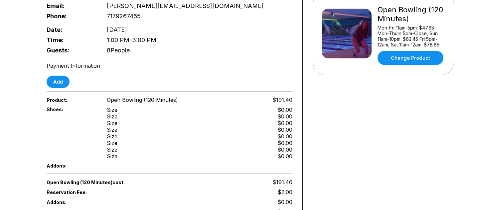
click at [316, 92] on div "Your bowling location 4.8 [GEOGRAPHIC_DATA] [PHONE_NUMBER] [PERSON_NAME][EMAIL_…" at bounding box center [383, 78] width 161 height 412
drag, startPoint x: 425, startPoint y: 27, endPoint x: 438, endPoint y: 26, distance: 12.7
click at [438, 26] on div "Mon-Fri 11am-5pm: $47.85 Mon-Thurs 5pm-Close, Sun 11am-10pm: $63.45 Fri 5pm-12a…" at bounding box center [410, 36] width 67 height 23
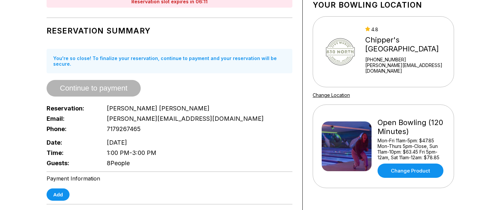
scroll to position [0, 0]
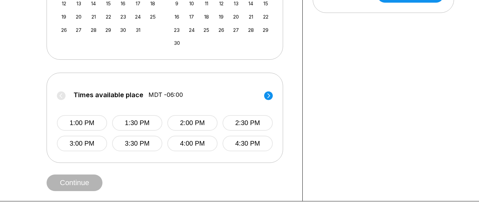
scroll to position [230, 0]
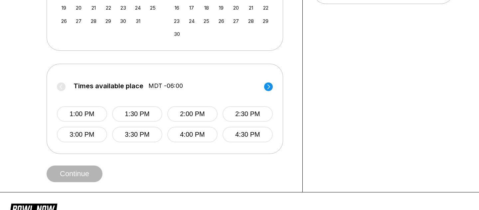
click at [83, 126] on div "1:00 PM 1:30 PM 2:00 PM 2:30 PM 3:00 PM 3:30 PM 4:00 PM 4:30 PM" at bounding box center [165, 118] width 216 height 50
click at [84, 116] on button "1:00 PM" at bounding box center [82, 114] width 50 height 16
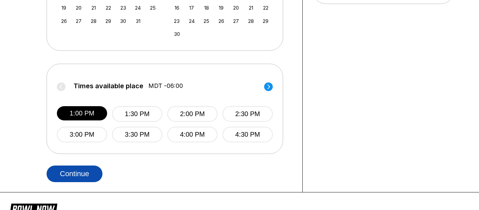
click at [89, 173] on button "Continue" at bounding box center [75, 174] width 56 height 17
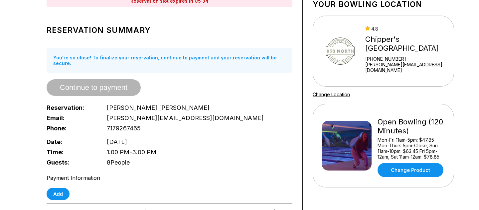
scroll to position [57, 0]
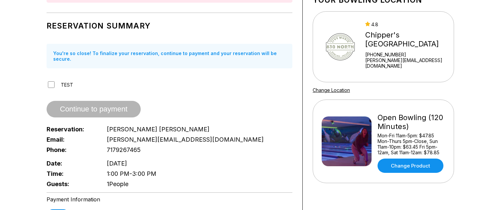
scroll to position [50, 0]
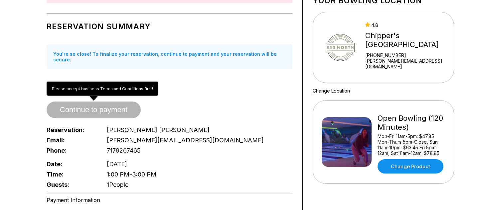
click at [114, 88] on div "Please accept business Terms and Conditions first! Please accept business Terms…" at bounding box center [103, 89] width 112 height 14
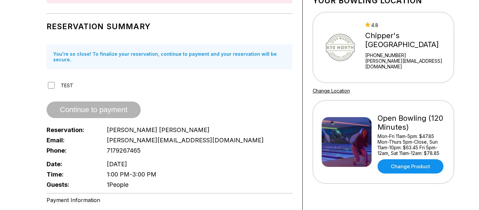
click at [105, 107] on span "Continue to payment" at bounding box center [94, 110] width 94 height 7
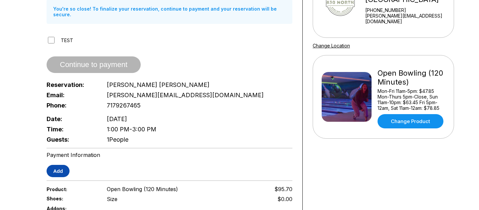
click at [65, 165] on button "Add" at bounding box center [58, 171] width 23 height 12
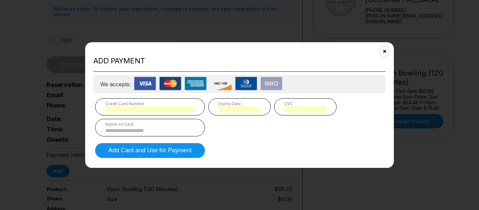
scroll to position [374, 0]
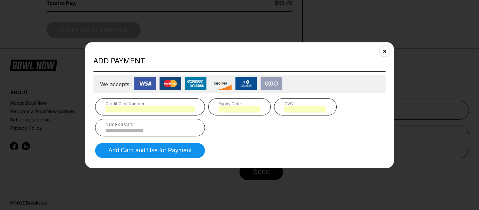
click at [176, 130] on input at bounding box center [149, 131] width 89 height 6
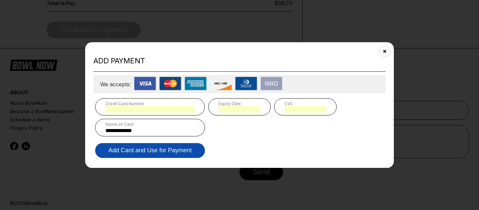
type input "**********"
click at [182, 156] on button "Add Card and Use for Payment" at bounding box center [150, 150] width 110 height 15
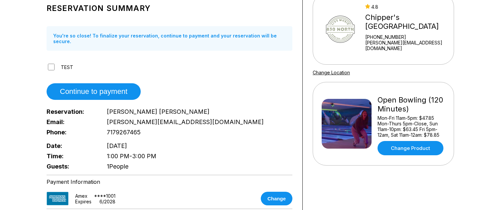
scroll to position [64, 0]
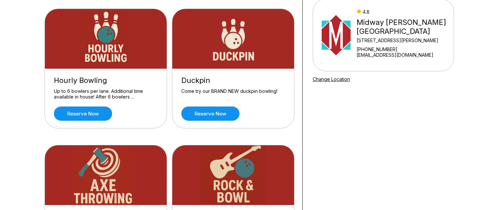
scroll to position [57, 0]
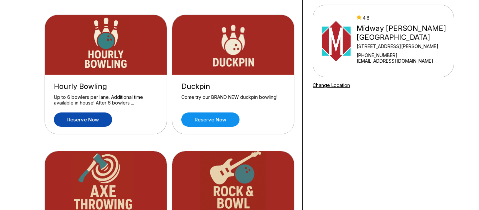
click at [95, 117] on link "Reserve now" at bounding box center [83, 120] width 58 height 14
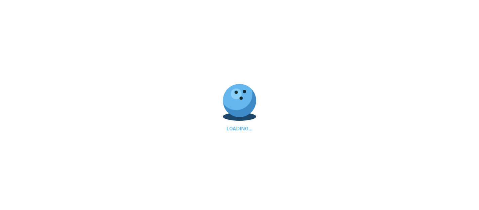
scroll to position [92, 0]
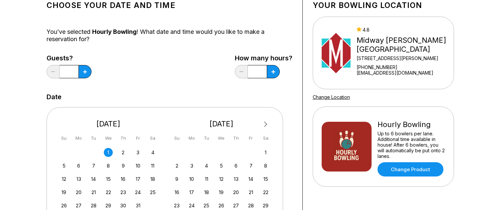
scroll to position [69, 0]
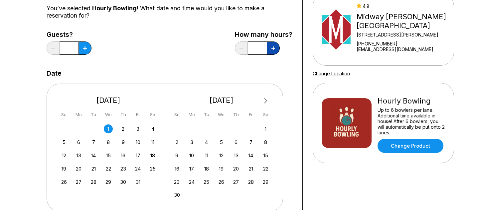
click at [270, 47] on button at bounding box center [273, 48] width 13 height 13
click at [240, 52] on button at bounding box center [241, 48] width 13 height 13
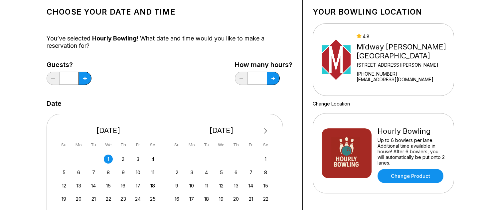
scroll to position [30, 0]
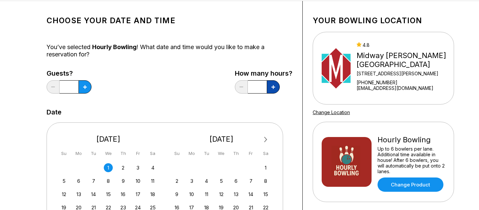
click at [270, 89] on button at bounding box center [273, 86] width 13 height 13
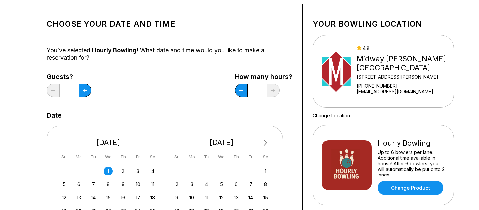
scroll to position [34, 0]
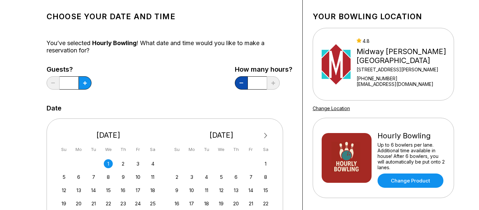
click at [239, 82] on button at bounding box center [241, 82] width 13 height 13
click at [241, 86] on button at bounding box center [241, 82] width 13 height 13
click at [276, 83] on button at bounding box center [273, 82] width 13 height 13
type input "***"
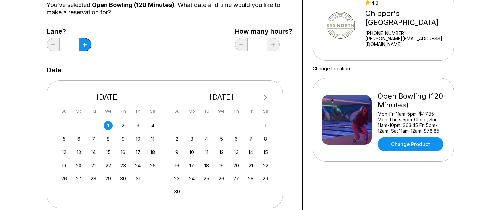
scroll to position [97, 0]
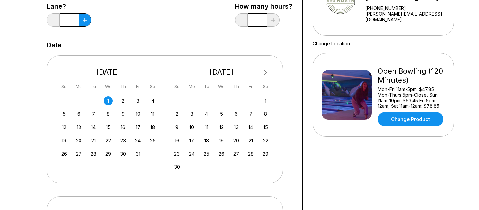
click at [262, 71] on button "Next Month" at bounding box center [265, 72] width 11 height 11
click at [271, 75] on div "December 2025" at bounding box center [221, 72] width 103 height 9
click at [269, 75] on button "Next Month" at bounding box center [265, 72] width 11 height 11
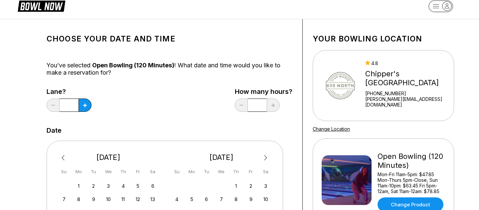
scroll to position [0, 0]
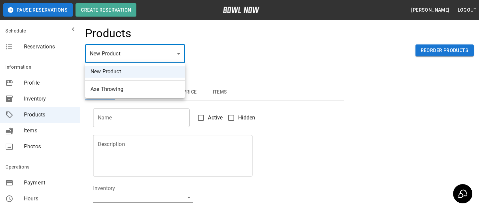
click at [119, 56] on body "Pause Reservations Create Reservation Bradey Powell Logout Schedule Reservation…" at bounding box center [239, 214] width 479 height 429
click at [177, 22] on div at bounding box center [239, 105] width 479 height 210
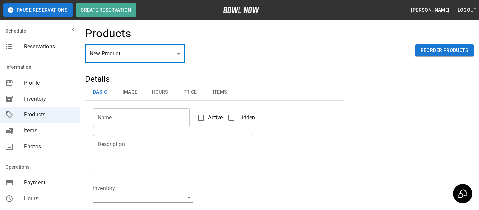
click at [50, 82] on span "Profile" at bounding box center [49, 83] width 51 height 8
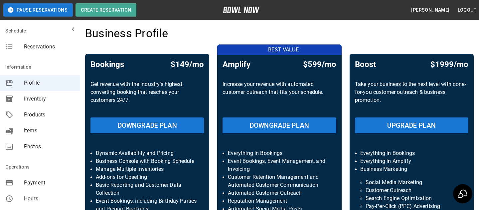
click at [36, 118] on span "Products" at bounding box center [49, 115] width 51 height 8
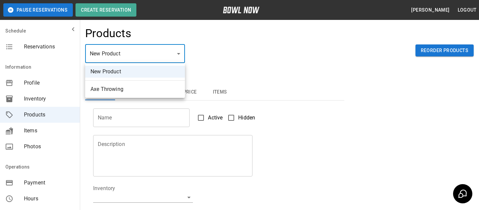
click at [163, 63] on body "Pause Reservations Create Reservation Bradey Powell Logout Schedule Reservation…" at bounding box center [239, 214] width 479 height 429
click at [129, 97] on ul "New Product Axe Throwing" at bounding box center [135, 80] width 100 height 35
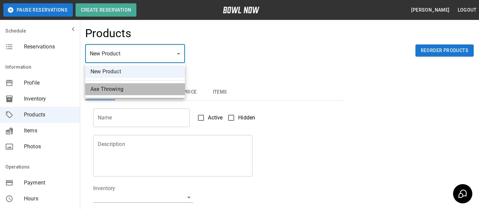
click at [129, 95] on li "Axe Throwing" at bounding box center [135, 89] width 100 height 12
type input "*"
type input "**********"
type textarea "**********"
type input "**********"
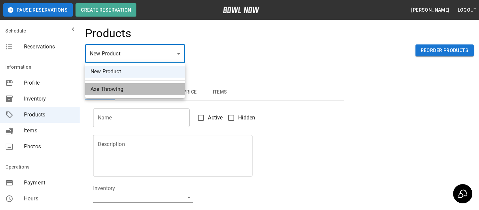
type input "*"
type input "**"
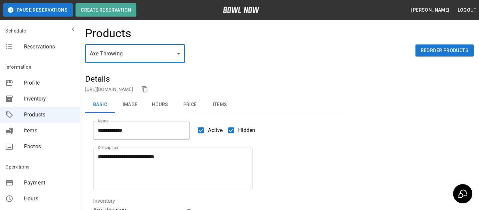
scroll to position [3, 0]
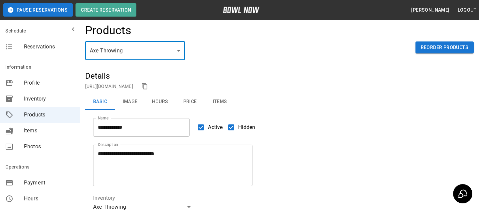
click at [207, 32] on div "Products" at bounding box center [279, 33] width 388 height 18
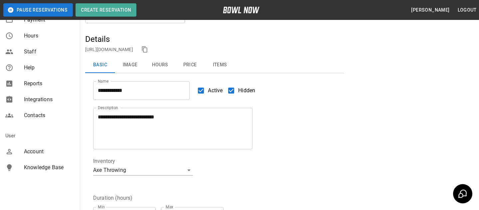
scroll to position [165, 0]
click at [239, 27] on div "Axe Throwing * ​ Reorder Products" at bounding box center [279, 19] width 388 height 29
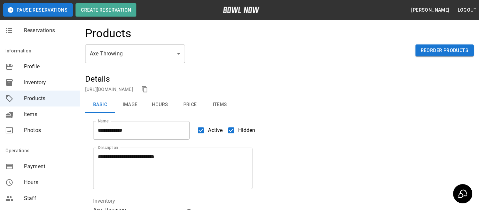
scroll to position [13, 0]
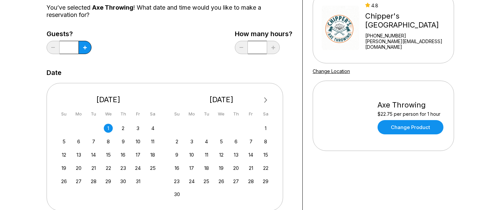
scroll to position [61, 0]
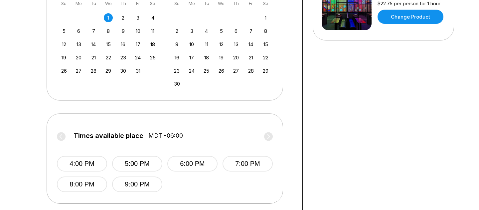
scroll to position [202, 0]
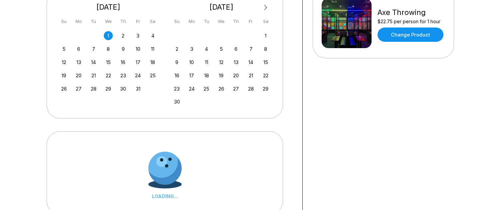
scroll to position [149, 0]
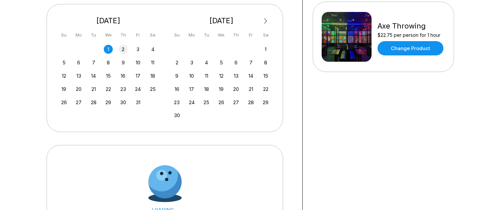
click at [119, 47] on div "2" at bounding box center [123, 49] width 9 height 9
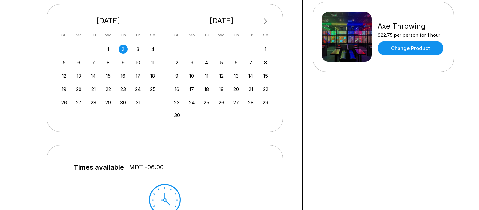
click at [108, 51] on div "1" at bounding box center [108, 49] width 9 height 9
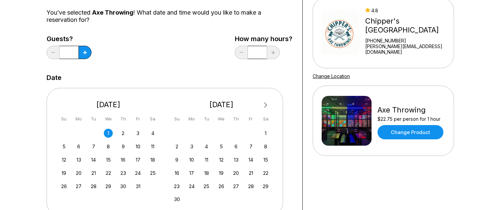
scroll to position [0, 0]
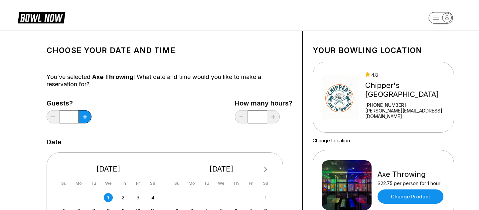
click at [280, 118] on div "How many hours? *" at bounding box center [264, 113] width 58 height 27
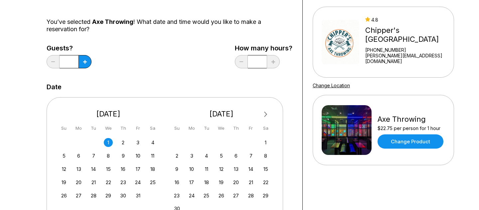
scroll to position [49, 0]
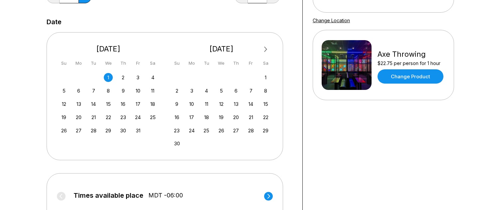
scroll to position [122, 0]
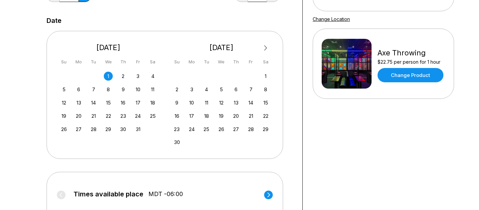
click at [263, 53] on button "Next Month" at bounding box center [265, 48] width 11 height 11
click at [191, 115] on div "22" at bounding box center [191, 116] width 9 height 9
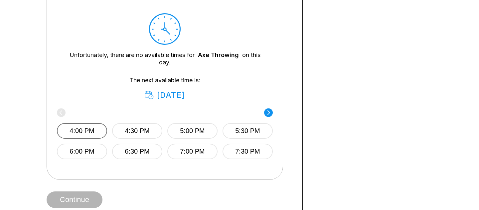
click at [95, 129] on button "4:00 PM" at bounding box center [82, 131] width 50 height 16
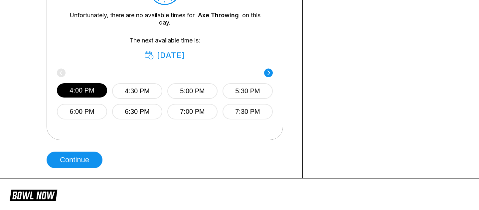
scroll to position [361, 0]
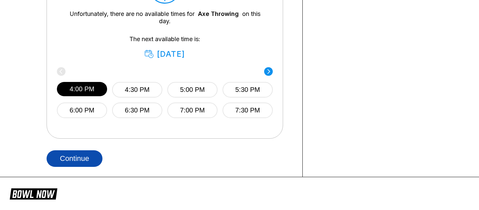
click at [89, 154] on button "Continue" at bounding box center [75, 159] width 56 height 17
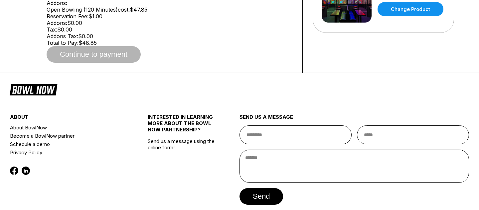
scroll to position [89, 0]
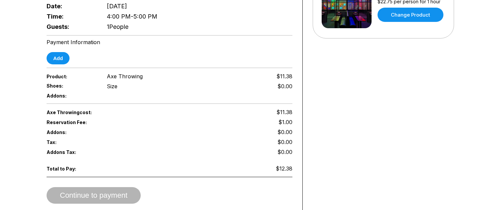
scroll to position [215, 0]
